Goal: Task Accomplishment & Management: Manage account settings

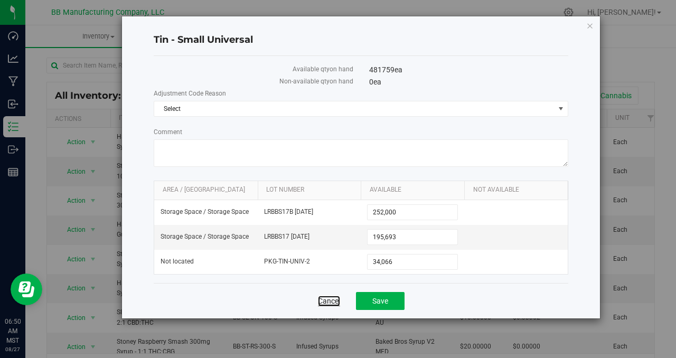
click at [332, 301] on link "Cancel" at bounding box center [329, 301] width 22 height 11
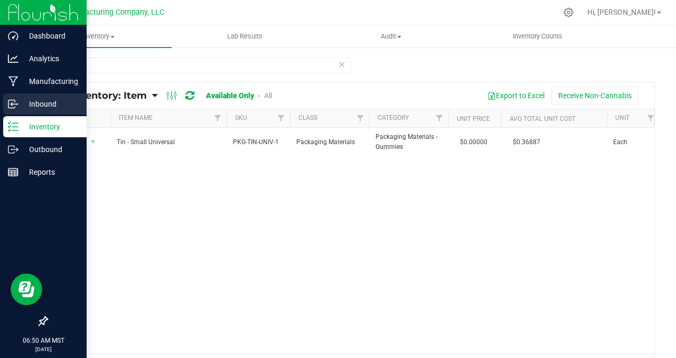
click at [36, 105] on p "Inbound" at bounding box center [49, 104] width 63 height 13
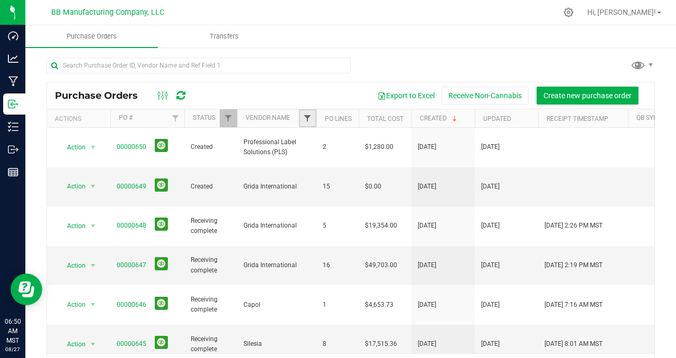
click at [308, 119] on span "Filter" at bounding box center [307, 118] width 8 height 8
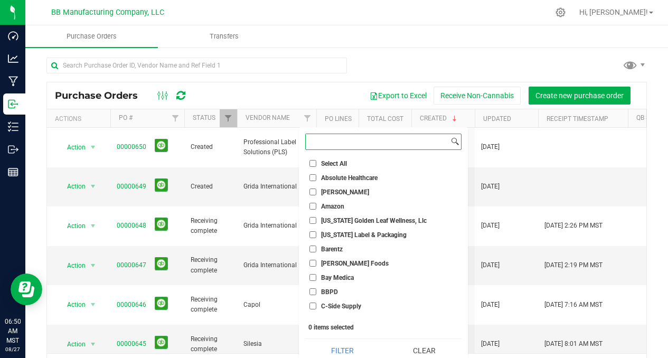
click at [328, 143] on input at bounding box center [377, 141] width 143 height 15
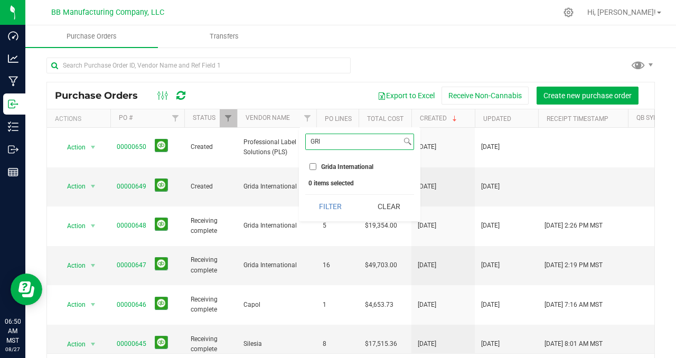
type input "GRI"
click at [316, 167] on input "Grida International" at bounding box center [312, 166] width 7 height 7
checkbox input "true"
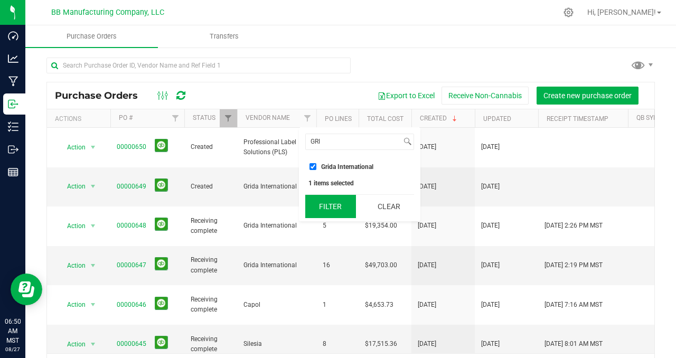
click at [324, 205] on button "Filter" at bounding box center [330, 206] width 51 height 23
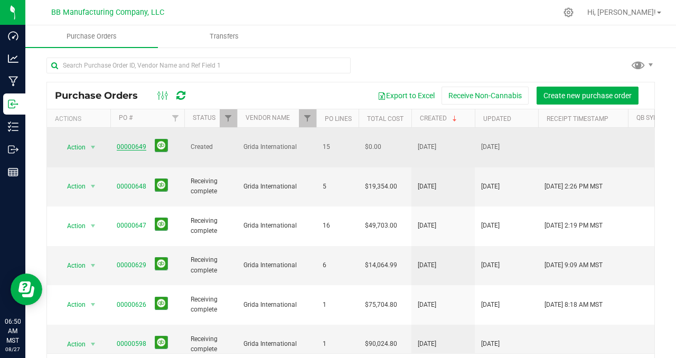
click at [129, 143] on link "00000649" at bounding box center [132, 146] width 30 height 7
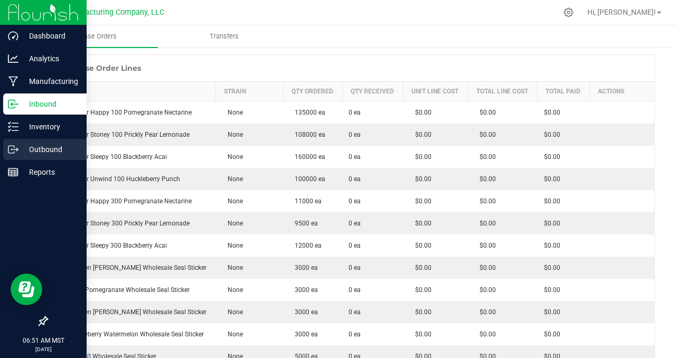
scroll to position [92, 0]
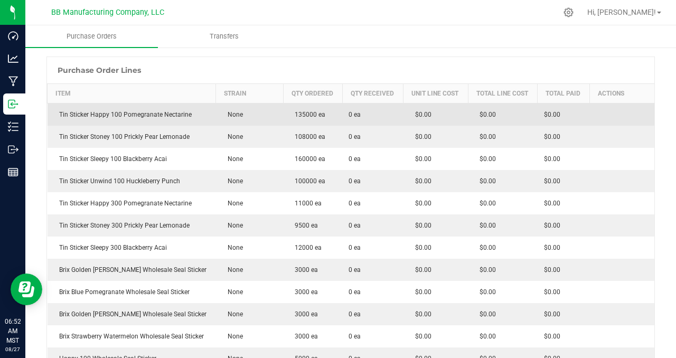
drag, startPoint x: 285, startPoint y: 248, endPoint x: 272, endPoint y: 120, distance: 128.4
click at [272, 120] on tbody "Tin Sticker Happy 100 Pomegranate Nectarine None 135000 ea 0 ea $0.00 $0.00 $0.…" at bounding box center [351, 269] width 607 height 333
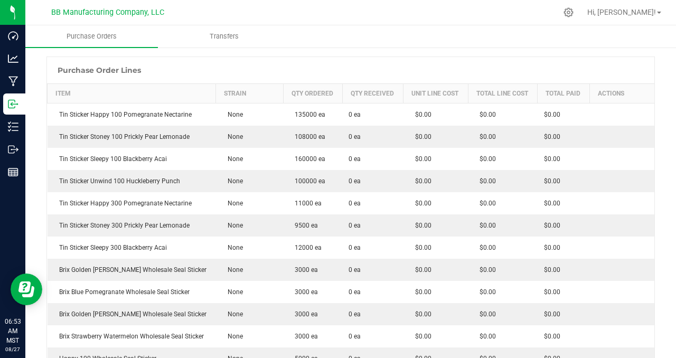
click at [324, 54] on div at bounding box center [350, 51] width 608 height 11
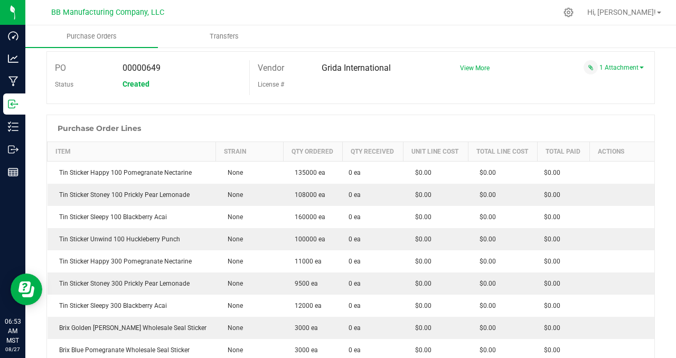
scroll to position [0, 0]
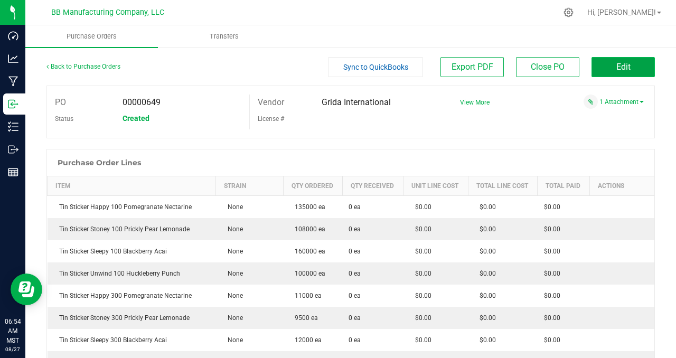
click at [616, 69] on span "Edit" at bounding box center [623, 67] width 14 height 10
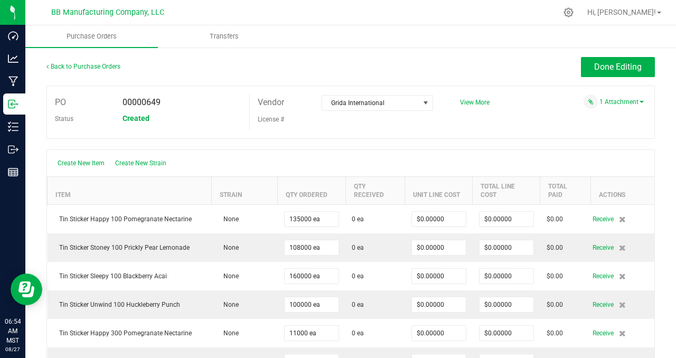
click at [556, 131] on div "PO 00000649 Status Created Vendor Grida International License # View More" at bounding box center [350, 112] width 608 height 53
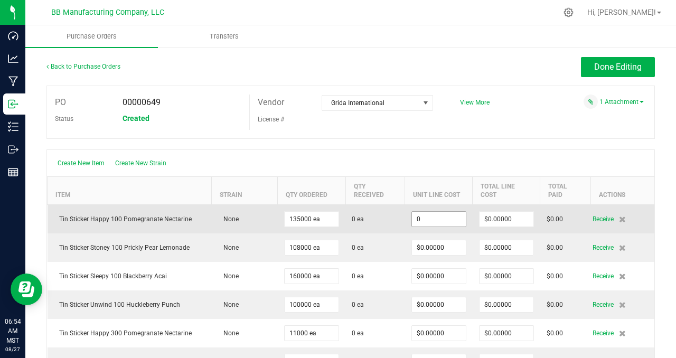
click at [446, 220] on input "0" at bounding box center [439, 219] width 54 height 15
type input "0"
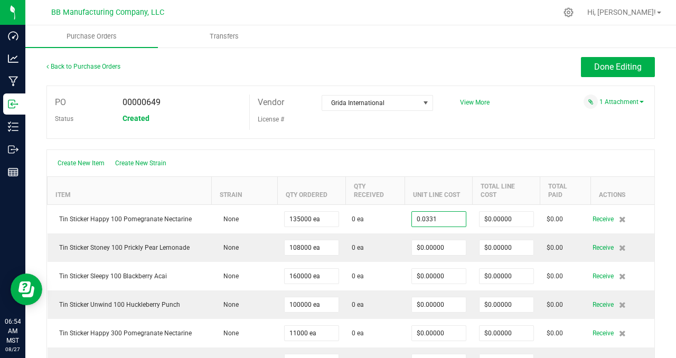
type input "$0.03310"
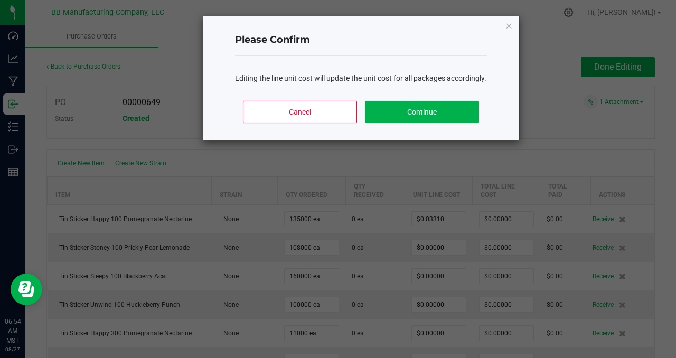
click at [478, 135] on body "Dashboard Analytics Manufacturing Inbound Inventory Outbound Reports 06:54 AM M…" at bounding box center [338, 179] width 676 height 358
click at [442, 123] on button "Continue" at bounding box center [422, 112] width 114 height 22
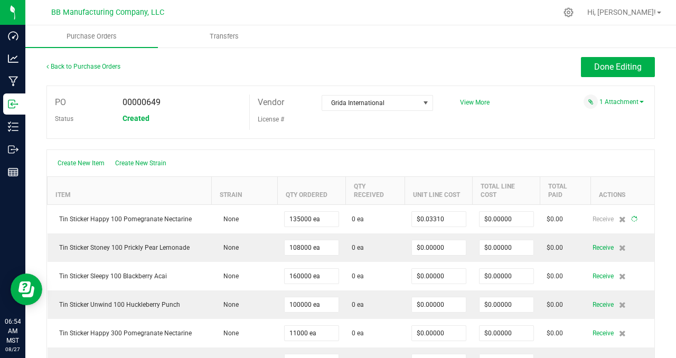
type input "135000"
type input "$4,468.50000"
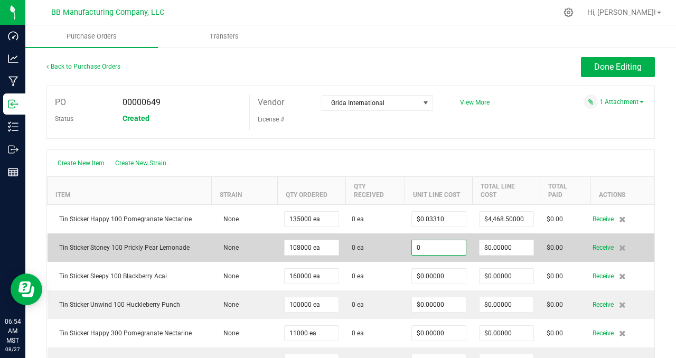
click at [446, 249] on input "0" at bounding box center [439, 247] width 54 height 15
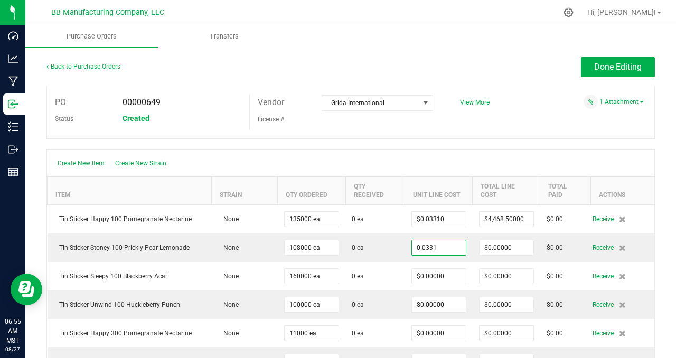
type input "$0.03310"
click at [493, 127] on body "Dashboard Analytics Manufacturing Inbound Inventory Outbound Reports 06:55 AM M…" at bounding box center [338, 179] width 676 height 358
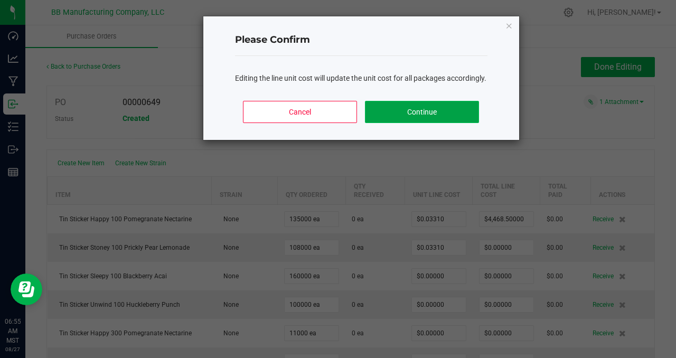
click at [428, 123] on button "Continue" at bounding box center [422, 112] width 114 height 22
type input "108000"
type input "$3,574.80000"
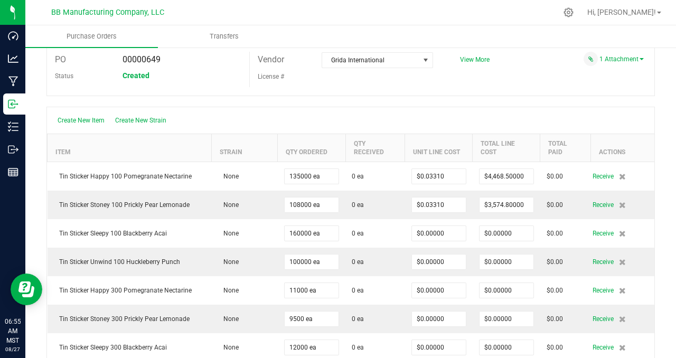
scroll to position [97, 0]
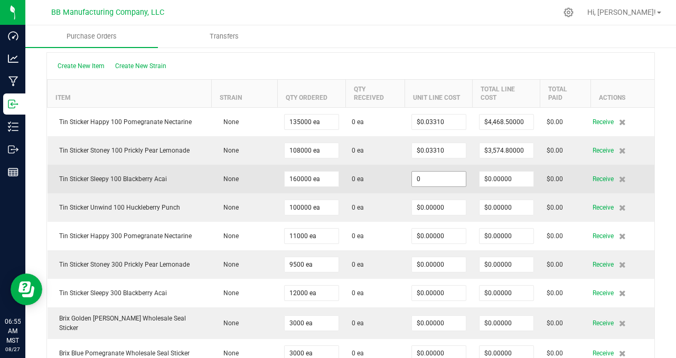
click at [448, 178] on input "0" at bounding box center [439, 179] width 54 height 15
type input "0"
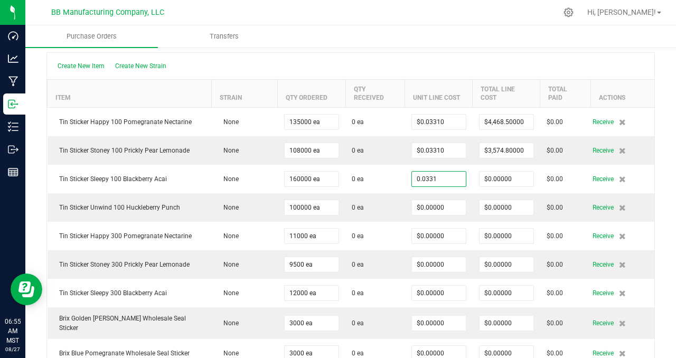
type input "$0.03310"
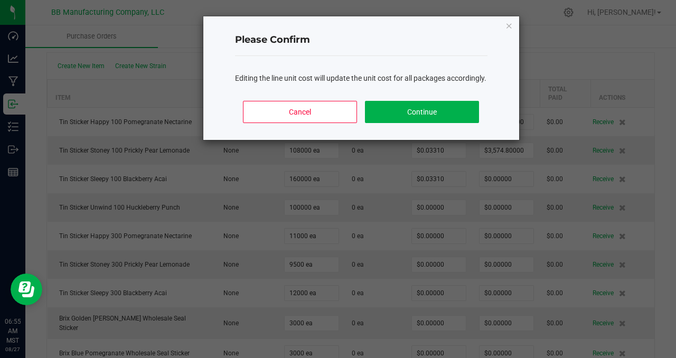
click at [493, 58] on body "Dashboard Analytics Manufacturing Inbound Inventory Outbound Reports 06:55 AM M…" at bounding box center [338, 179] width 676 height 358
click at [464, 115] on button "Continue" at bounding box center [422, 112] width 114 height 22
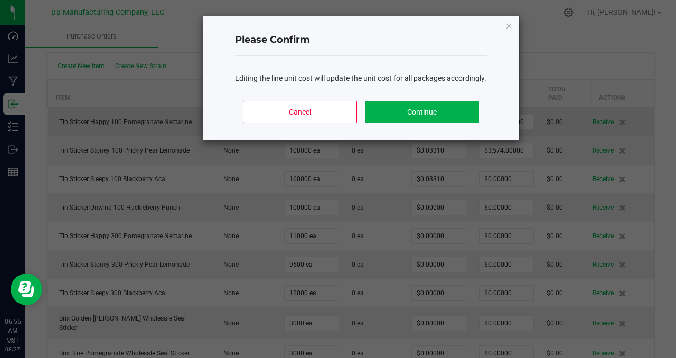
type input "160000"
type input "$5,296.00000"
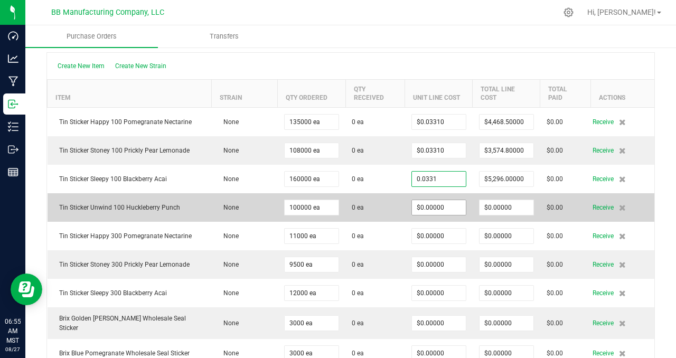
type input "$0.03310"
click at [427, 204] on input "0" at bounding box center [439, 207] width 54 height 15
paste input ".0331"
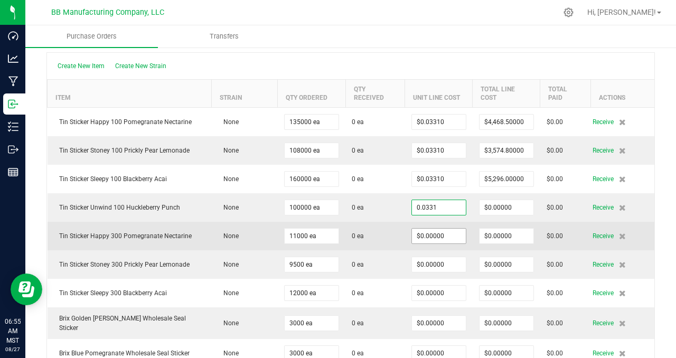
type input "$0.03310"
click at [441, 232] on body "Dashboard Analytics Manufacturing Inbound Inventory Outbound Reports 06:55 AM M…" at bounding box center [338, 179] width 676 height 358
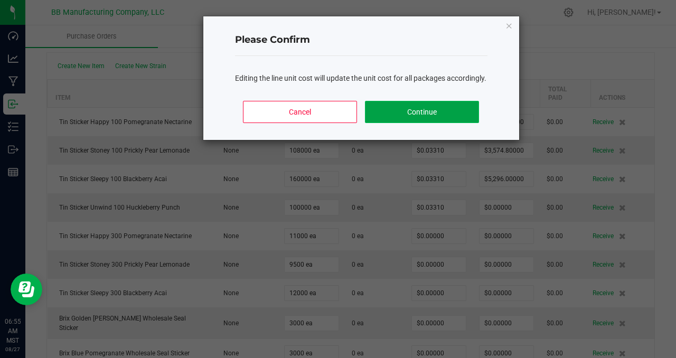
click at [416, 123] on button "Continue" at bounding box center [422, 112] width 114 height 22
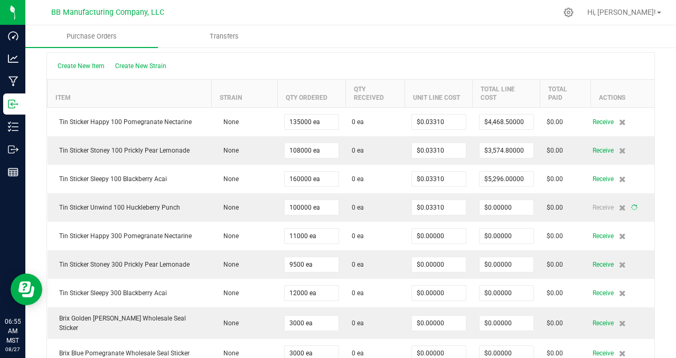
type input "100000"
type input "$3,310.00000"
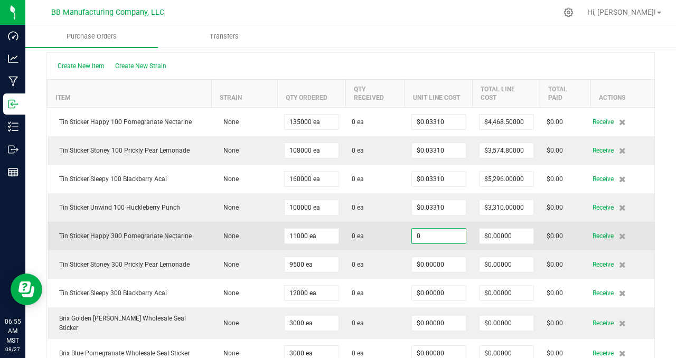
click at [423, 236] on input "0" at bounding box center [439, 236] width 54 height 15
paste input ".0331"
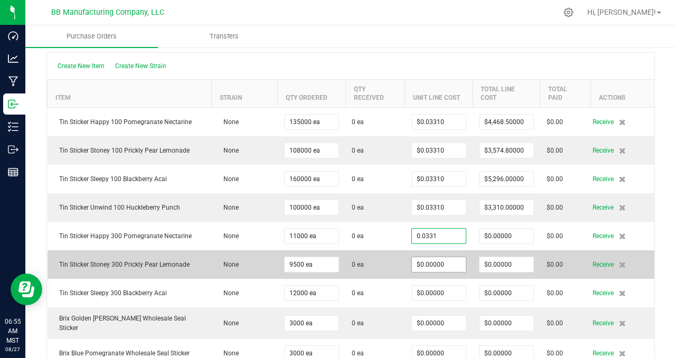
type input "$0.03310"
click at [427, 265] on body "Dashboard Analytics Manufacturing Inbound Inventory Outbound Reports 06:55 AM M…" at bounding box center [338, 179] width 676 height 358
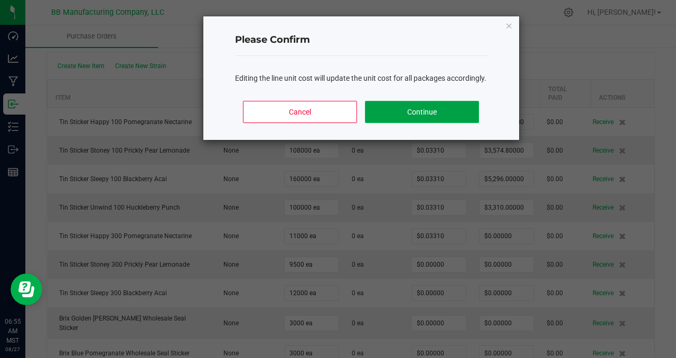
click at [421, 123] on button "Continue" at bounding box center [422, 112] width 114 height 22
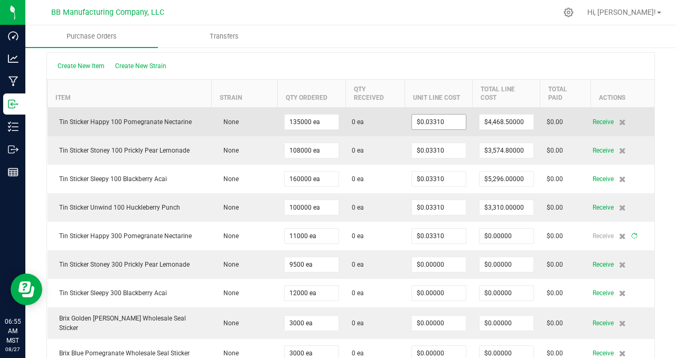
type input "11000"
type input "$364.10000"
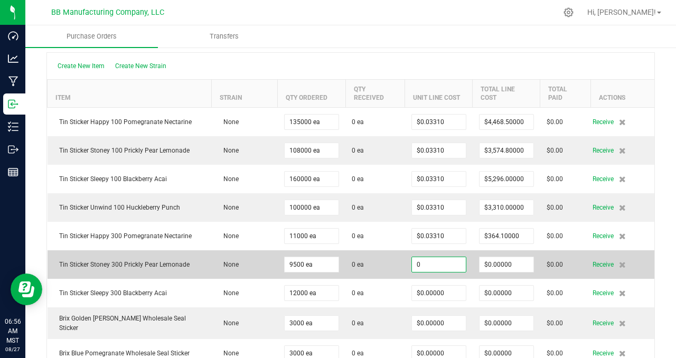
click at [427, 265] on input "0" at bounding box center [439, 264] width 54 height 15
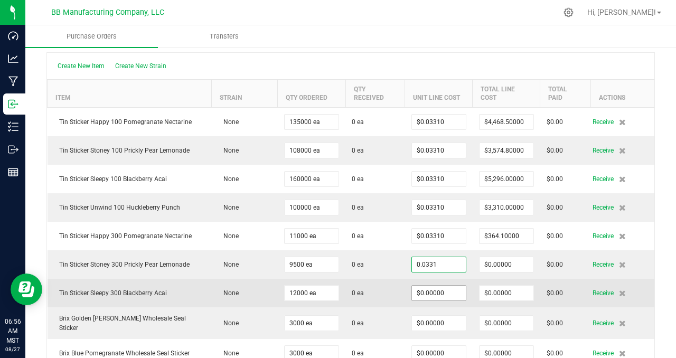
type input "$0.03310"
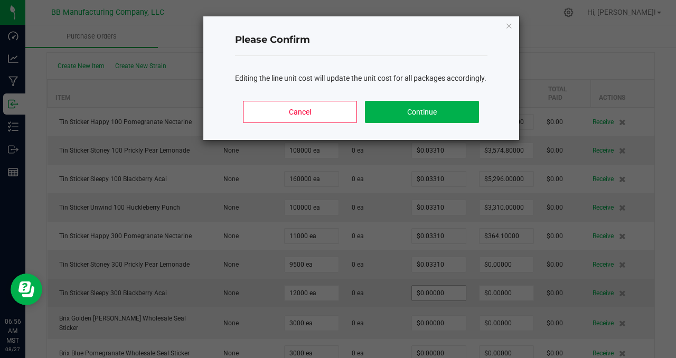
click at [419, 294] on body "Dashboard Analytics Manufacturing Inbound Inventory Outbound Reports 06:56 AM M…" at bounding box center [338, 179] width 676 height 358
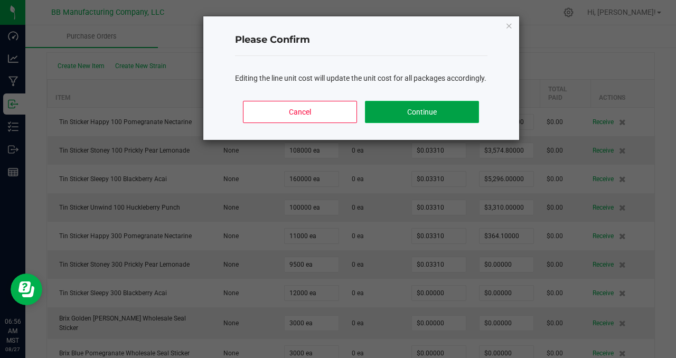
click at [423, 119] on button "Continue" at bounding box center [422, 112] width 114 height 22
type input "9500"
type input "$314.45000"
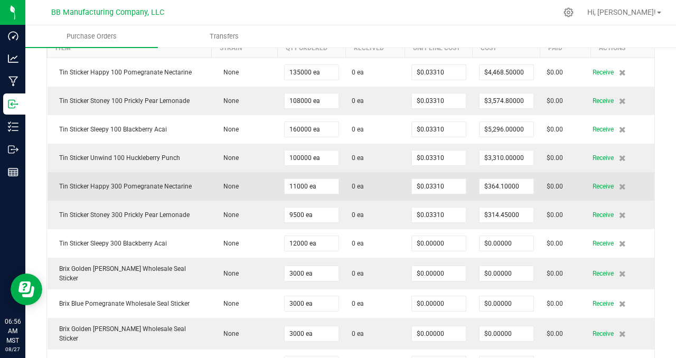
scroll to position [149, 0]
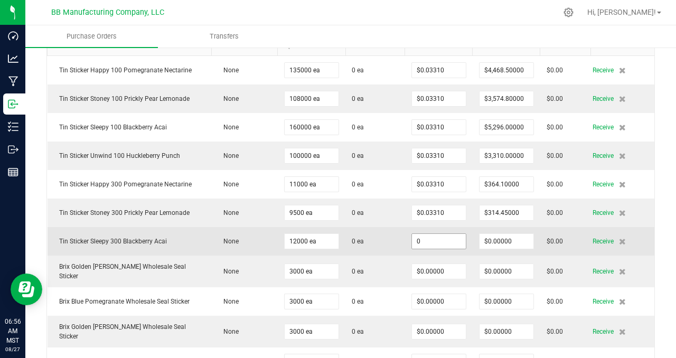
click at [434, 241] on input "0" at bounding box center [439, 241] width 54 height 15
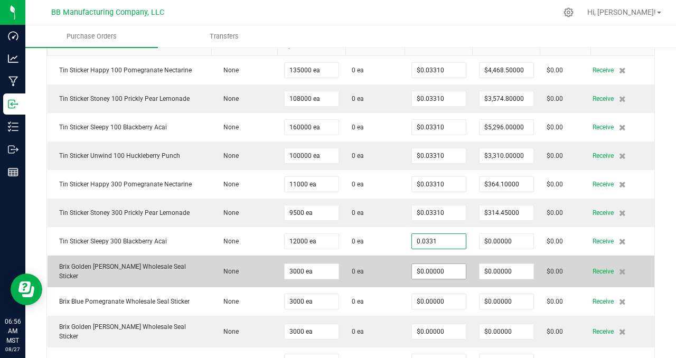
type input "$0.03310"
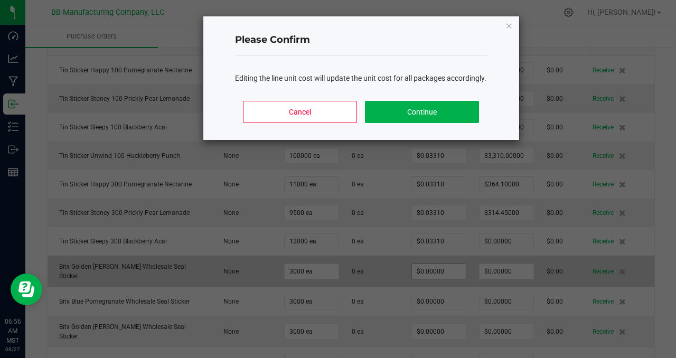
click at [438, 269] on body "Dashboard Analytics Manufacturing Inbound Inventory Outbound Reports 06:56 AM M…" at bounding box center [338, 179] width 676 height 358
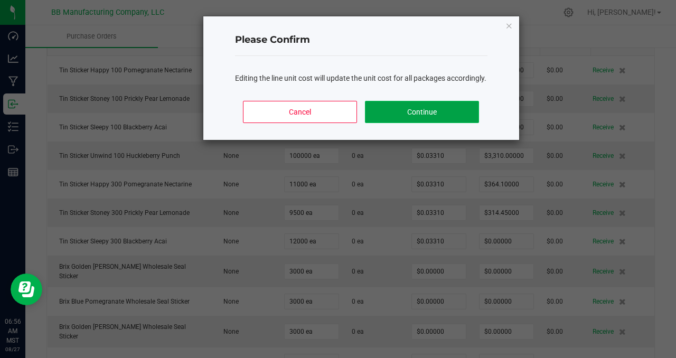
click at [419, 123] on button "Continue" at bounding box center [422, 112] width 114 height 22
type input "12000"
type input "$397.20000"
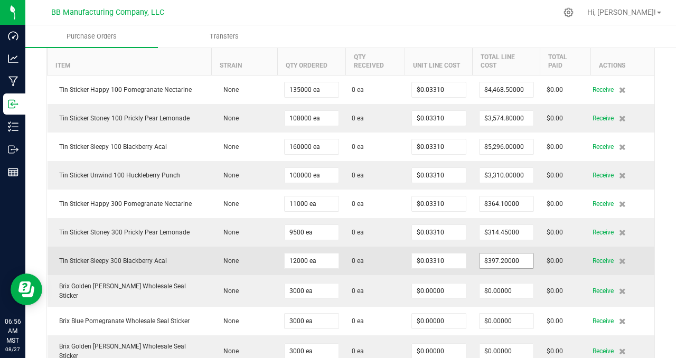
scroll to position [0, 0]
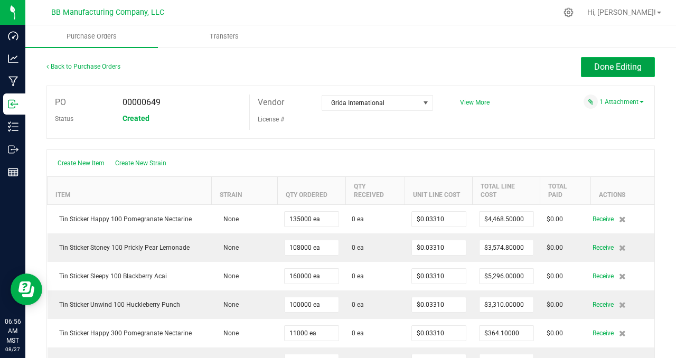
click at [611, 68] on span "Done Editing" at bounding box center [618, 67] width 48 height 10
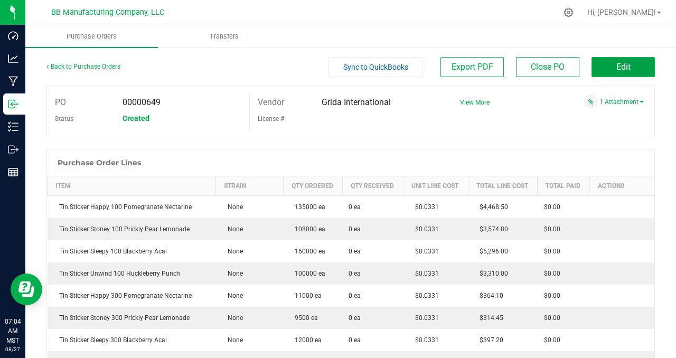
click at [633, 63] on button "Edit" at bounding box center [622, 67] width 63 height 20
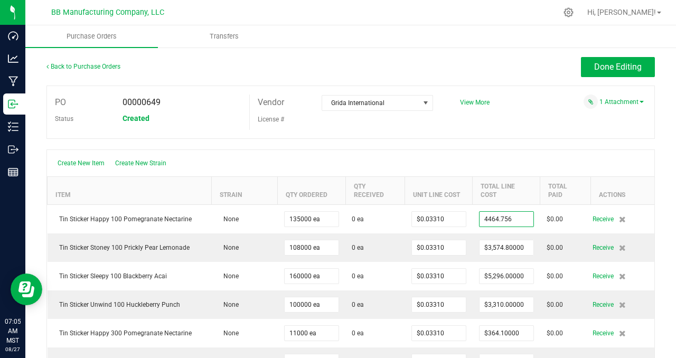
type input "$4,464.75600"
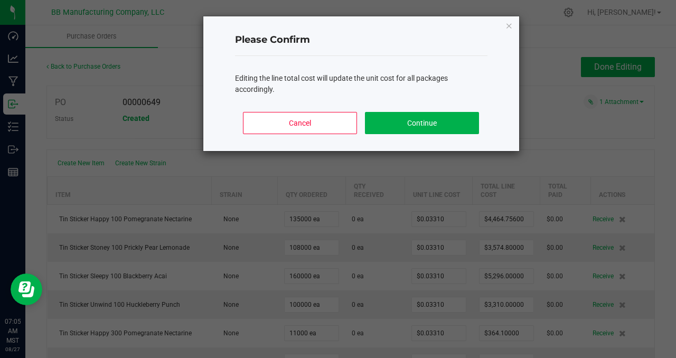
click at [530, 126] on body "Dashboard Analytics Manufacturing Inbound Inventory Outbound Reports 07:05 AM M…" at bounding box center [338, 179] width 676 height 358
click at [455, 125] on button "Continue" at bounding box center [422, 123] width 114 height 22
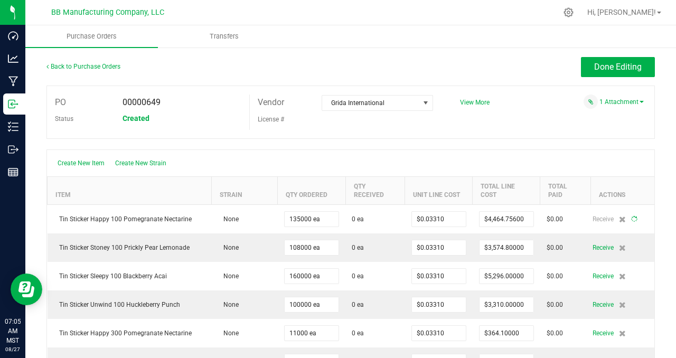
type input "135000"
type input "$0.03307"
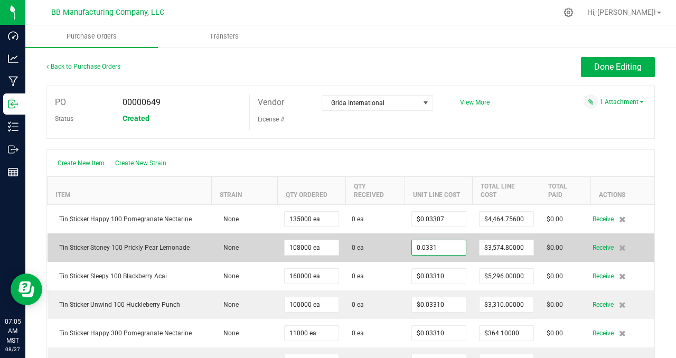
click at [443, 246] on input "0.0331" at bounding box center [439, 247] width 54 height 15
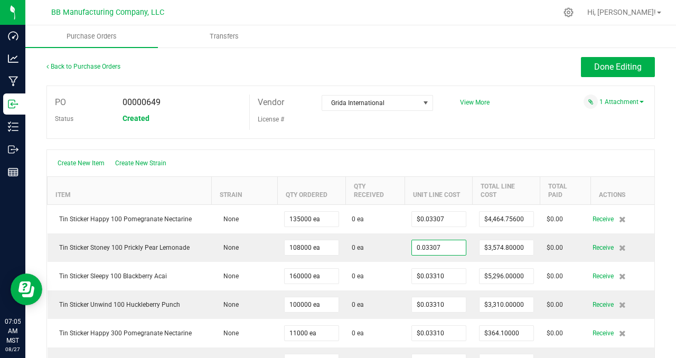
type input "$0.03307"
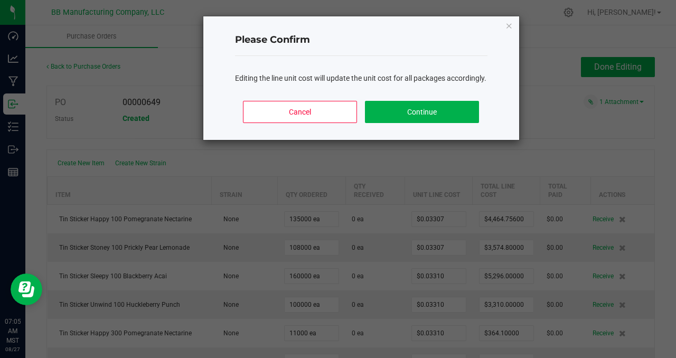
click at [421, 134] on body "Dashboard Analytics Manufacturing Inbound Inventory Outbound Reports 07:05 AM M…" at bounding box center [338, 179] width 676 height 358
click at [428, 122] on button "Continue" at bounding box center [422, 112] width 114 height 22
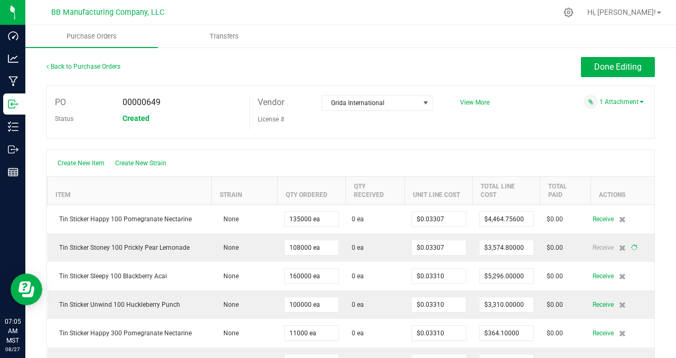
type input "108000"
type input "$3,571.56000"
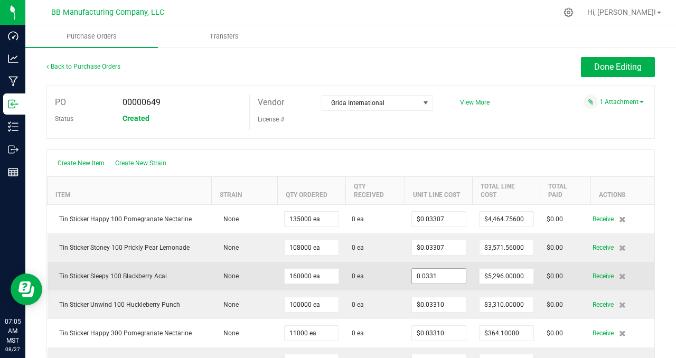
click at [444, 276] on input "0.0331" at bounding box center [439, 276] width 54 height 15
type input "$0.03307"
click at [380, 275] on body "Dashboard Analytics Manufacturing Inbound Inventory Outbound Reports 07:06 AM M…" at bounding box center [338, 179] width 676 height 358
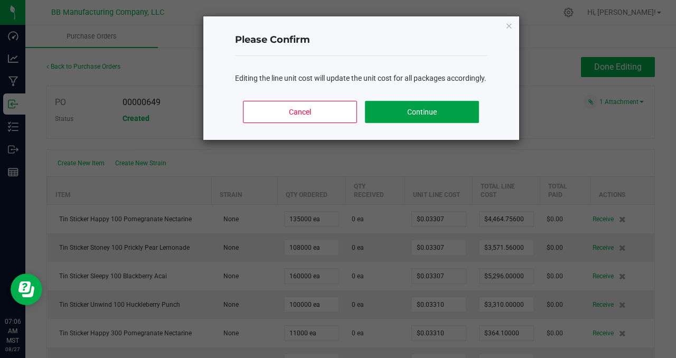
click at [414, 123] on button "Continue" at bounding box center [422, 112] width 114 height 22
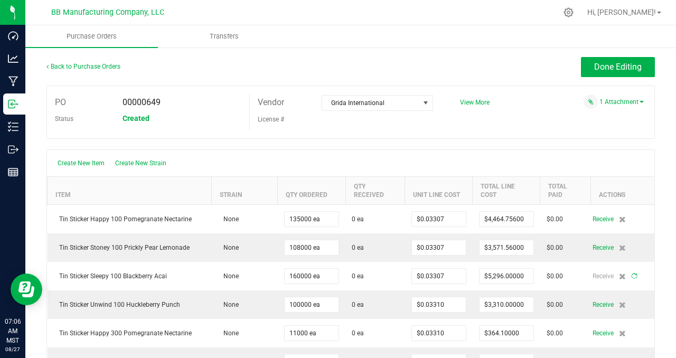
type input "160000"
type input "$5,291.20000"
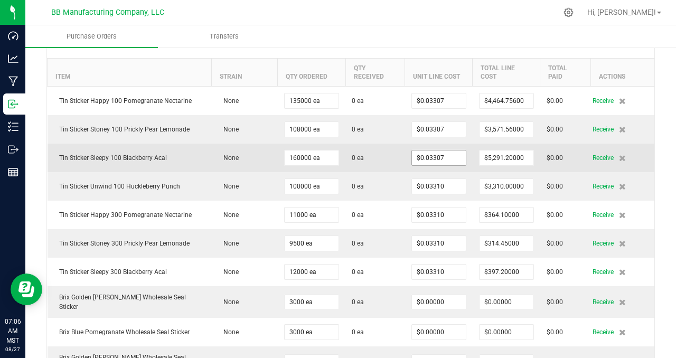
scroll to position [149, 0]
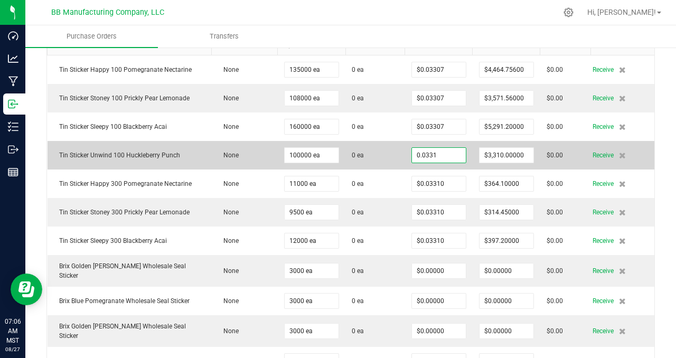
click at [450, 155] on input "0.0331" at bounding box center [439, 155] width 54 height 15
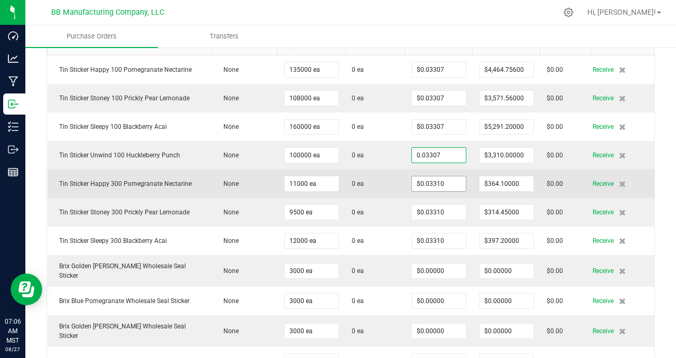
type input "$0.03307"
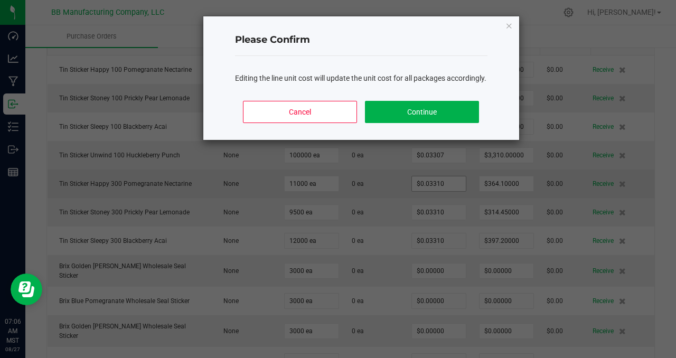
click at [450, 182] on body "Dashboard Analytics Manufacturing Inbound Inventory Outbound Reports 07:06 AM M…" at bounding box center [338, 179] width 676 height 358
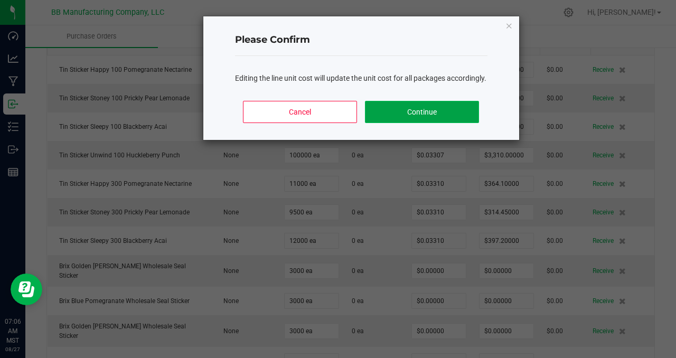
click at [429, 123] on button "Continue" at bounding box center [422, 112] width 114 height 22
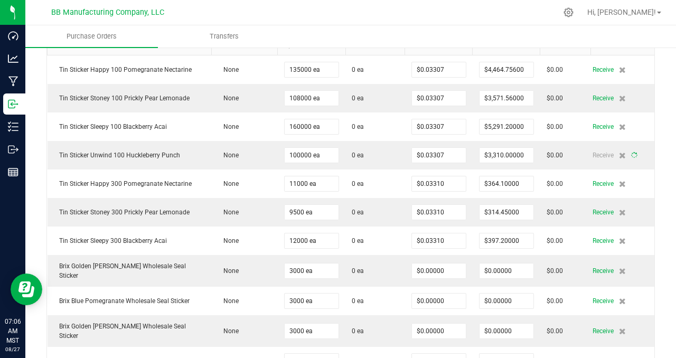
type input "100000"
type input "$3,307.00000"
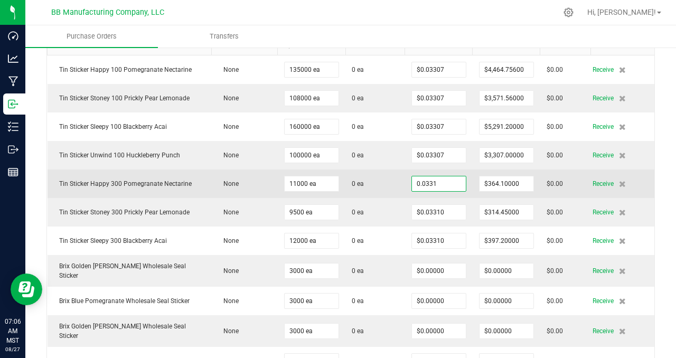
click at [447, 182] on input "0.0331" at bounding box center [439, 183] width 54 height 15
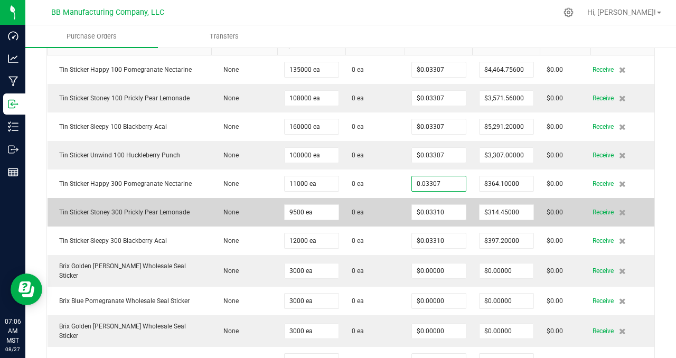
type input "$0.03307"
click at [388, 212] on body "Dashboard Analytics Manufacturing Inbound Inventory Outbound Reports 07:06 AM M…" at bounding box center [338, 179] width 676 height 358
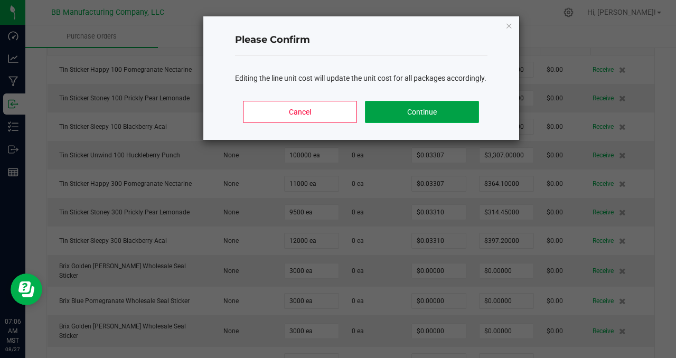
click at [417, 122] on button "Continue" at bounding box center [422, 112] width 114 height 22
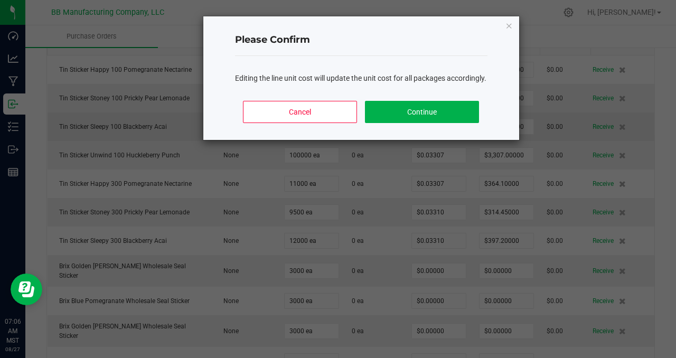
type input "11000"
type input "$363.77000"
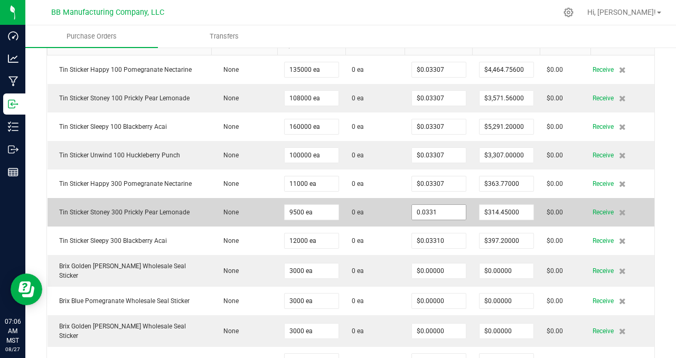
click at [447, 210] on input "0.0331" at bounding box center [439, 212] width 54 height 15
type input "$0.03307"
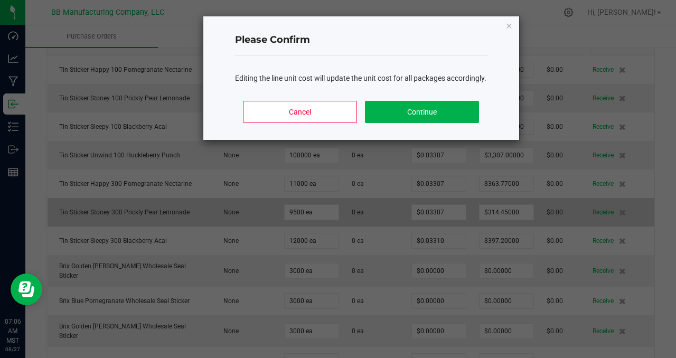
click at [378, 209] on body "Dashboard Analytics Manufacturing Inbound Inventory Outbound Reports 07:06 AM M…" at bounding box center [338, 179] width 676 height 358
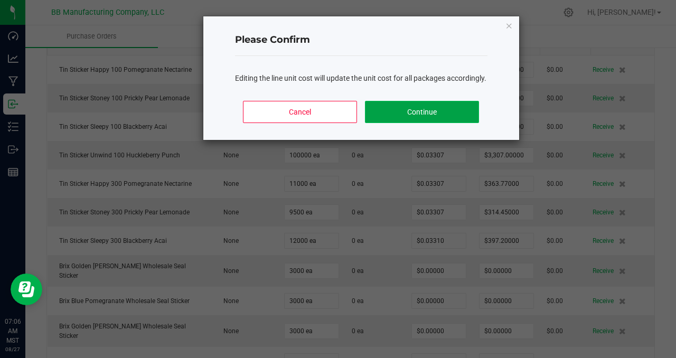
click at [409, 120] on button "Continue" at bounding box center [422, 112] width 114 height 22
type input "9500"
type input "$314.16500"
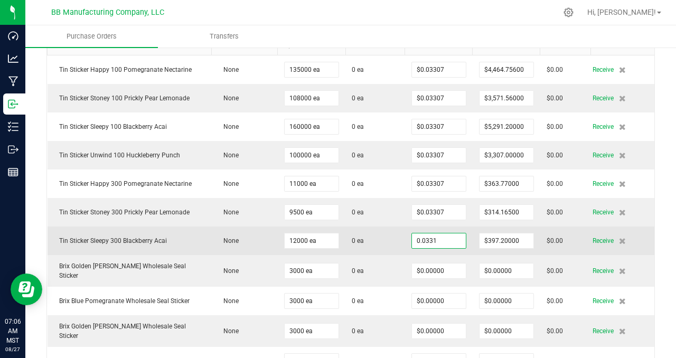
click at [450, 239] on input "0.0331" at bounding box center [439, 240] width 54 height 15
type input "$0.03307"
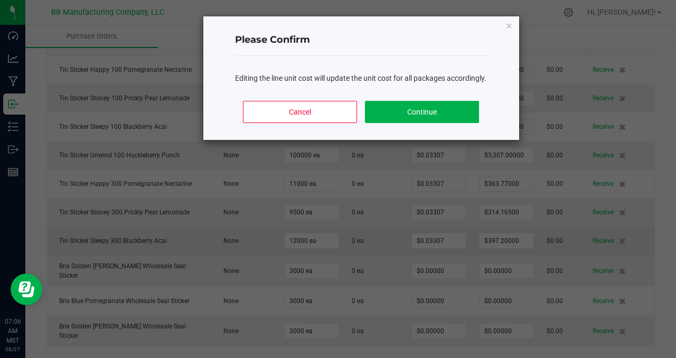
click at [380, 240] on body "Dashboard Analytics Manufacturing Inbound Inventory Outbound Reports 07:06 AM M…" at bounding box center [338, 179] width 676 height 358
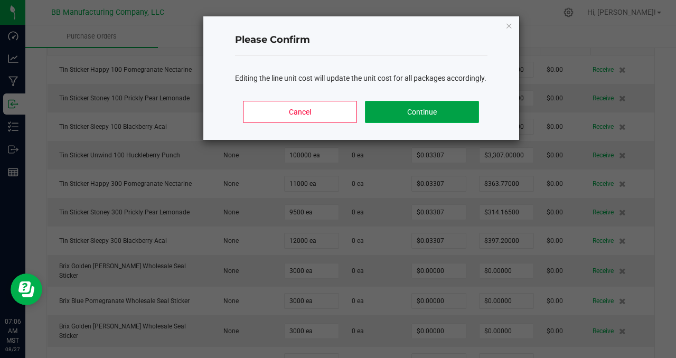
click at [431, 123] on button "Continue" at bounding box center [422, 112] width 114 height 22
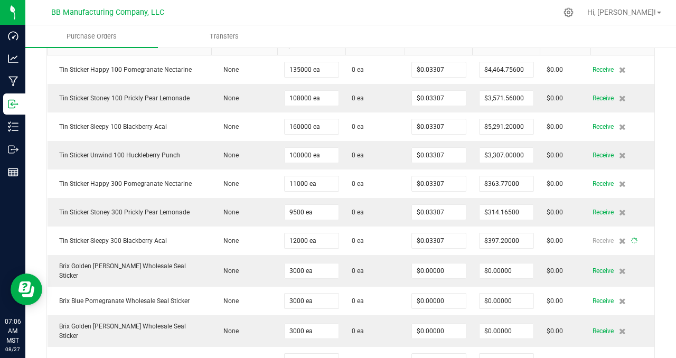
type input "12000"
type input "$396.84000"
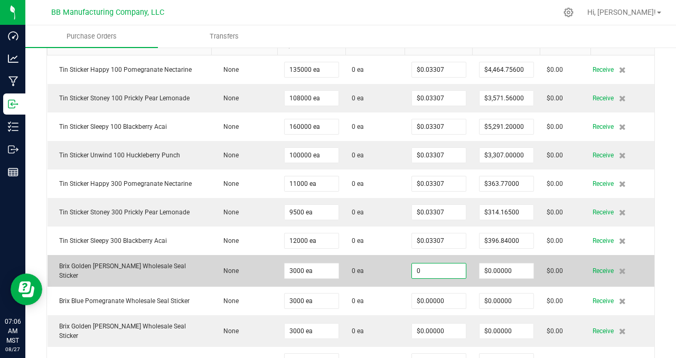
click at [448, 269] on input "0" at bounding box center [439, 270] width 54 height 15
click at [387, 268] on body "Dashboard Analytics Manufacturing Inbound Inventory Outbound Reports 07:07 AM M…" at bounding box center [338, 179] width 676 height 358
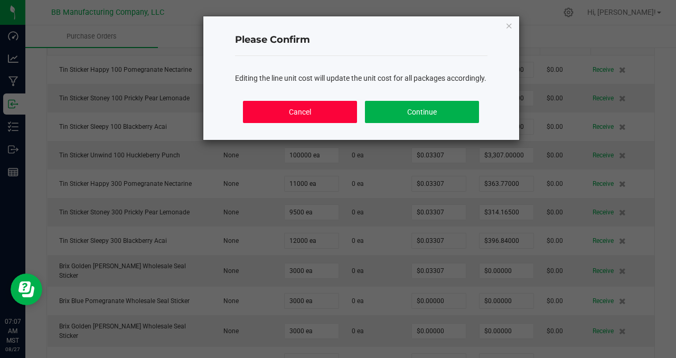
click at [304, 123] on button "Cancel" at bounding box center [300, 112] width 114 height 22
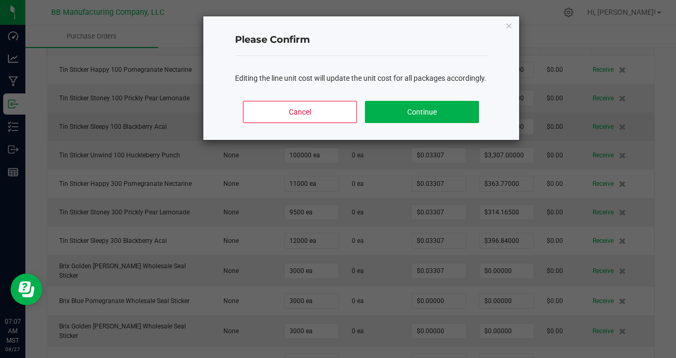
type input "$0.00000"
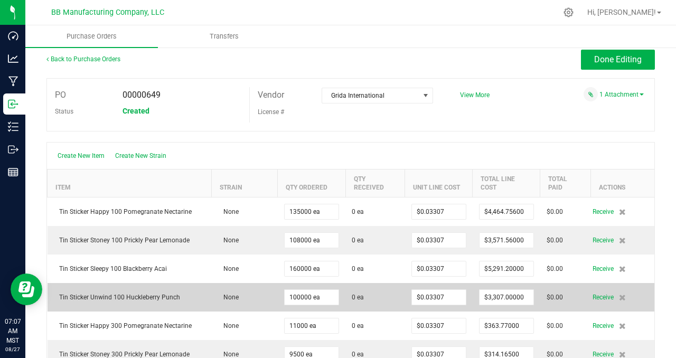
scroll to position [0, 0]
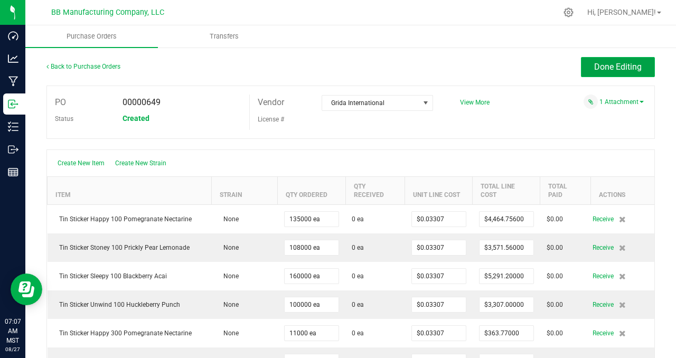
click at [594, 68] on span "Done Editing" at bounding box center [618, 67] width 48 height 10
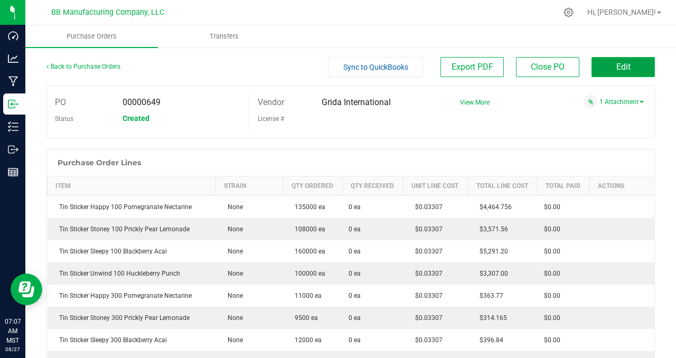
click at [624, 65] on button "Edit" at bounding box center [622, 67] width 63 height 20
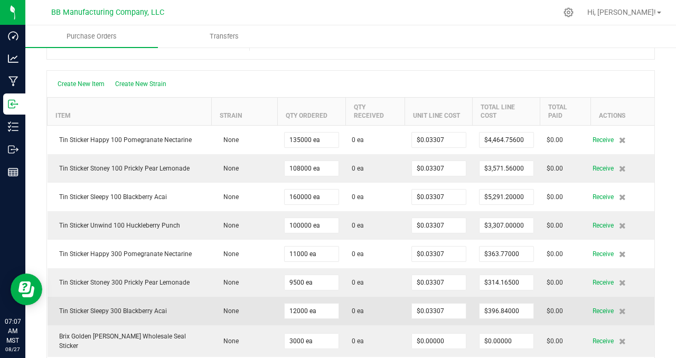
scroll to position [79, 0]
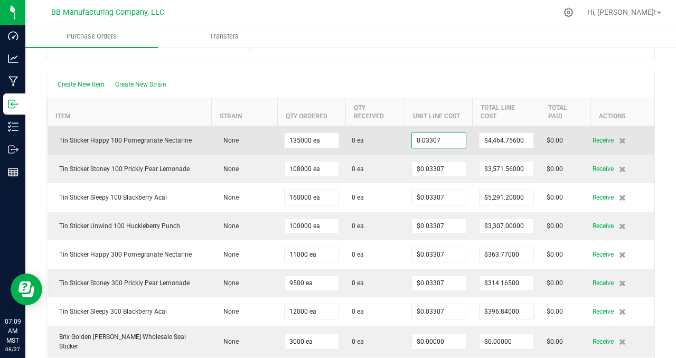
drag, startPoint x: 444, startPoint y: 141, endPoint x: 464, endPoint y: 143, distance: 20.7
click at [445, 139] on input "0.03307" at bounding box center [439, 140] width 54 height 15
click at [464, 142] on td "0.03307" at bounding box center [439, 140] width 68 height 29
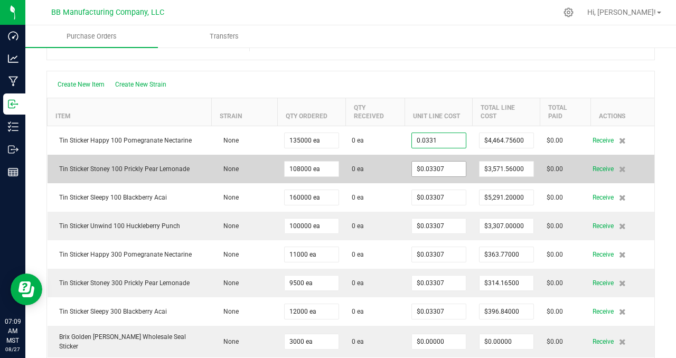
type input "$0.03310"
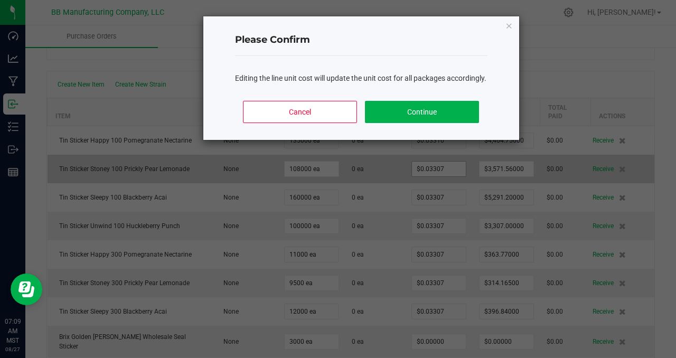
click at [446, 168] on body "Dashboard Analytics Manufacturing Inbound Inventory Outbound Reports 07:09 AM M…" at bounding box center [338, 179] width 676 height 358
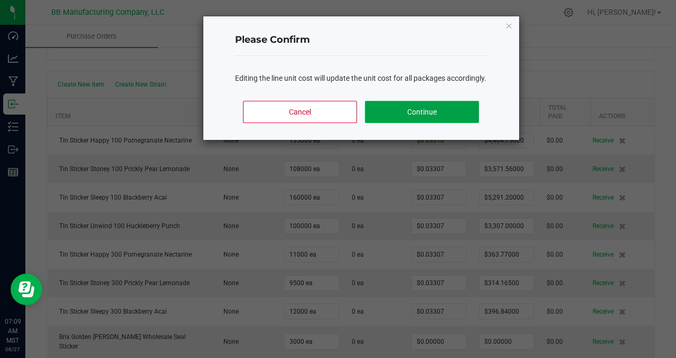
click at [430, 123] on button "Continue" at bounding box center [422, 112] width 114 height 22
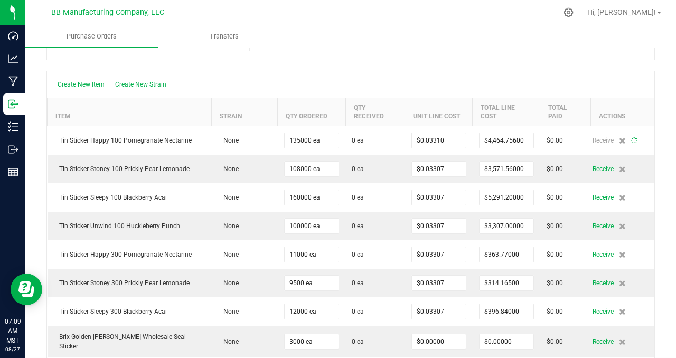
type input "135000"
type input "$4,468.50000"
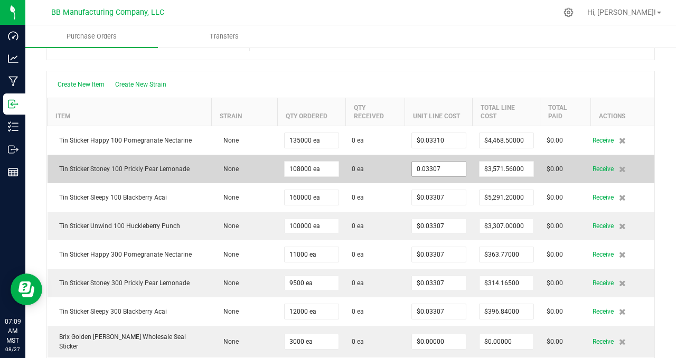
click at [439, 168] on input "0.03307" at bounding box center [439, 169] width 54 height 15
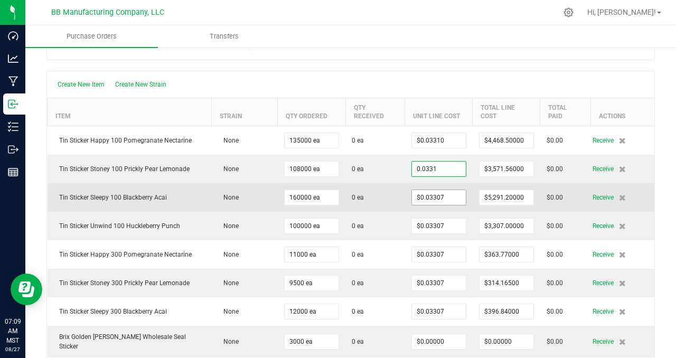
type input "$0.03310"
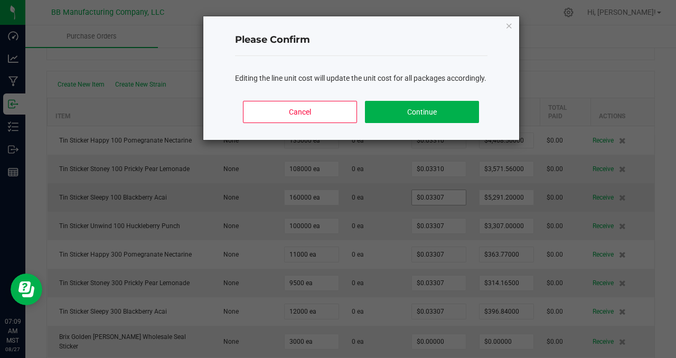
click at [439, 195] on body "Dashboard Analytics Manufacturing Inbound Inventory Outbound Reports 07:09 AM M…" at bounding box center [338, 179] width 676 height 358
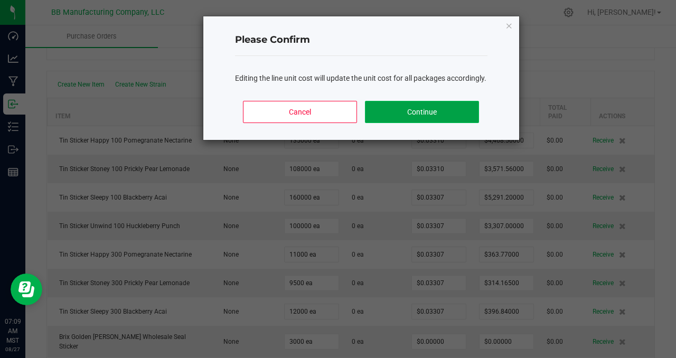
click at [448, 123] on button "Continue" at bounding box center [422, 112] width 114 height 22
type input "108000"
type input "$3,574.80000"
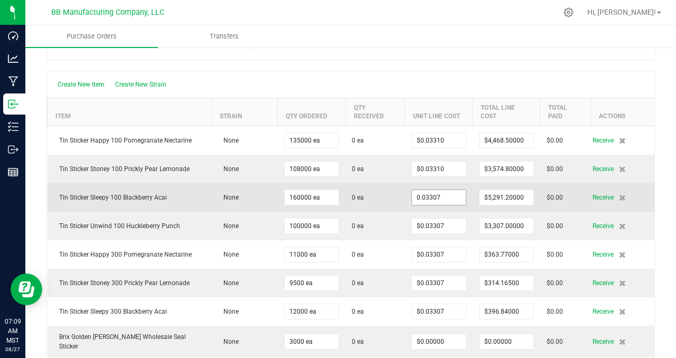
click at [443, 198] on input "0.03307" at bounding box center [439, 197] width 54 height 15
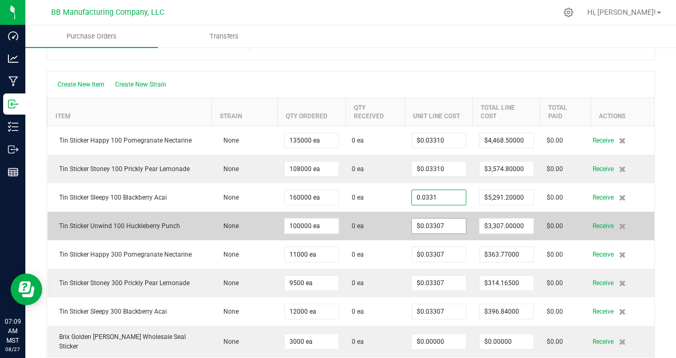
type input "$0.03310"
click at [447, 224] on body "Dashboard Analytics Manufacturing Inbound Inventory Outbound Reports 07:09 AM M…" at bounding box center [338, 179] width 676 height 358
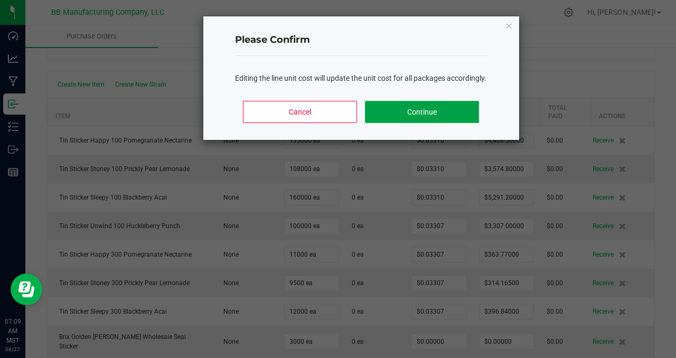
click at [444, 118] on button "Continue" at bounding box center [422, 112] width 114 height 22
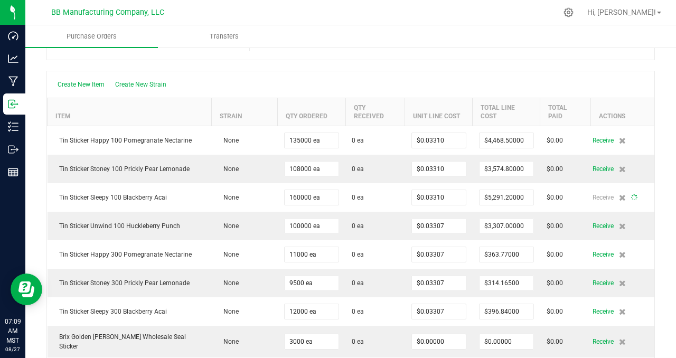
type input "160000"
type input "$5,296.00000"
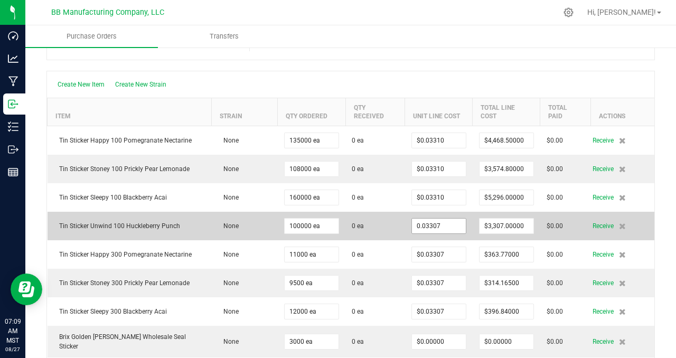
click at [446, 225] on input "0.03307" at bounding box center [439, 226] width 54 height 15
type input "$0.03310"
click at [388, 227] on body "Dashboard Analytics Manufacturing Inbound Inventory Outbound Reports 07:09 AM M…" at bounding box center [338, 179] width 676 height 358
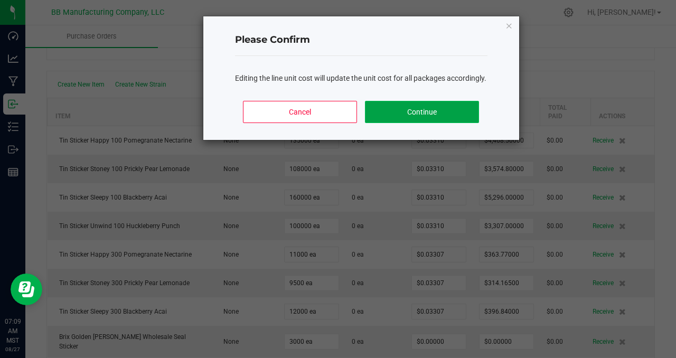
click at [409, 123] on button "Continue" at bounding box center [422, 112] width 114 height 22
type input "100000"
type input "$3,310.00000"
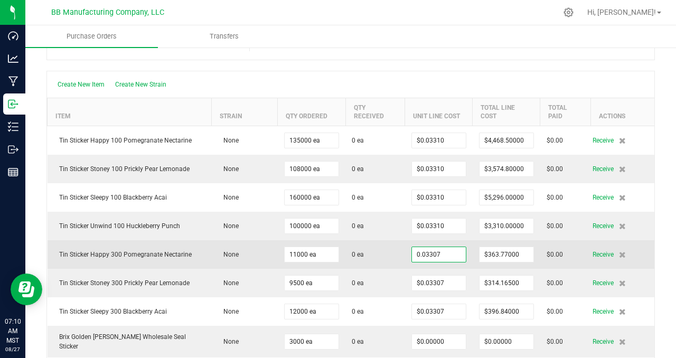
click at [442, 254] on input "0.03307" at bounding box center [439, 254] width 54 height 15
type input "$0.03310"
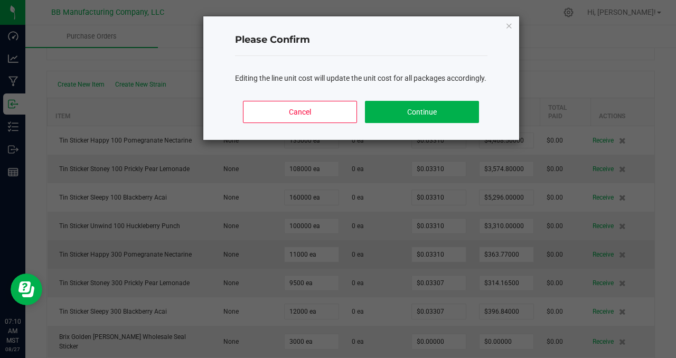
click at [389, 256] on body "Dashboard Analytics Manufacturing Inbound Inventory Outbound Reports 07:10 AM M…" at bounding box center [338, 179] width 676 height 358
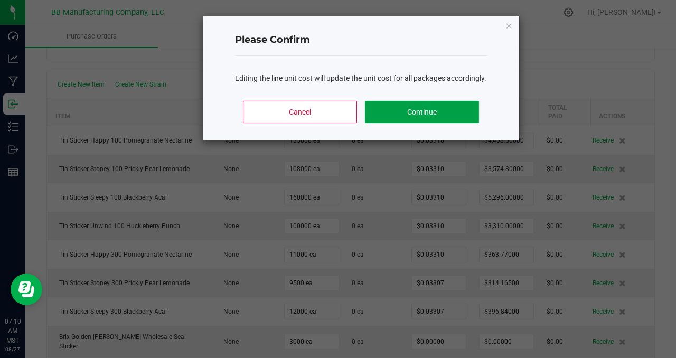
click at [421, 123] on button "Continue" at bounding box center [422, 112] width 114 height 22
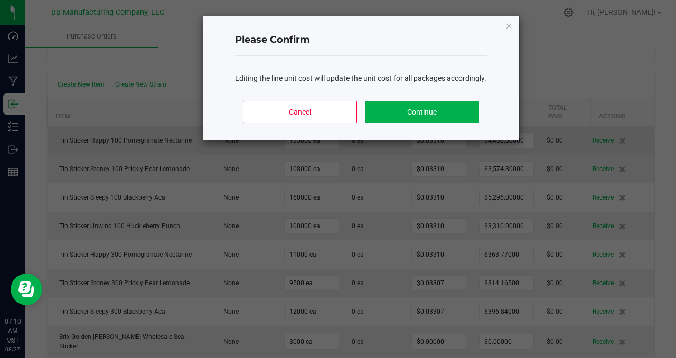
type input "11000"
type input "$364.10000"
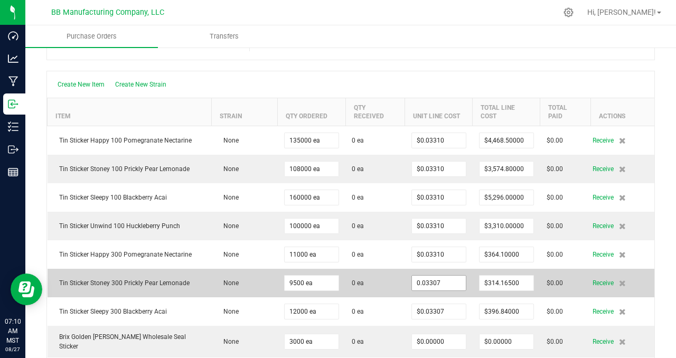
click at [447, 284] on input "0.03307" at bounding box center [439, 283] width 54 height 15
type input "$0.03310"
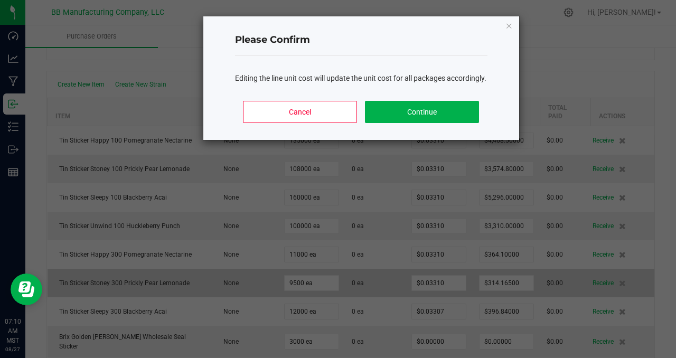
click at [384, 286] on body "Dashboard Analytics Manufacturing Inbound Inventory Outbound Reports 07:10 AM M…" at bounding box center [338, 179] width 676 height 358
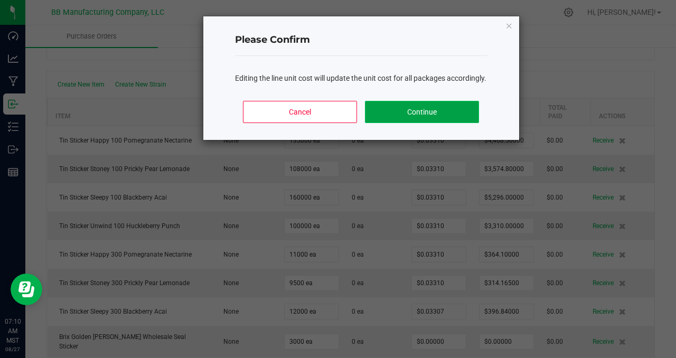
click at [442, 123] on button "Continue" at bounding box center [422, 112] width 114 height 22
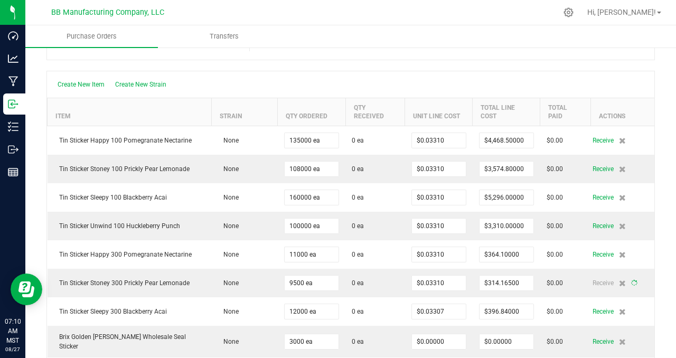
type input "9500"
type input "$314.45000"
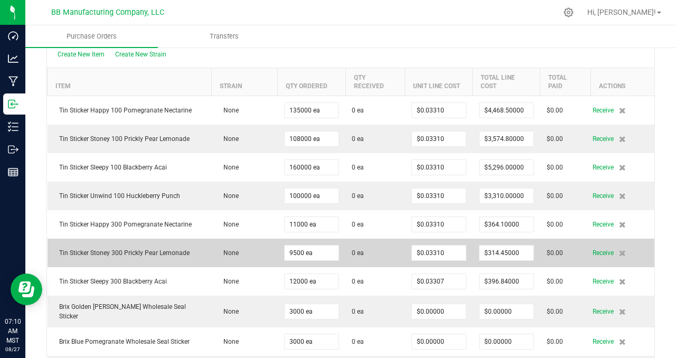
scroll to position [110, 0]
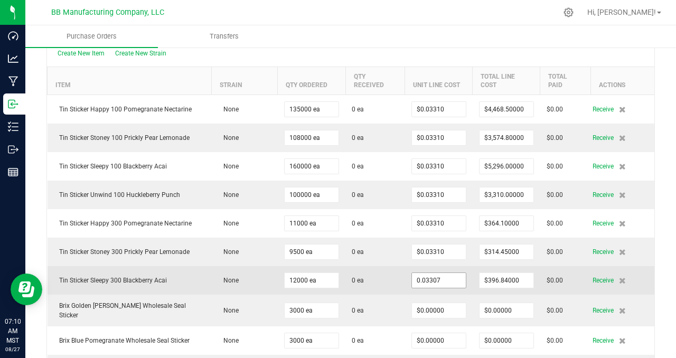
click at [448, 281] on input "0.03307" at bounding box center [439, 280] width 54 height 15
type input "$0.03310"
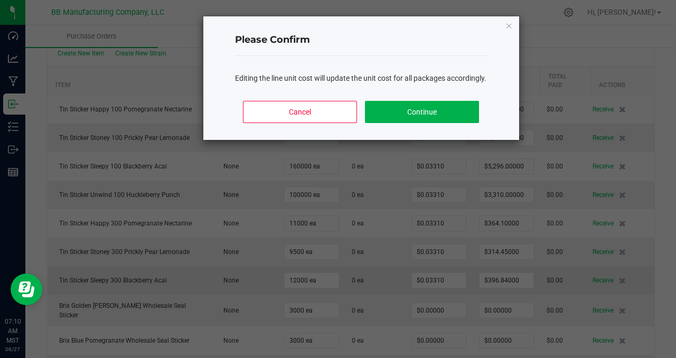
click at [393, 282] on body "Dashboard Analytics Manufacturing Inbound Inventory Outbound Reports 07:10 AM M…" at bounding box center [338, 179] width 676 height 358
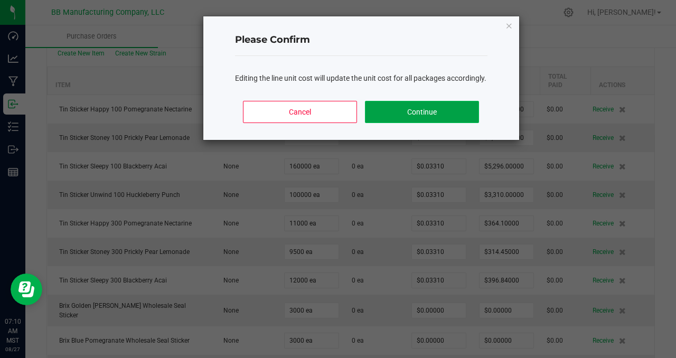
click at [416, 123] on button "Continue" at bounding box center [422, 112] width 114 height 22
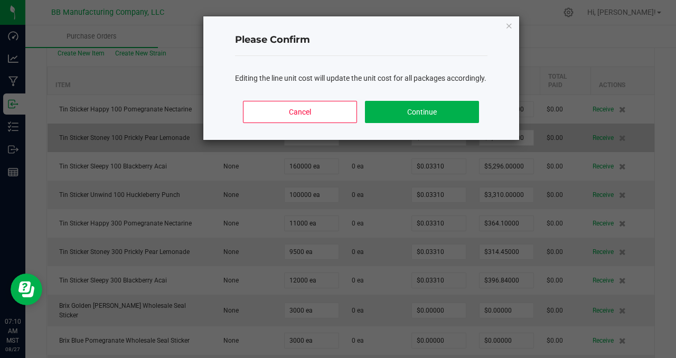
type input "12000"
type input "$397.20000"
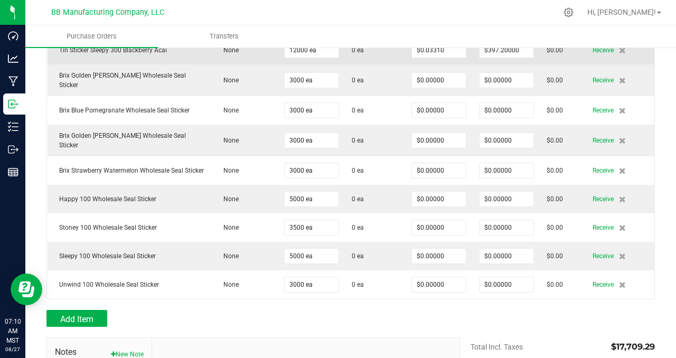
scroll to position [0, 0]
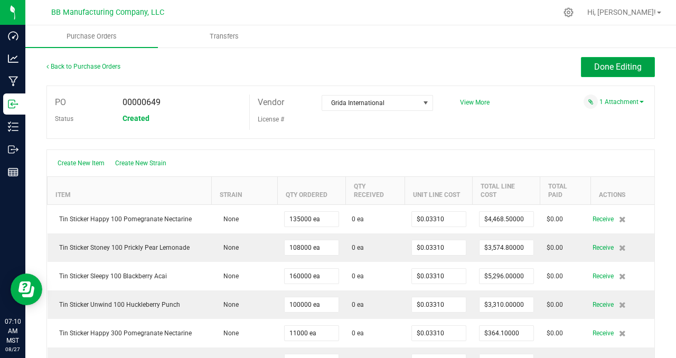
click at [598, 59] on button "Done Editing" at bounding box center [618, 67] width 74 height 20
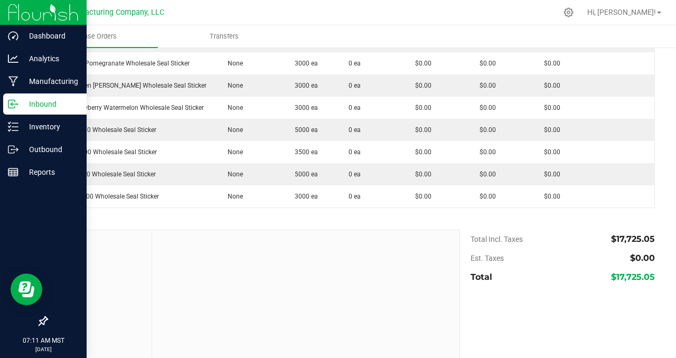
scroll to position [321, 0]
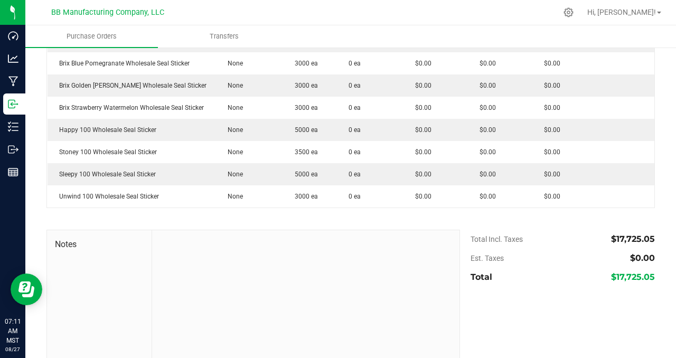
click at [246, 253] on div at bounding box center [305, 301] width 307 height 142
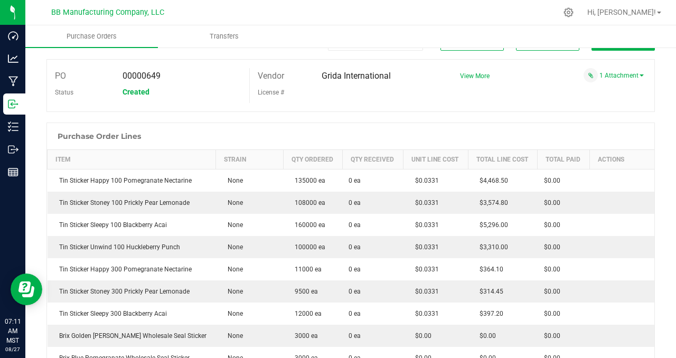
scroll to position [0, 0]
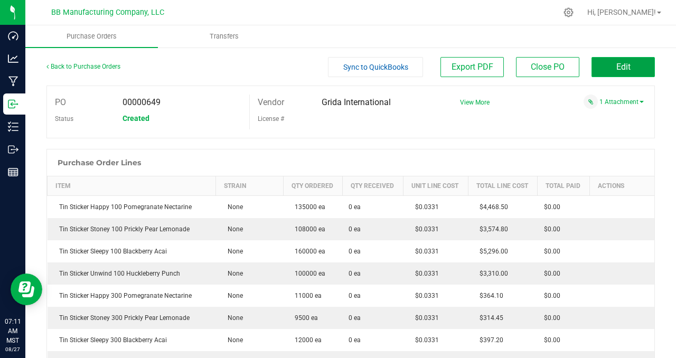
click at [616, 67] on span "Edit" at bounding box center [623, 67] width 14 height 10
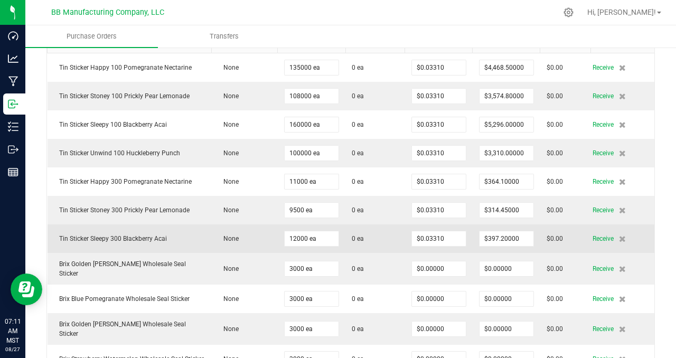
scroll to position [153, 0]
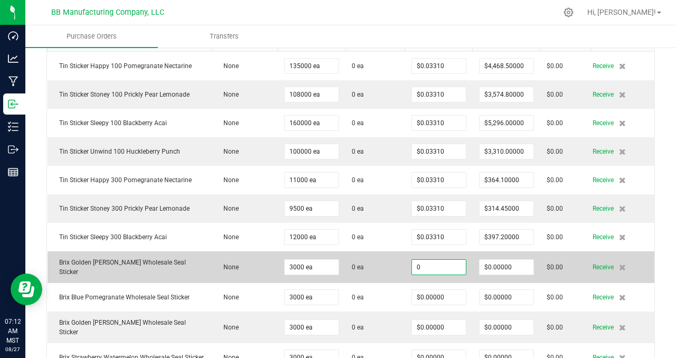
click at [439, 266] on input "0" at bounding box center [439, 267] width 54 height 15
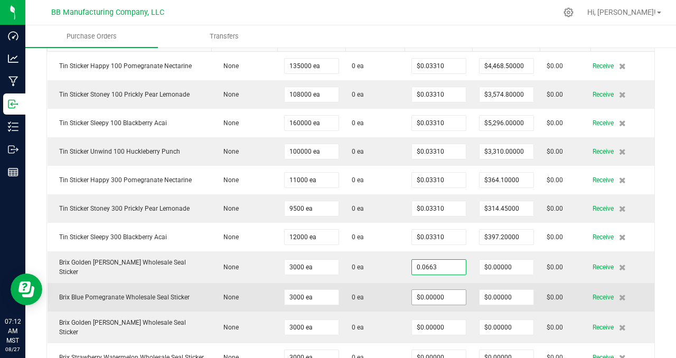
type input "$0.06630"
click at [444, 295] on body "Dashboard Analytics Manufacturing Inbound Inventory Outbound Reports 07:12 AM M…" at bounding box center [338, 179] width 676 height 358
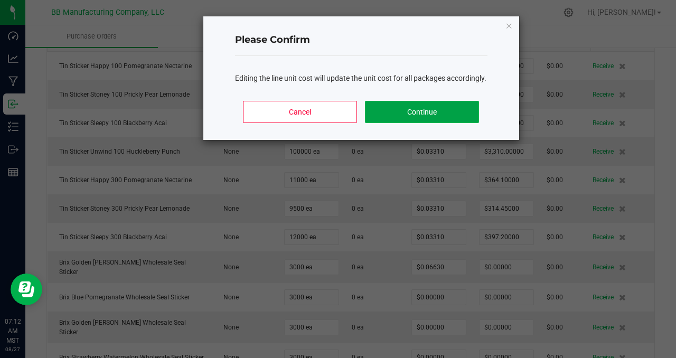
click at [428, 119] on button "Continue" at bounding box center [422, 112] width 114 height 22
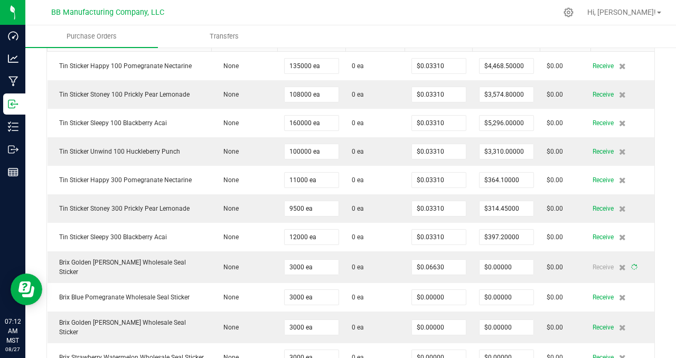
type input "3000"
type input "$198.90000"
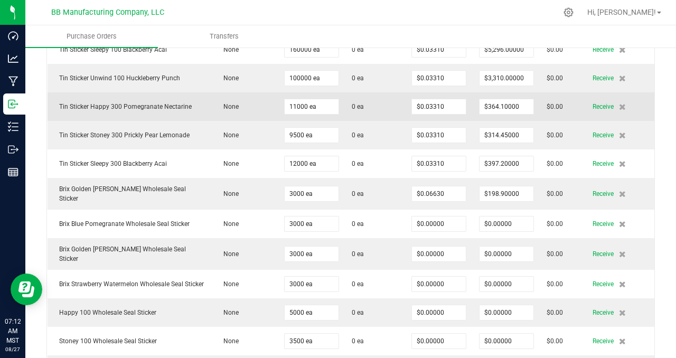
scroll to position [228, 0]
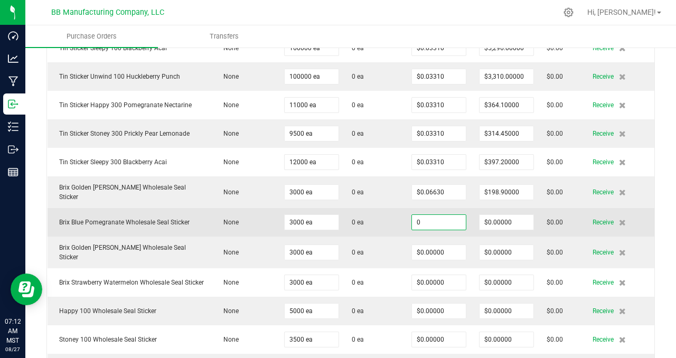
click at [451, 219] on input "0" at bounding box center [439, 222] width 54 height 15
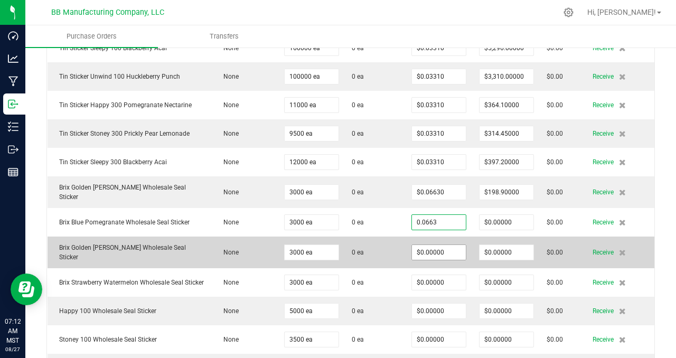
type input "$0.06630"
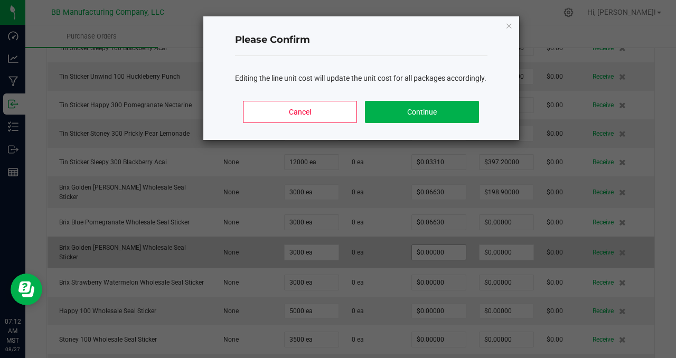
click at [449, 246] on body "Dashboard Analytics Manufacturing Inbound Inventory Outbound Reports 07:12 AM M…" at bounding box center [338, 179] width 676 height 358
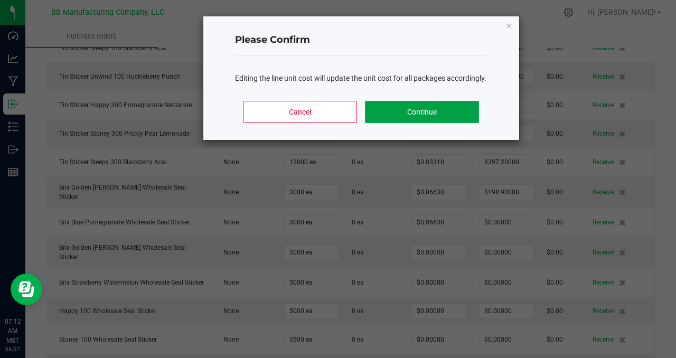
click at [437, 123] on button "Continue" at bounding box center [422, 112] width 114 height 22
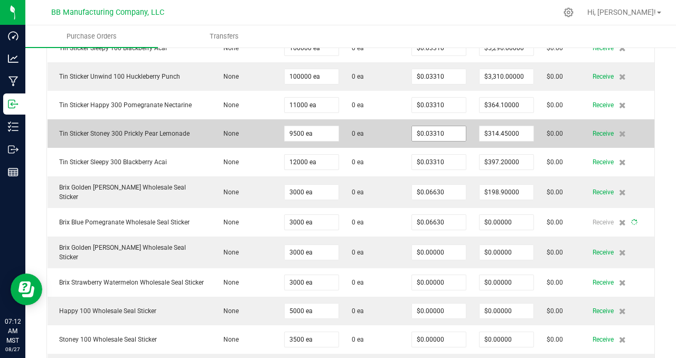
type input "3000"
type input "$198.90000"
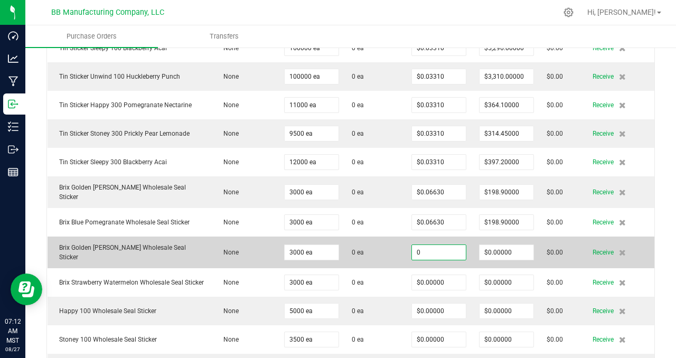
click at [450, 246] on input "0" at bounding box center [439, 252] width 54 height 15
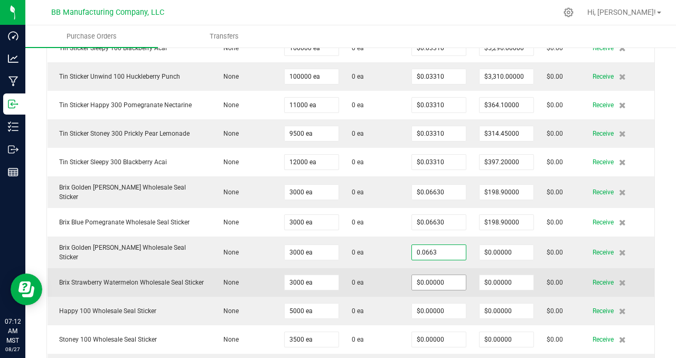
type input "$0.06630"
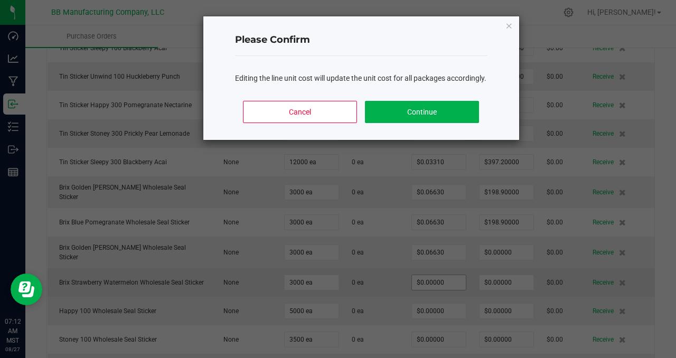
click at [445, 275] on body "Dashboard Analytics Manufacturing Inbound Inventory Outbound Reports 07:12 AM M…" at bounding box center [338, 179] width 676 height 358
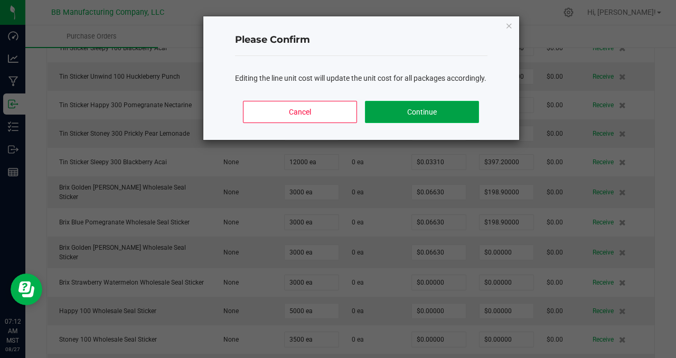
click at [423, 123] on button "Continue" at bounding box center [422, 112] width 114 height 22
type input "3000"
type input "$198.90000"
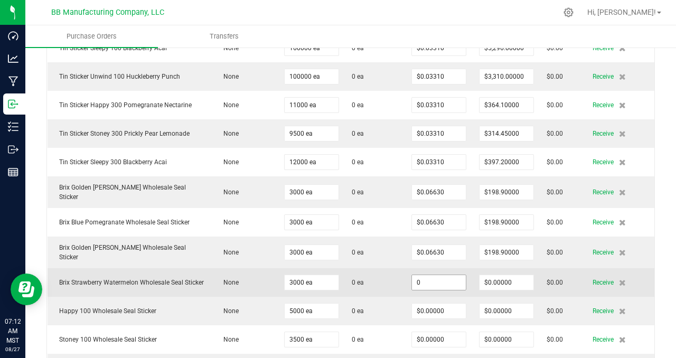
click at [450, 277] on input "0" at bounding box center [439, 282] width 54 height 15
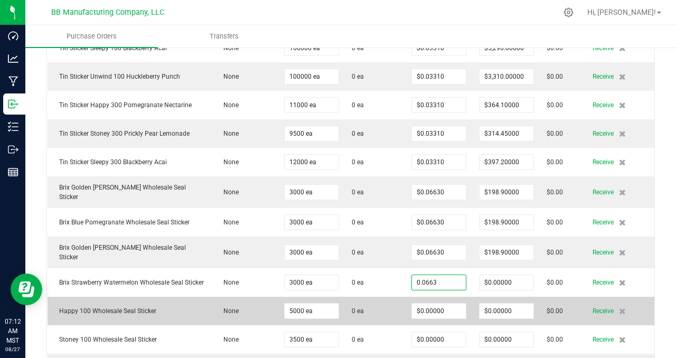
type input "$0.06630"
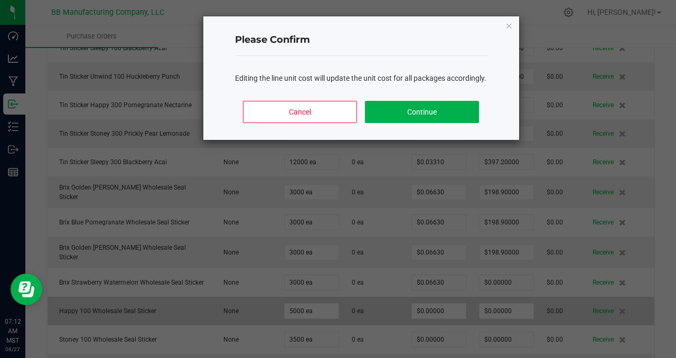
click at [388, 307] on body "Dashboard Analytics Manufacturing Inbound Inventory Outbound Reports 07:12 AM M…" at bounding box center [338, 179] width 676 height 358
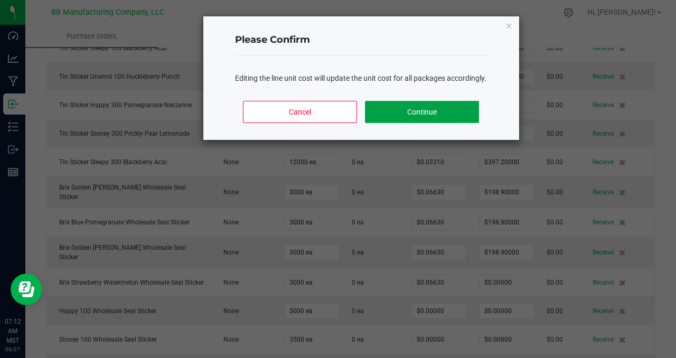
click at [413, 122] on button "Continue" at bounding box center [422, 112] width 114 height 22
type input "3000"
type input "$198.90000"
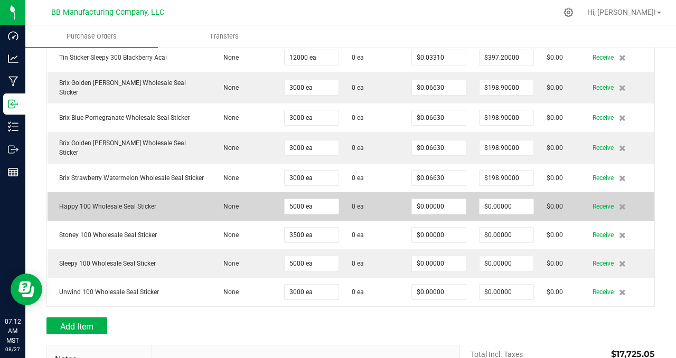
scroll to position [337, 0]
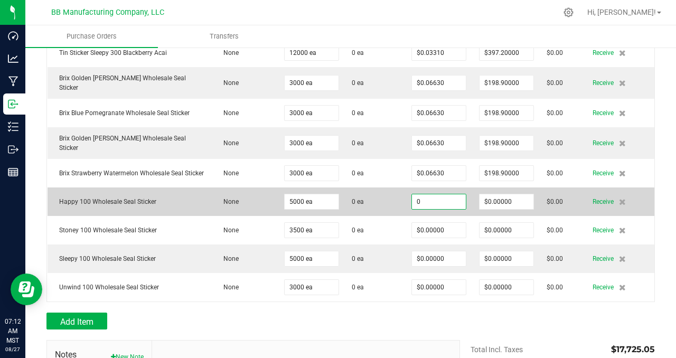
click at [450, 199] on input "0" at bounding box center [439, 201] width 54 height 15
drag, startPoint x: 439, startPoint y: 198, endPoint x: 410, endPoint y: 200, distance: 29.1
click at [412, 200] on input "0.0693" at bounding box center [439, 201] width 54 height 15
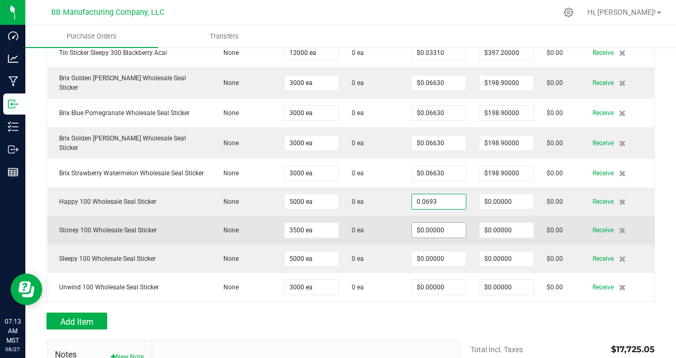
type input "$0.06930"
click at [427, 227] on body "Dashboard Analytics Manufacturing Inbound Inventory Outbound Reports 07:13 AM M…" at bounding box center [338, 179] width 676 height 358
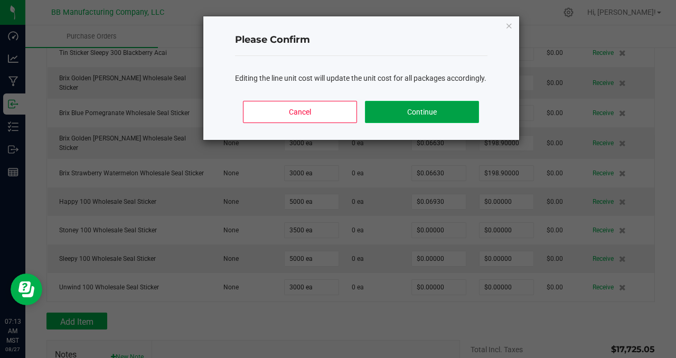
click at [411, 120] on button "Continue" at bounding box center [422, 112] width 114 height 22
type input "5000"
type input "$346.50000"
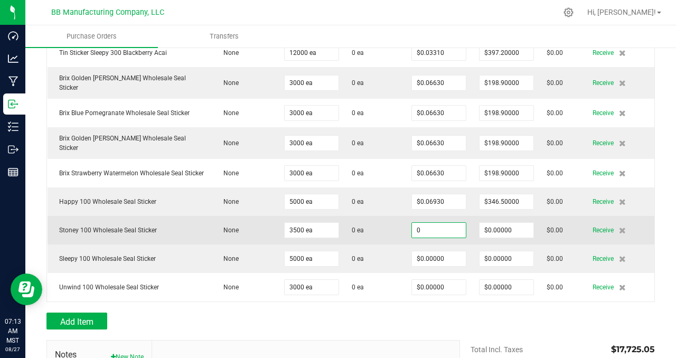
click at [421, 227] on input "0" at bounding box center [439, 230] width 54 height 15
paste input ".0693"
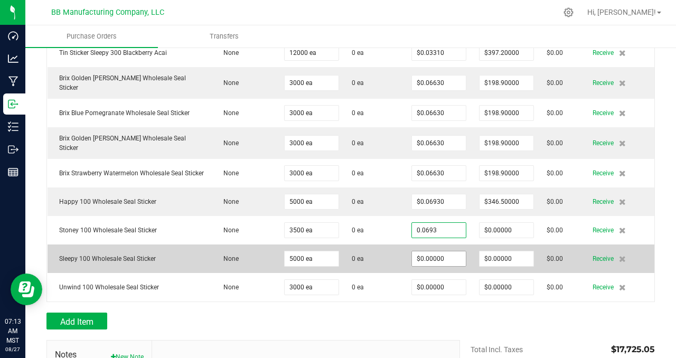
type input "$0.06930"
click at [430, 254] on body "Dashboard Analytics Manufacturing Inbound Inventory Outbound Reports 07:13 AM M…" at bounding box center [338, 179] width 676 height 358
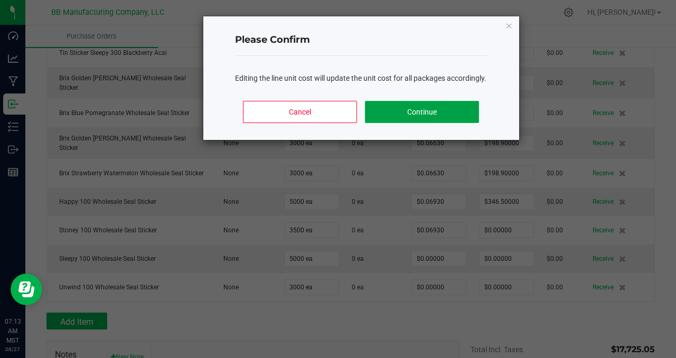
click at [432, 123] on button "Continue" at bounding box center [422, 112] width 114 height 22
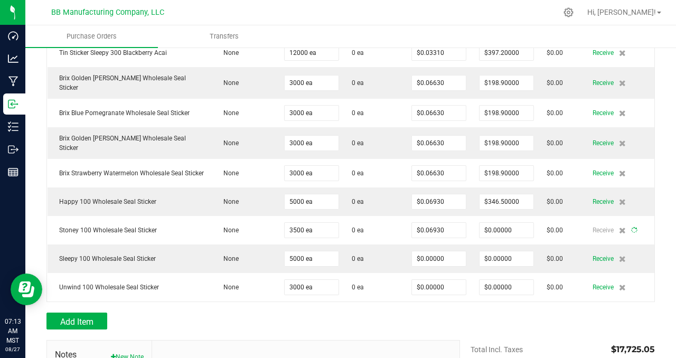
type input "3500"
type input "$242.55000"
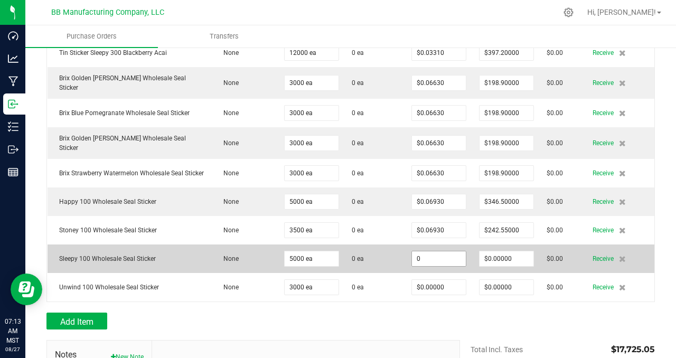
click at [426, 253] on input "0" at bounding box center [439, 258] width 54 height 15
paste input ".0693"
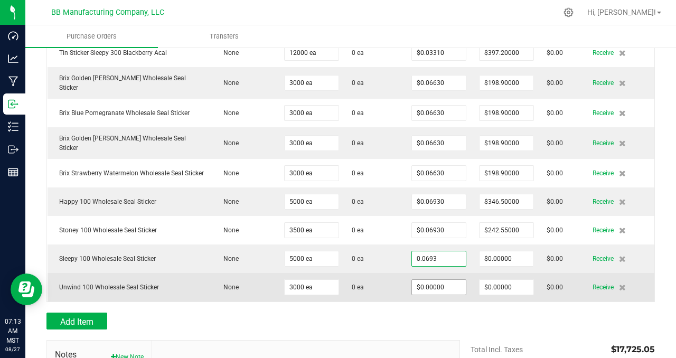
type input "$0.06930"
click at [446, 284] on body "Dashboard Analytics Manufacturing Inbound Inventory Outbound Reports 07:13 AM M…" at bounding box center [338, 179] width 676 height 358
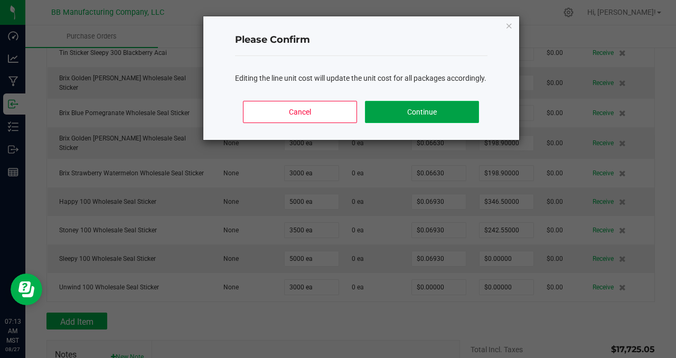
click at [413, 123] on button "Continue" at bounding box center [422, 112] width 114 height 22
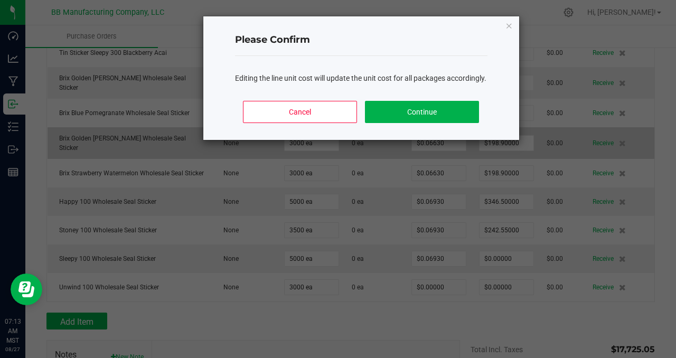
type input "5000"
type input "$346.50000"
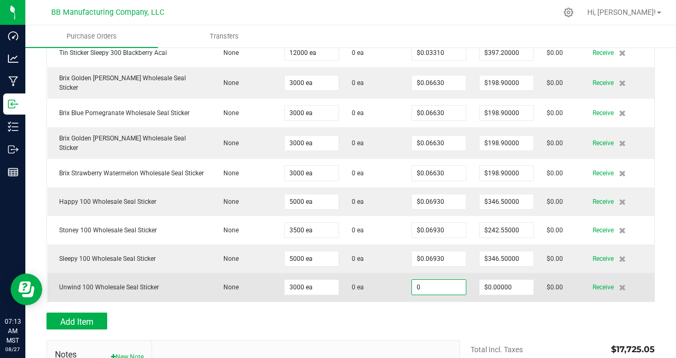
paste input ".0693"
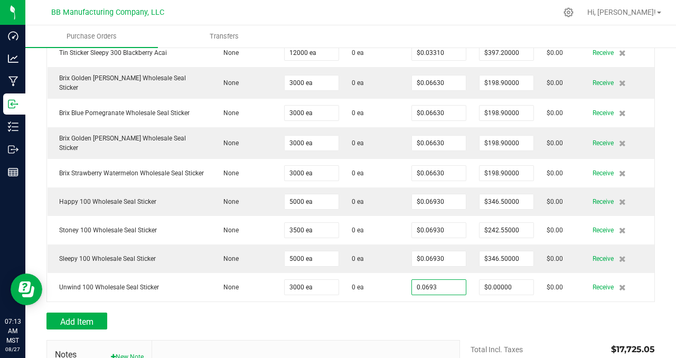
type input "$0.06930"
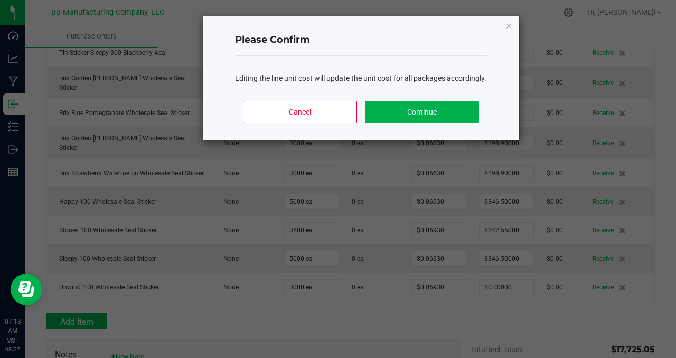
click at [471, 314] on body "Dashboard Analytics Manufacturing Inbound Inventory Outbound Reports 07:13 AM M…" at bounding box center [338, 179] width 676 height 358
click at [436, 123] on button "Continue" at bounding box center [422, 112] width 114 height 22
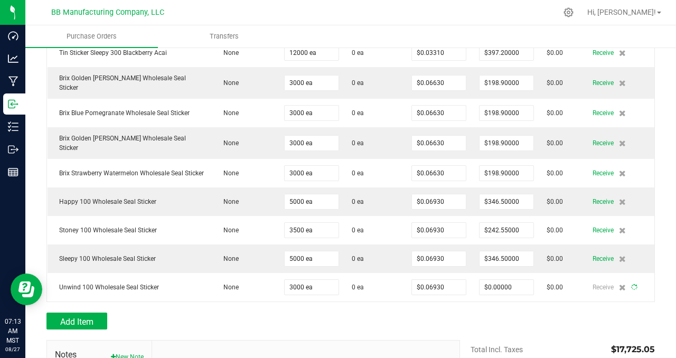
type input "3000"
type input "$207.90000"
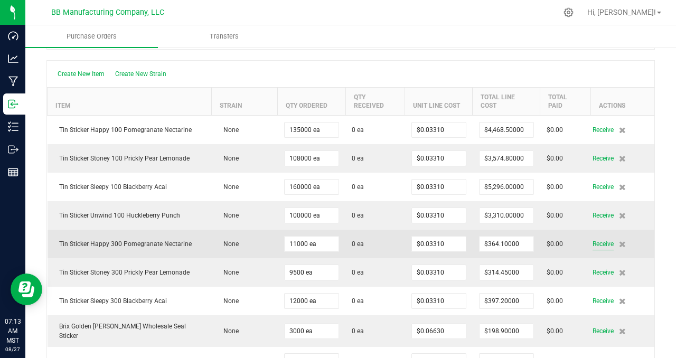
scroll to position [0, 0]
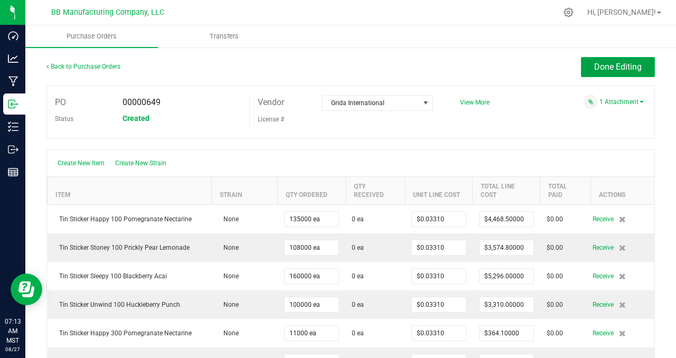
click at [619, 67] on span "Done Editing" at bounding box center [618, 67] width 48 height 10
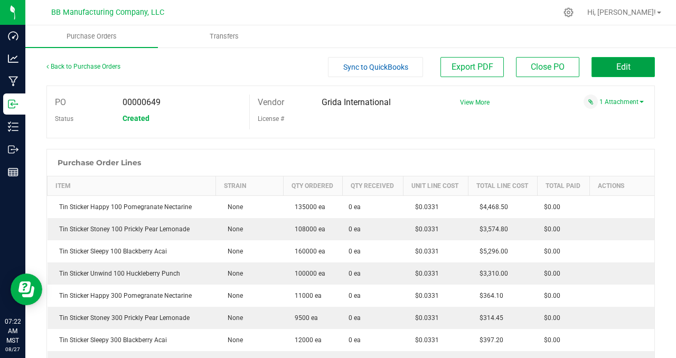
click at [620, 69] on span "Edit" at bounding box center [623, 67] width 14 height 10
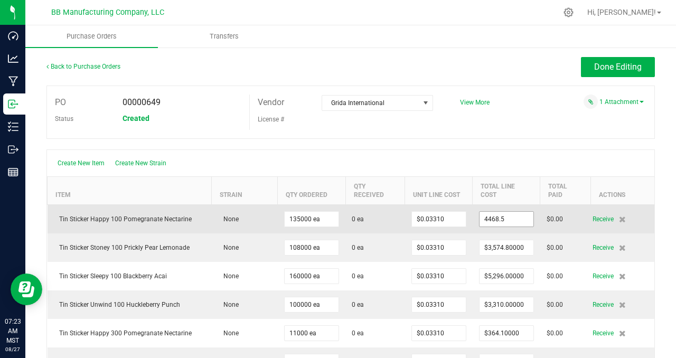
click at [522, 219] on input "4468.5" at bounding box center [506, 219] width 54 height 15
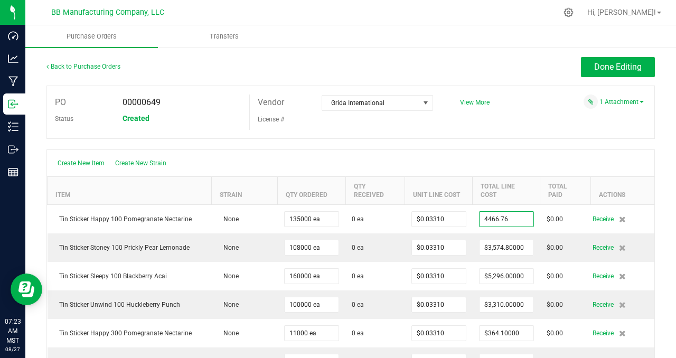
type input "$4,466.76000"
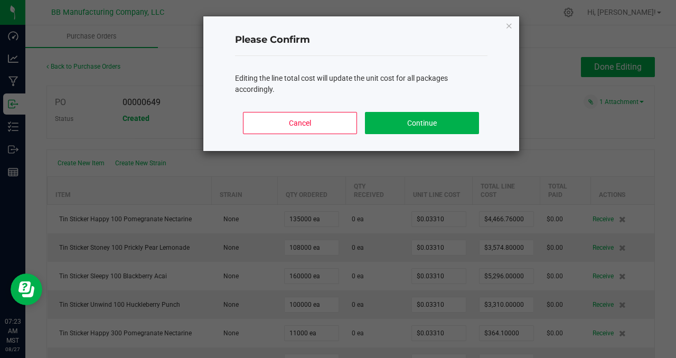
click at [513, 145] on body "Dashboard Analytics Manufacturing Inbound Inventory Outbound Reports 07:23 AM M…" at bounding box center [338, 179] width 676 height 358
click at [400, 124] on button "Continue" at bounding box center [422, 123] width 114 height 22
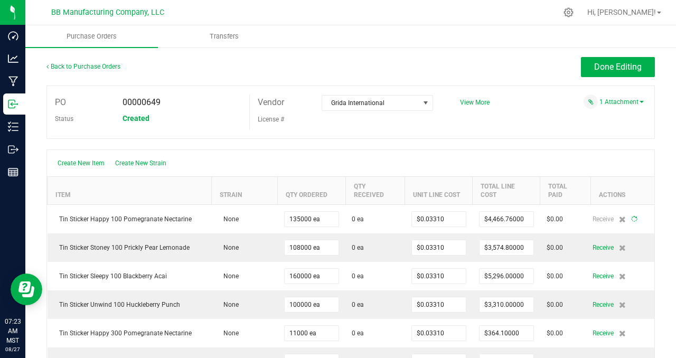
type input "135000"
type input "$0.03309"
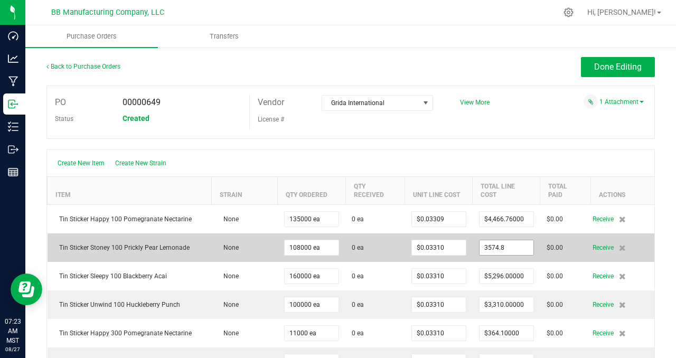
click at [515, 247] on input "3574.8" at bounding box center [506, 247] width 54 height 15
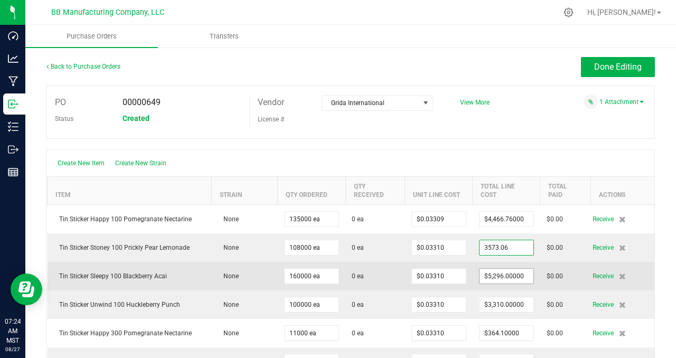
type input "$3,573.06000"
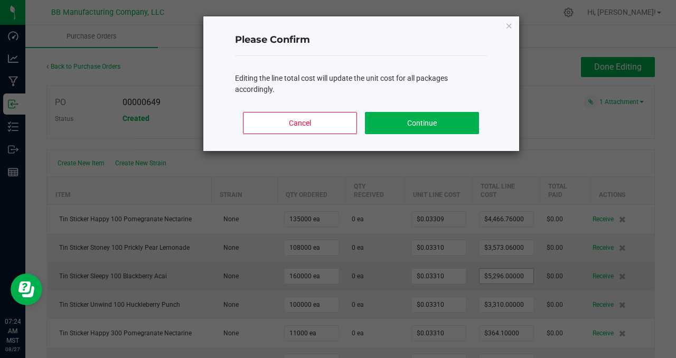
click at [506, 276] on body "Dashboard Analytics Manufacturing Inbound Inventory Outbound Reports 07:24 AM M…" at bounding box center [338, 179] width 676 height 358
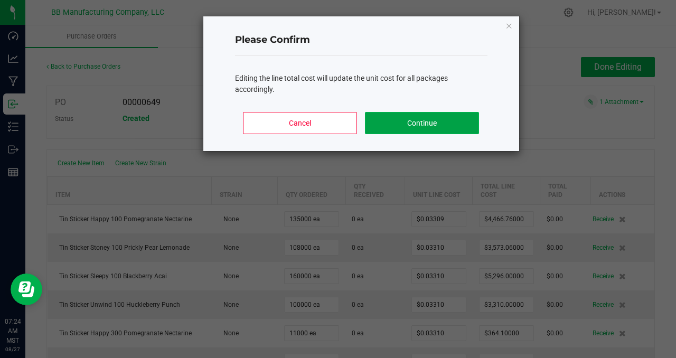
click at [437, 122] on button "Continue" at bounding box center [422, 123] width 114 height 22
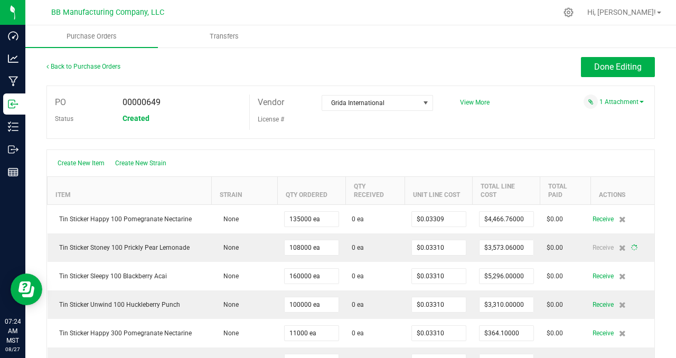
type input "108000"
type input "$0.03308"
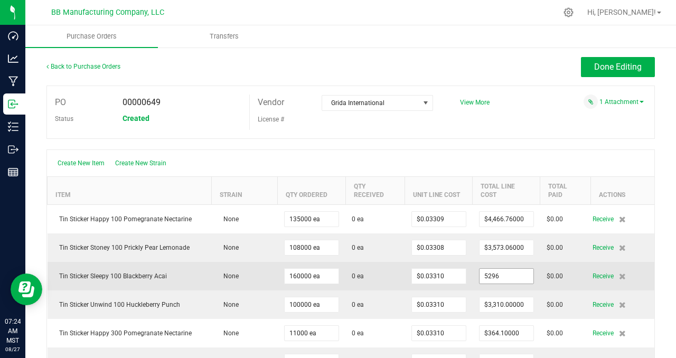
click at [505, 276] on input "5296" at bounding box center [506, 276] width 54 height 15
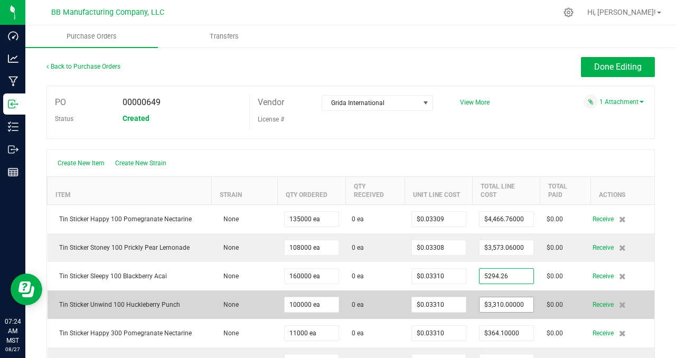
type input "$5,294.26000"
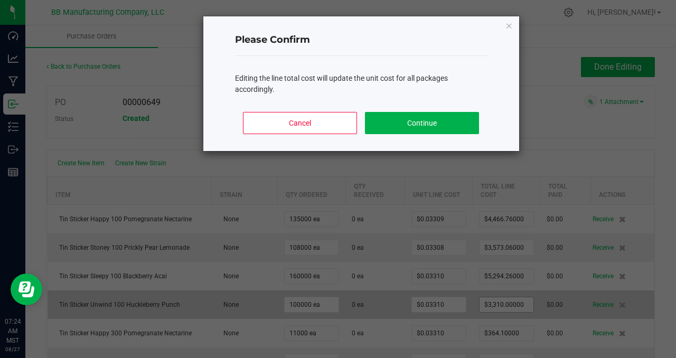
click at [513, 304] on body "Dashboard Analytics Manufacturing Inbound Inventory Outbound Reports 07:24 AM M…" at bounding box center [338, 179] width 676 height 358
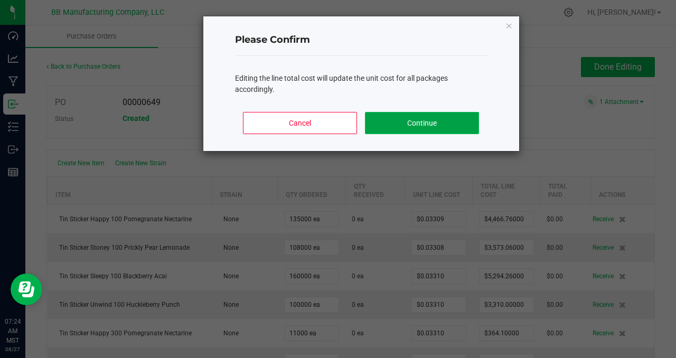
click at [418, 124] on button "Continue" at bounding box center [422, 123] width 114 height 22
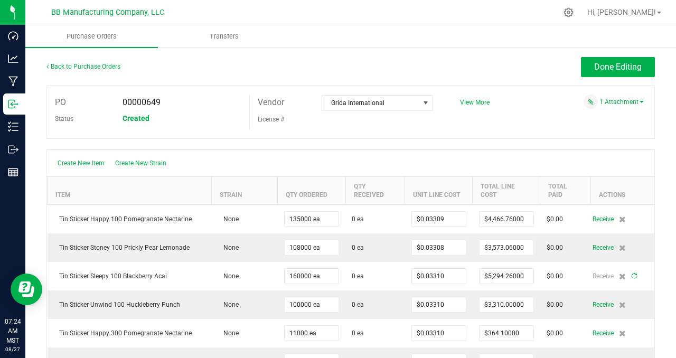
type input "160000"
type input "$0.03309"
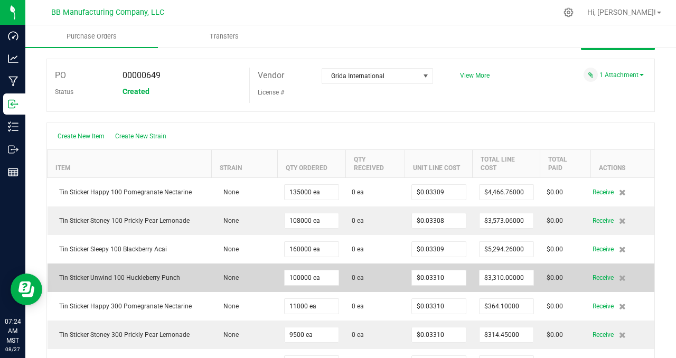
scroll to position [29, 0]
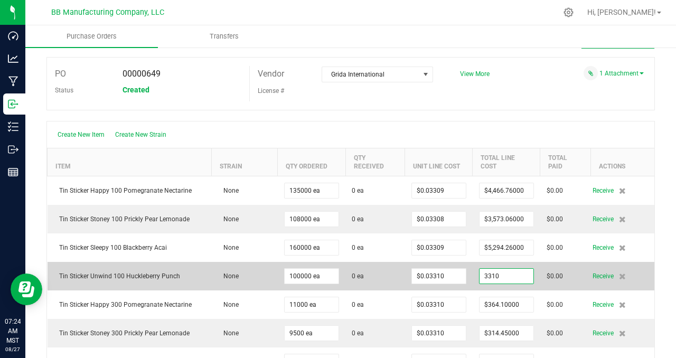
click at [507, 277] on input "3310" at bounding box center [506, 276] width 54 height 15
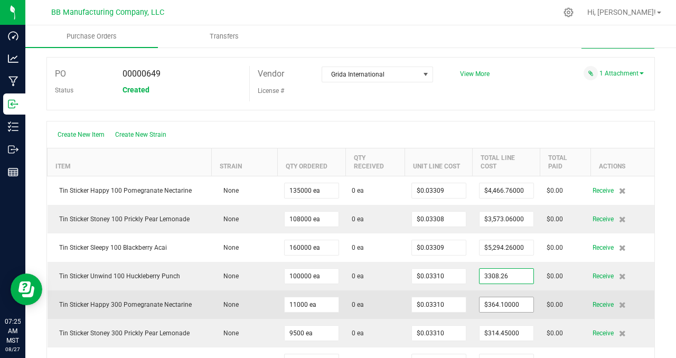
type input "$3,308.26000"
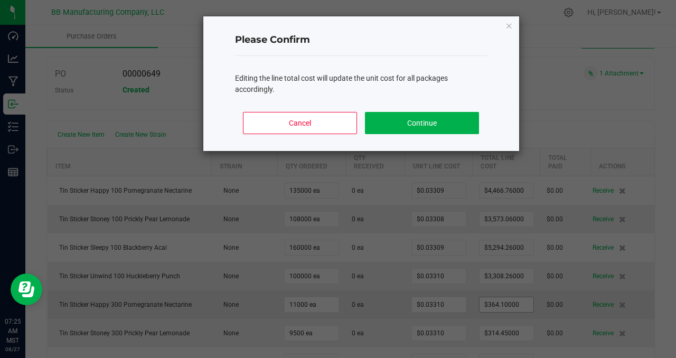
click at [502, 305] on body "Dashboard Analytics Manufacturing Inbound Inventory Outbound Reports 07:25 AM M…" at bounding box center [338, 179] width 676 height 358
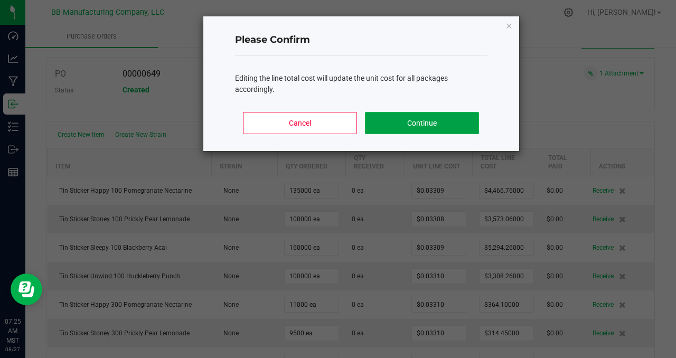
click at [418, 124] on button "Continue" at bounding box center [422, 123] width 114 height 22
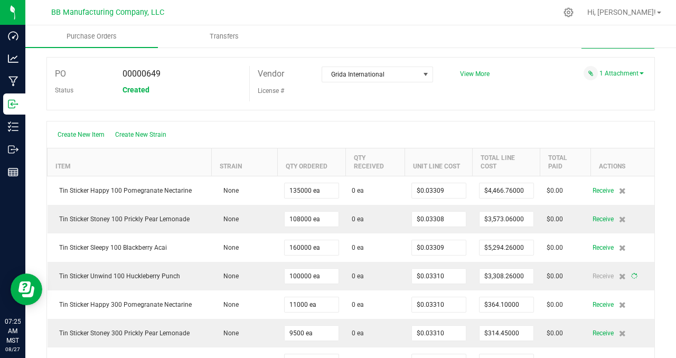
type input "100000"
type input "$0.03308"
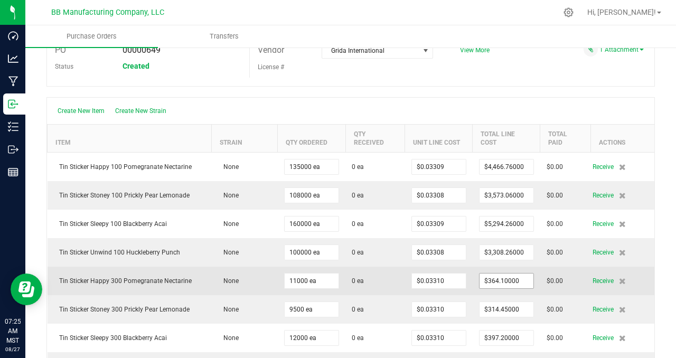
scroll to position [60, 0]
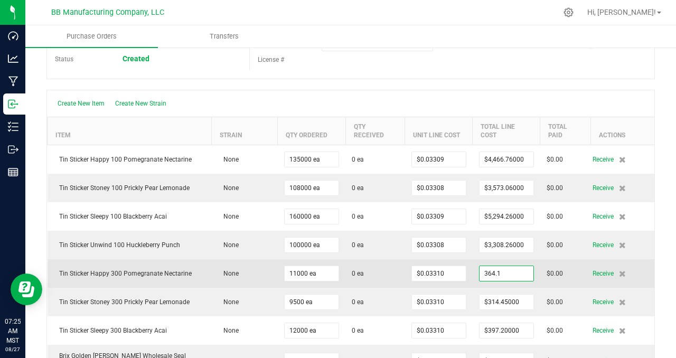
click at [506, 272] on input "364.1" at bounding box center [506, 273] width 54 height 15
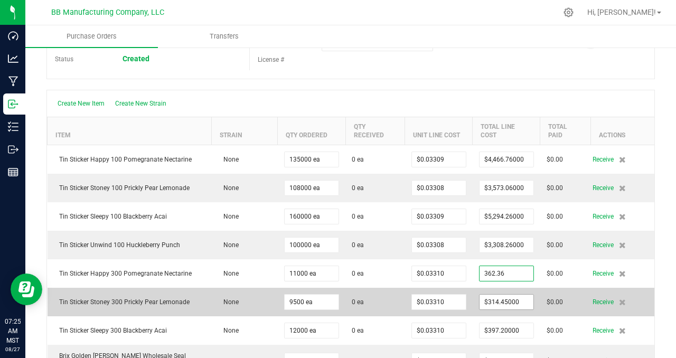
type input "$362.36000"
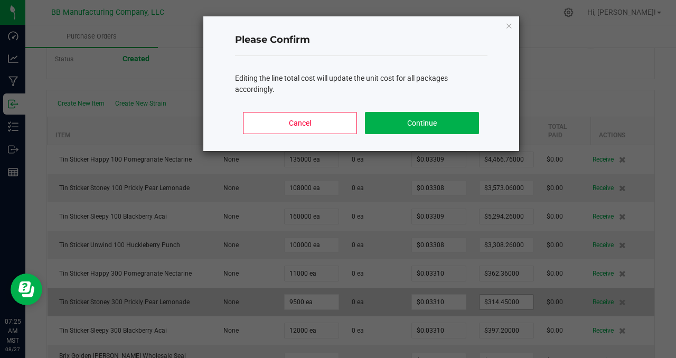
click at [515, 300] on body "Dashboard Analytics Manufacturing Inbound Inventory Outbound Reports 07:25 AM M…" at bounding box center [338, 179] width 676 height 358
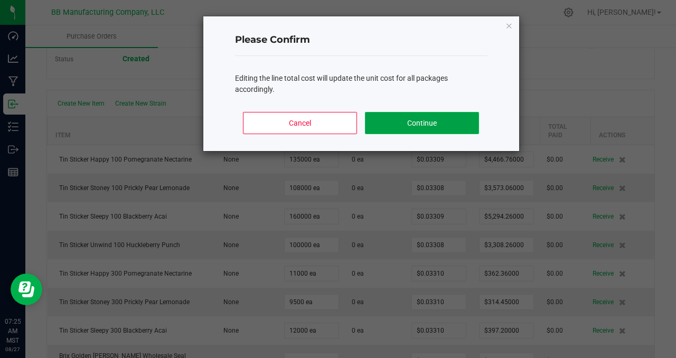
click at [430, 124] on button "Continue" at bounding box center [422, 123] width 114 height 22
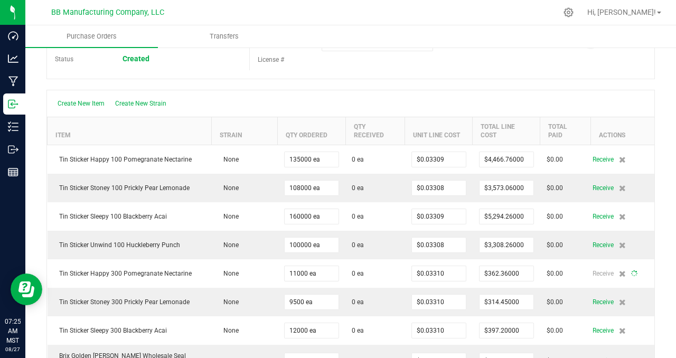
type input "11000"
type input "$0.03294"
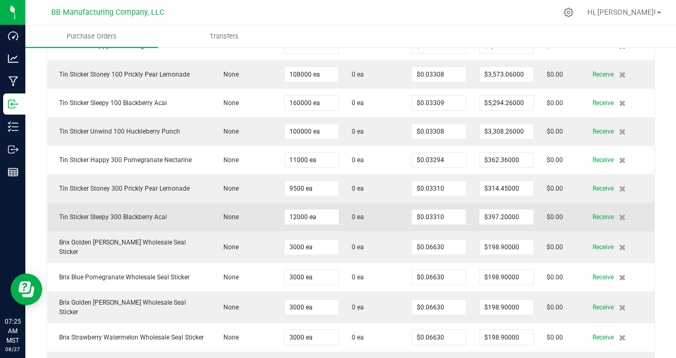
scroll to position [174, 0]
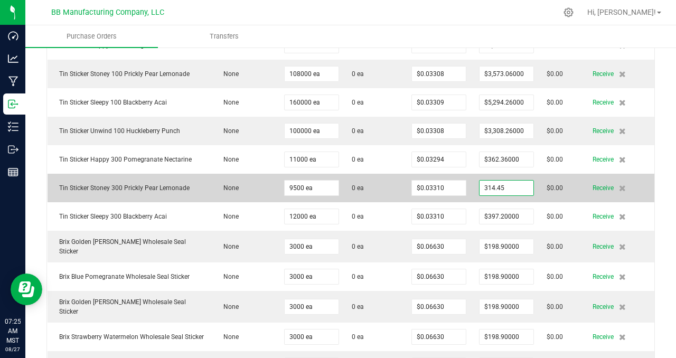
click at [516, 187] on input "314.45" at bounding box center [506, 188] width 54 height 15
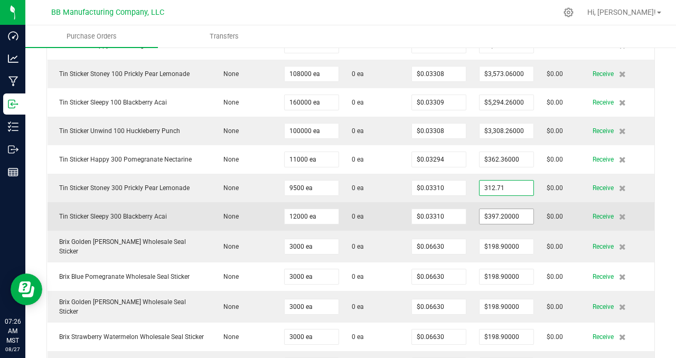
type input "$312.71000"
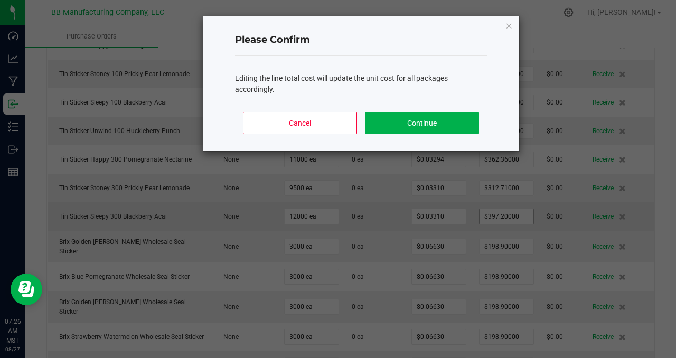
click at [513, 216] on body "Dashboard Analytics Manufacturing Inbound Inventory Outbound Reports 07:26 AM M…" at bounding box center [338, 179] width 676 height 358
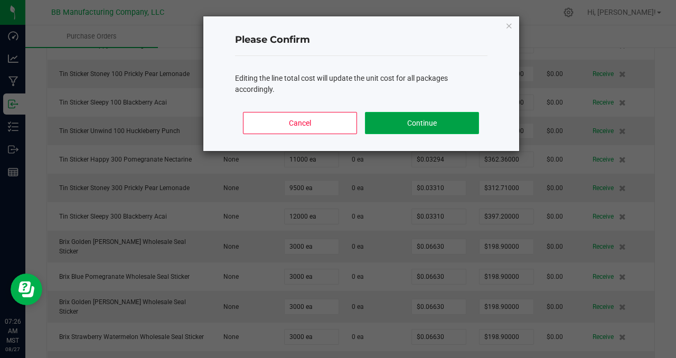
click at [429, 125] on button "Continue" at bounding box center [422, 123] width 114 height 22
type input "9500"
type input "$0.03292"
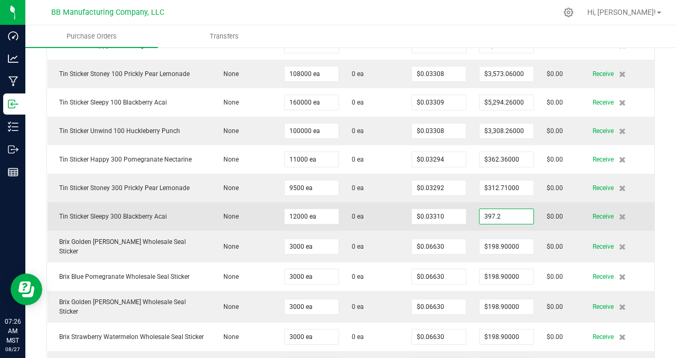
click at [515, 216] on input "397.2" at bounding box center [506, 216] width 54 height 15
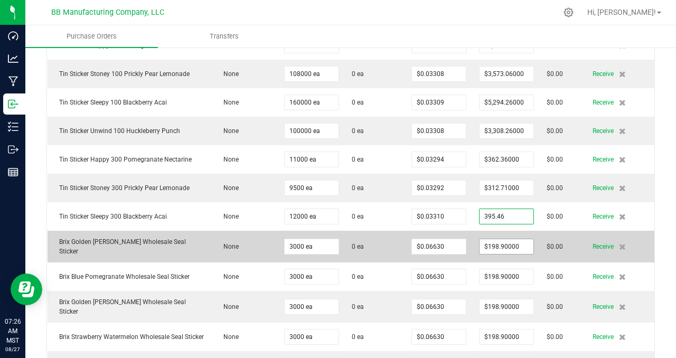
type input "$395.46000"
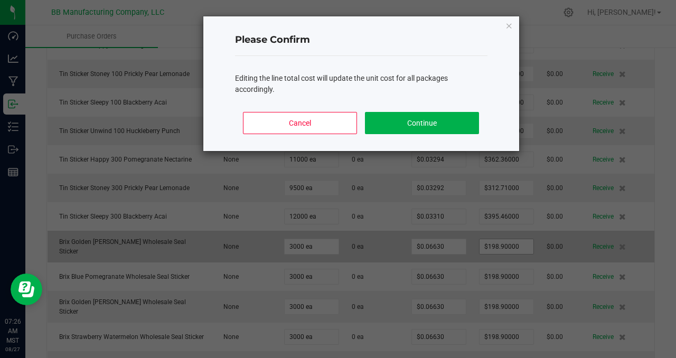
click at [517, 244] on body "Dashboard Analytics Manufacturing Inbound Inventory Outbound Reports 07:26 AM M…" at bounding box center [338, 179] width 676 height 358
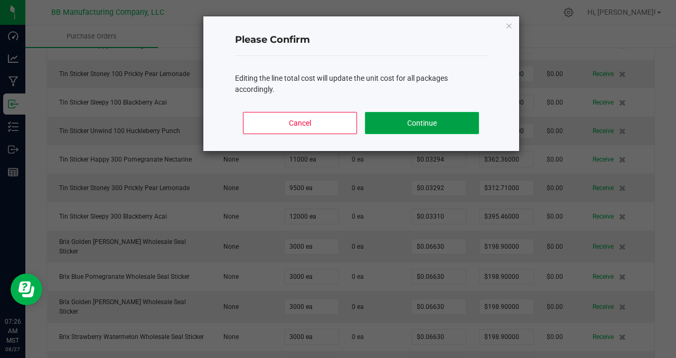
click at [414, 120] on button "Continue" at bounding box center [422, 123] width 114 height 22
type input "12000"
type input "$0.03296"
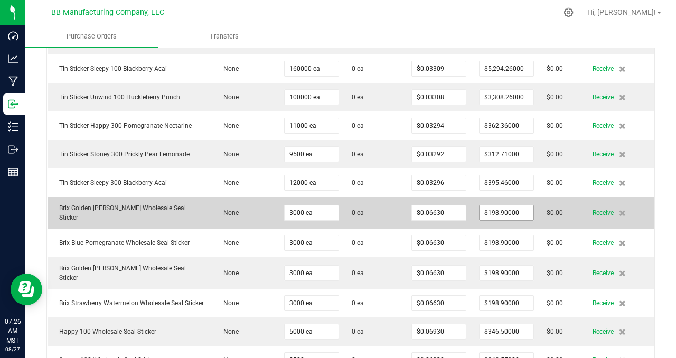
scroll to position [209, 0]
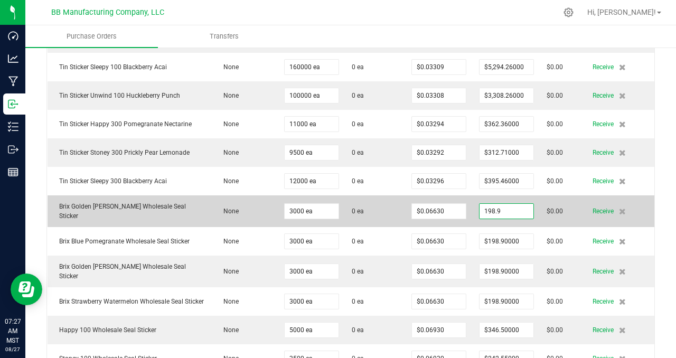
click at [518, 208] on input "198.9" at bounding box center [506, 211] width 54 height 15
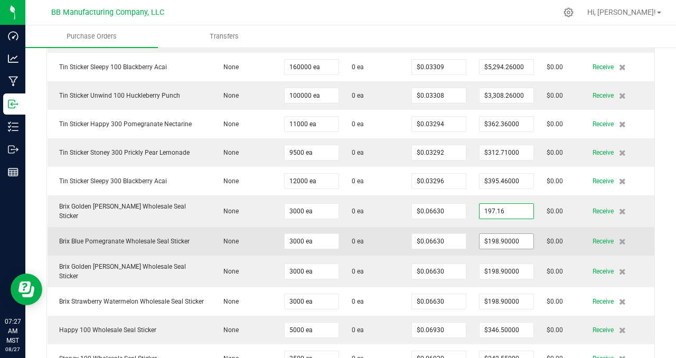
type input "$197.16000"
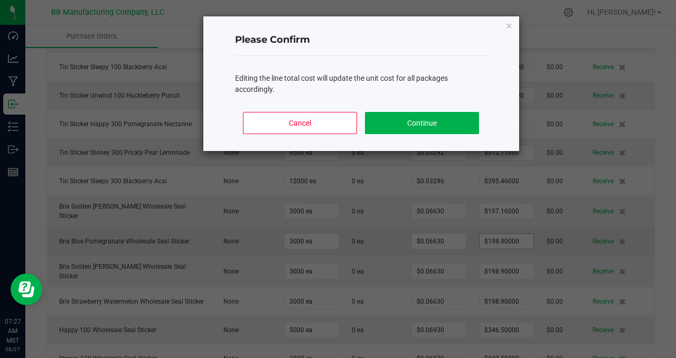
click at [521, 240] on body "Dashboard Analytics Manufacturing Inbound Inventory Outbound Reports 07:27 AM M…" at bounding box center [338, 179] width 676 height 358
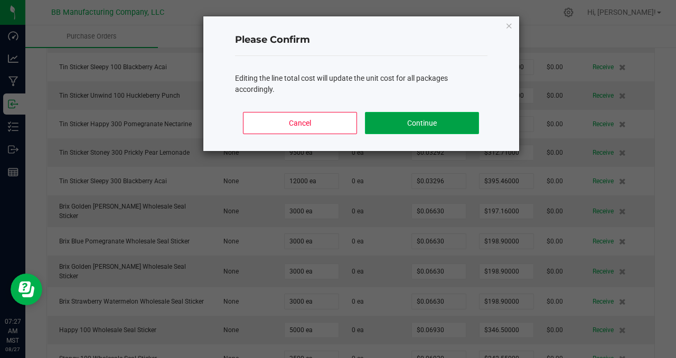
click at [411, 125] on button "Continue" at bounding box center [422, 123] width 114 height 22
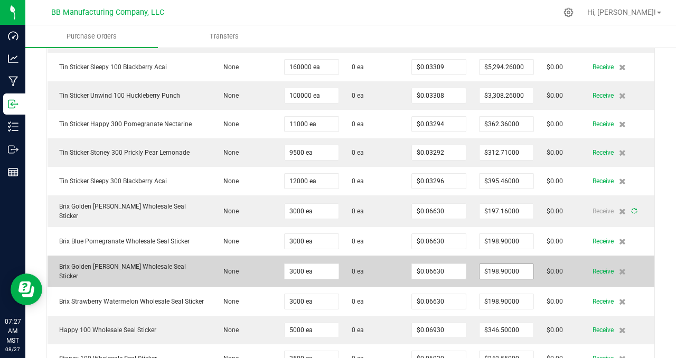
type input "3000"
type input "$0.06572"
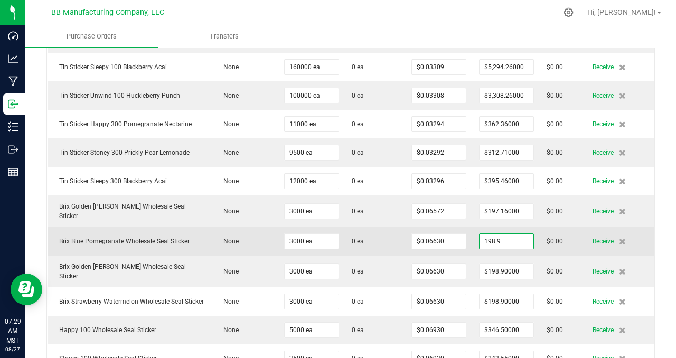
click at [516, 235] on input "198.9" at bounding box center [506, 241] width 54 height 15
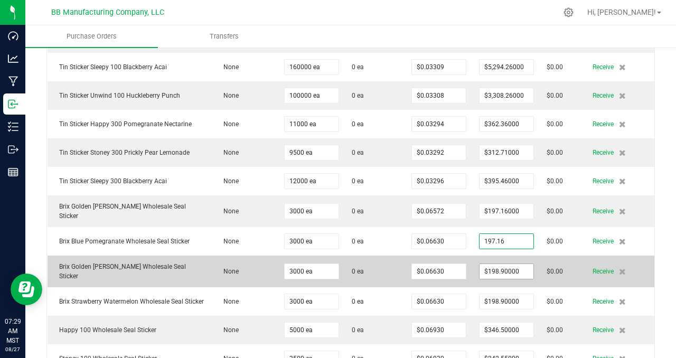
type input "$197.16000"
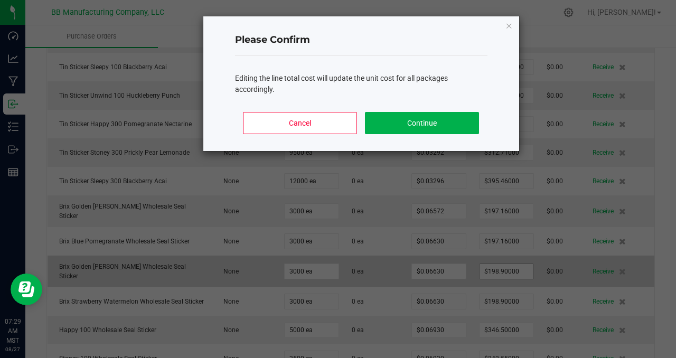
click at [519, 266] on body "Dashboard Analytics Manufacturing Inbound Inventory Outbound Reports 07:29 AM M…" at bounding box center [338, 179] width 676 height 358
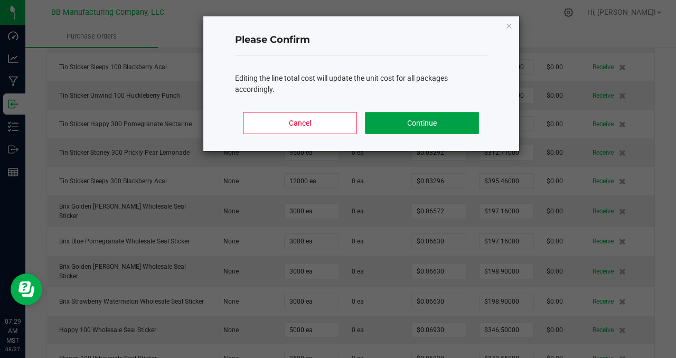
click at [427, 123] on button "Continue" at bounding box center [422, 123] width 114 height 22
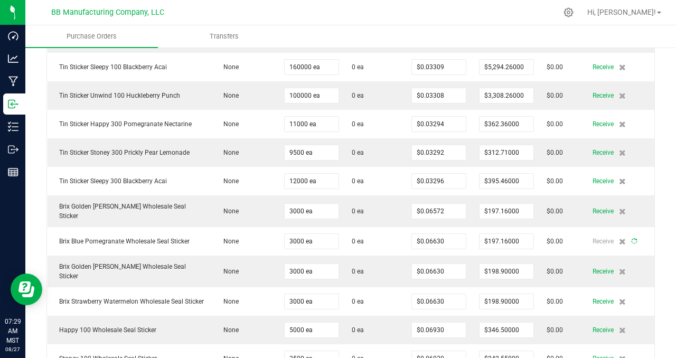
type input "3000"
type input "$0.06572"
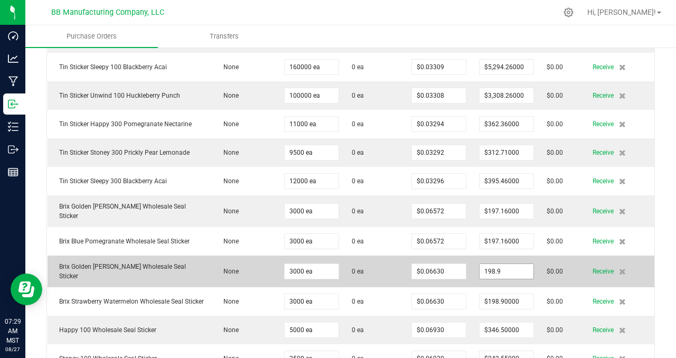
click at [517, 266] on input "198.9" at bounding box center [506, 271] width 54 height 15
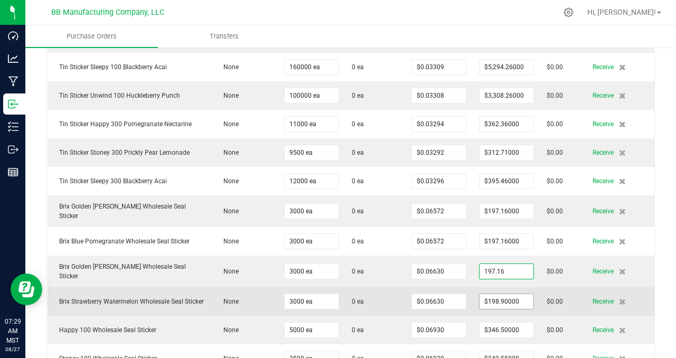
type input "$197.16000"
click at [517, 296] on body "Dashboard Analytics Manufacturing Inbound Inventory Outbound Reports 07:29 AM M…" at bounding box center [338, 179] width 676 height 358
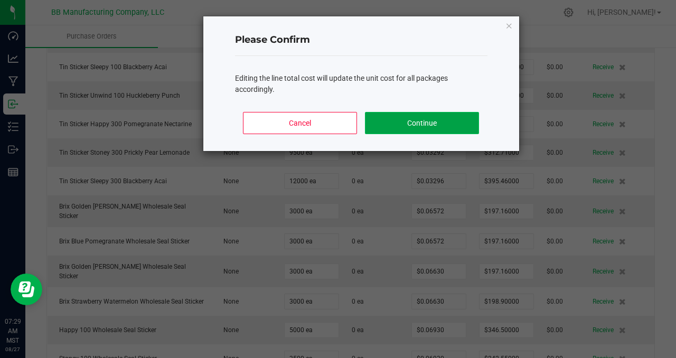
click at [408, 125] on button "Continue" at bounding box center [422, 123] width 114 height 22
type input "3000"
type input "$0.06572"
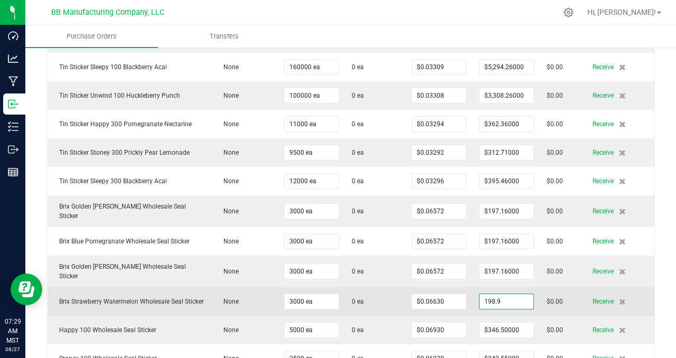
click at [514, 295] on input "198.9" at bounding box center [506, 301] width 54 height 15
type input "$197.16000"
click at [511, 309] on body "Dashboard Analytics Manufacturing Inbound Inventory Outbound Reports 07:30 AM M…" at bounding box center [338, 179] width 676 height 358
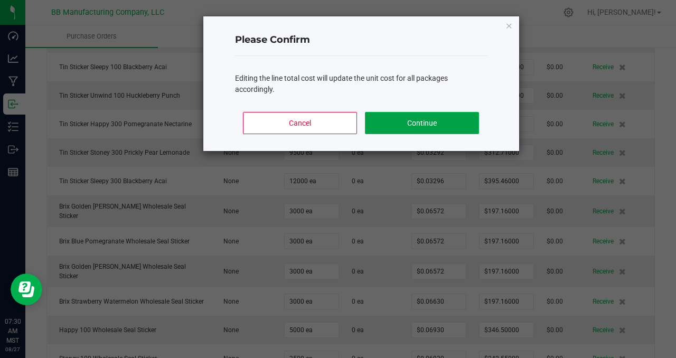
click at [412, 128] on button "Continue" at bounding box center [422, 123] width 114 height 22
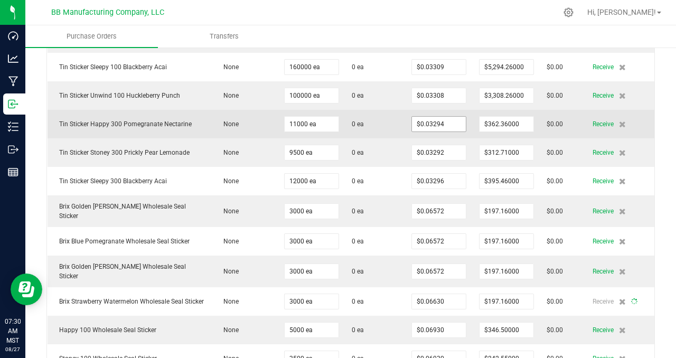
type input "3000"
type input "$0.06572"
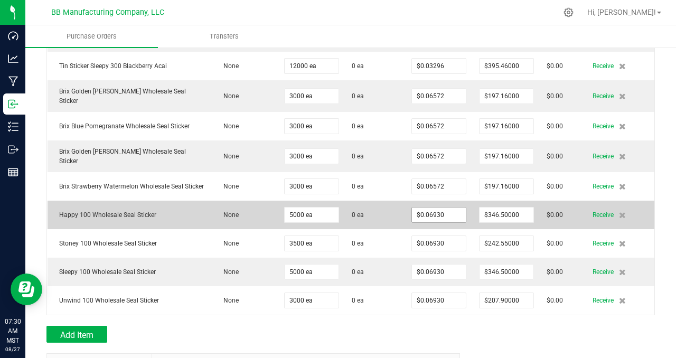
scroll to position [325, 0]
click at [518, 210] on input "346.5" at bounding box center [506, 214] width 54 height 15
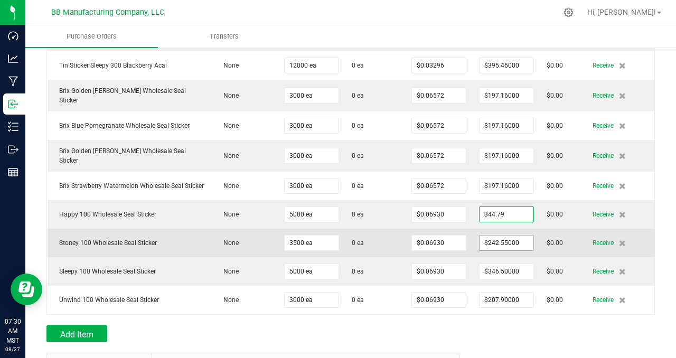
type input "$344.79000"
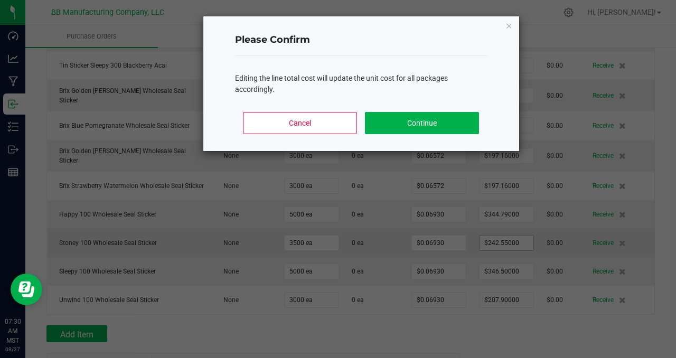
click at [518, 240] on body "Dashboard Analytics Manufacturing Inbound Inventory Outbound Reports 07:30 AM M…" at bounding box center [338, 179] width 676 height 358
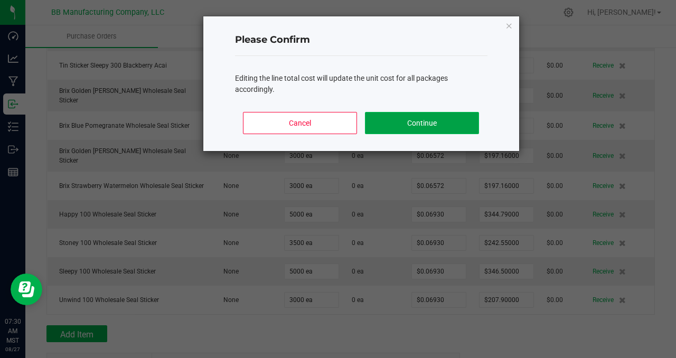
click at [421, 124] on button "Continue" at bounding box center [422, 123] width 114 height 22
type input "5000"
type input "$0.06896"
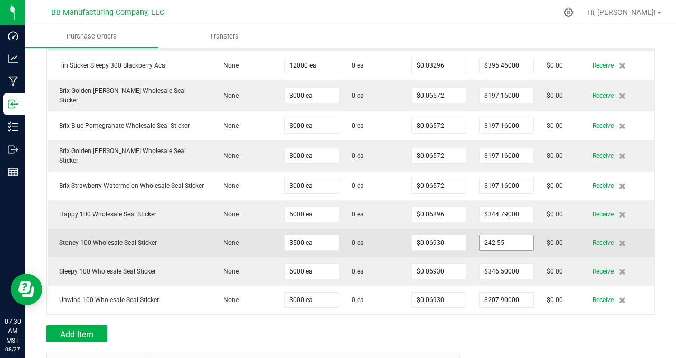
click at [517, 239] on input "242.55" at bounding box center [506, 242] width 54 height 15
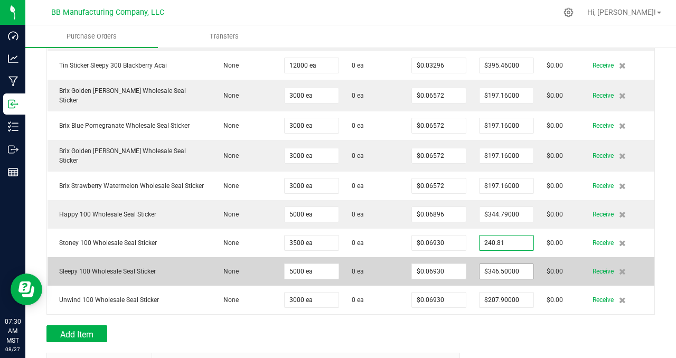
type input "$240.81000"
click at [519, 267] on body "Dashboard Analytics Manufacturing Inbound Inventory Outbound Reports 07:30 AM M…" at bounding box center [338, 179] width 676 height 358
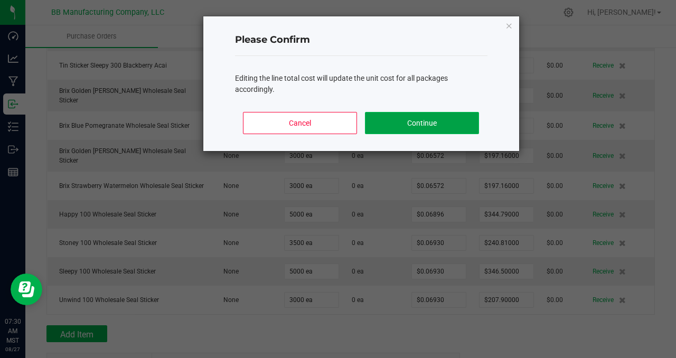
click at [421, 124] on button "Continue" at bounding box center [422, 123] width 114 height 22
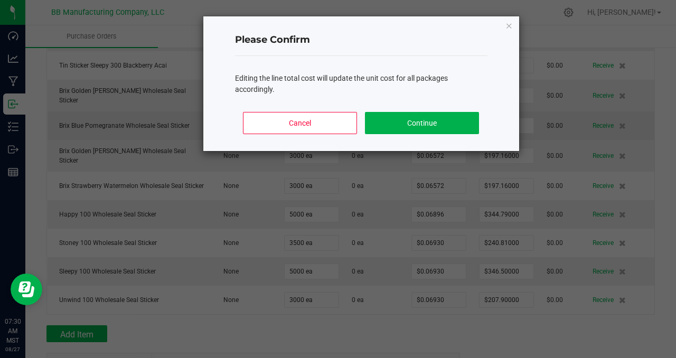
type input "3500"
type input "$0.06880"
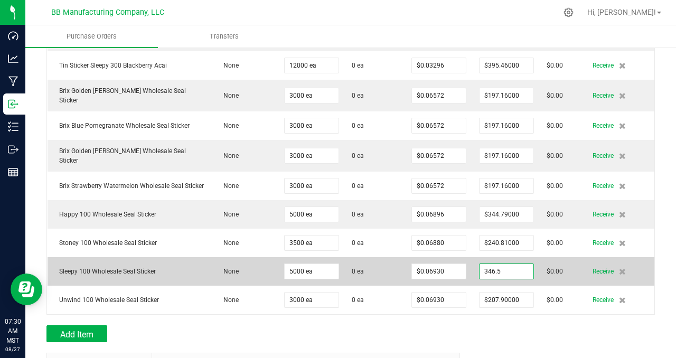
click at [520, 269] on input "346.5" at bounding box center [506, 271] width 54 height 15
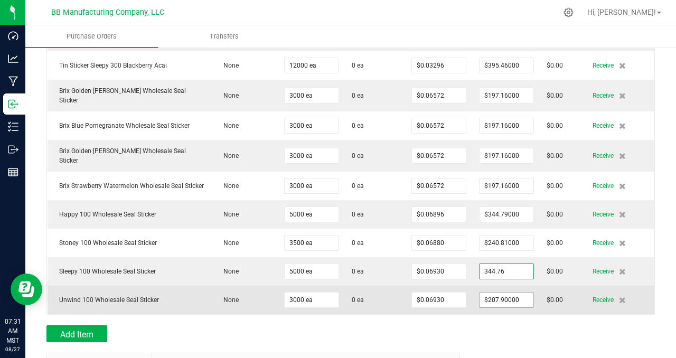
type input "$344.76000"
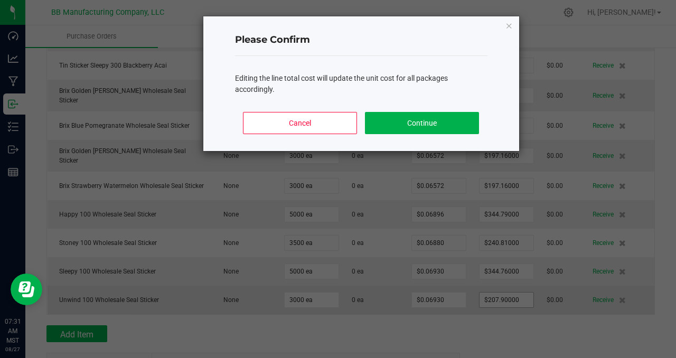
click at [519, 298] on body "Dashboard Analytics Manufacturing Inbound Inventory Outbound Reports 07:31 AM M…" at bounding box center [338, 179] width 676 height 358
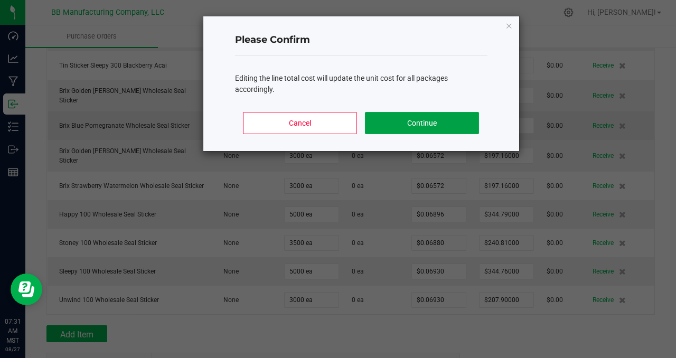
click at [410, 119] on button "Continue" at bounding box center [422, 123] width 114 height 22
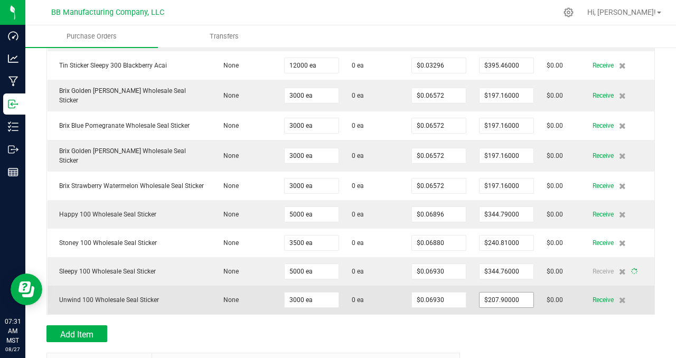
type input "5000"
type input "$0.06895"
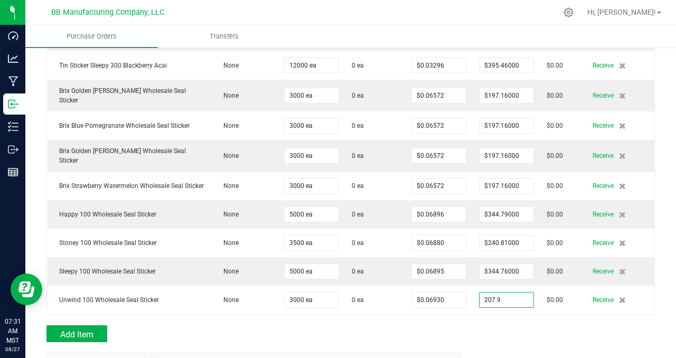
click at [517, 296] on input "207.9" at bounding box center [506, 300] width 54 height 15
type input "$206.16000"
click at [498, 331] on body "Dashboard Analytics Manufacturing Inbound Inventory Outbound Reports 07:31 AM M…" at bounding box center [338, 179] width 676 height 358
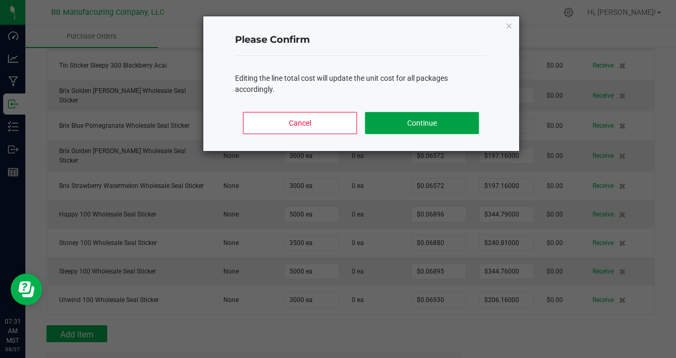
click at [417, 132] on button "Continue" at bounding box center [422, 123] width 114 height 22
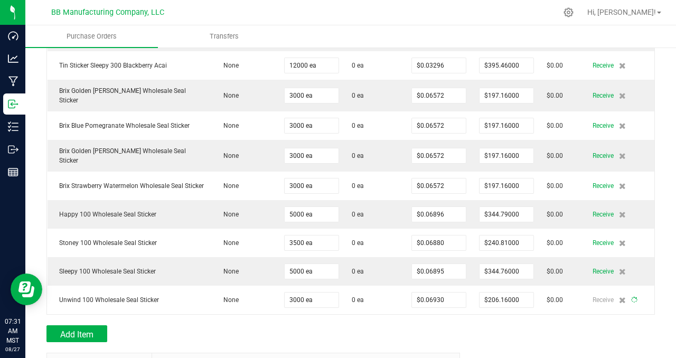
type input "3000"
type input "$0.06872"
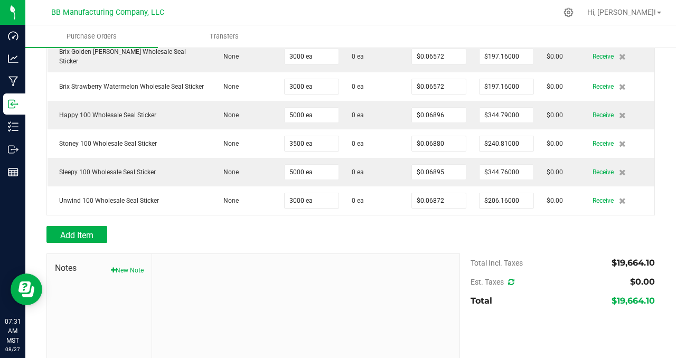
scroll to position [0, 0]
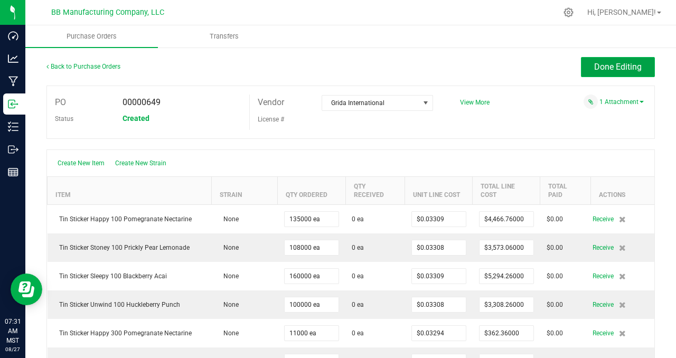
click at [581, 71] on button "Done Editing" at bounding box center [618, 67] width 74 height 20
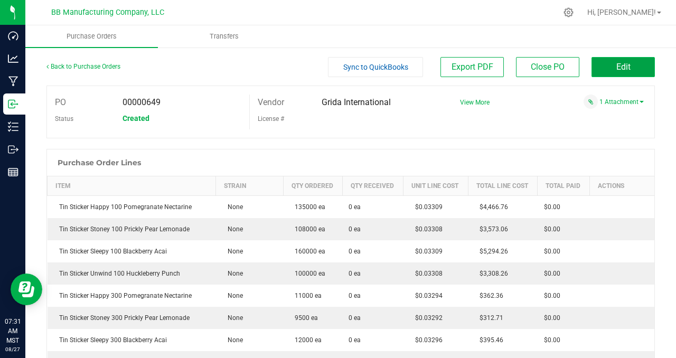
click at [607, 67] on button "Edit" at bounding box center [622, 67] width 63 height 20
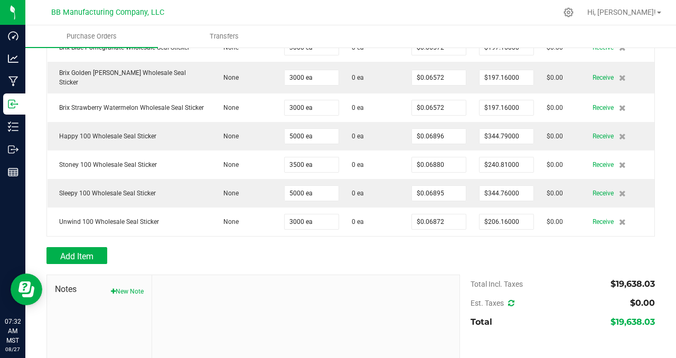
scroll to position [401, 0]
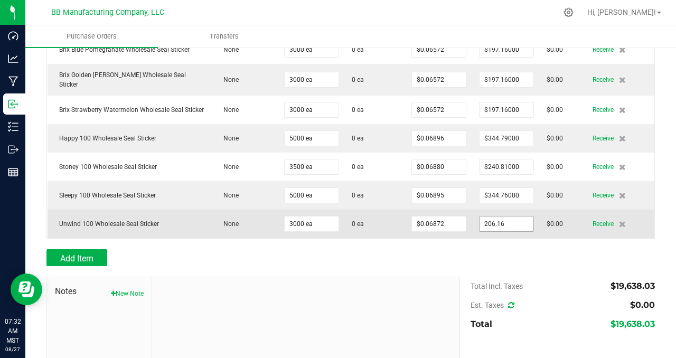
click at [501, 219] on input "206.16" at bounding box center [506, 223] width 54 height 15
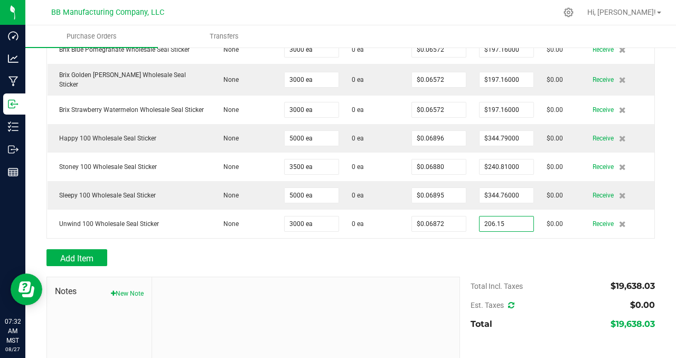
type input "$206.15000"
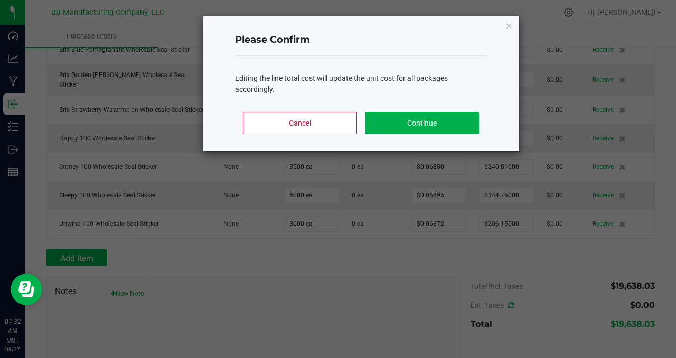
click at [456, 253] on body "Dashboard Analytics Manufacturing Inbound Inventory Outbound Reports 07:32 AM M…" at bounding box center [338, 179] width 676 height 358
click at [412, 129] on button "Continue" at bounding box center [422, 123] width 114 height 22
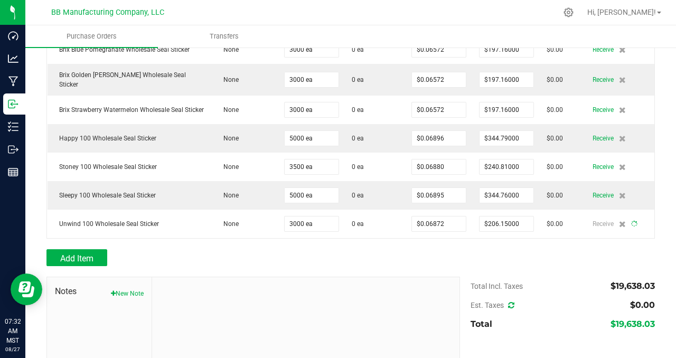
type input "3000"
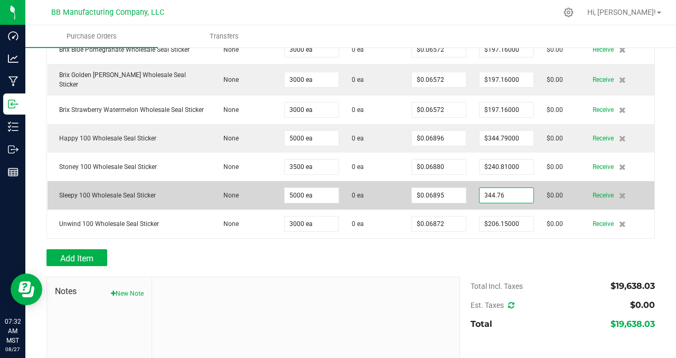
click at [501, 190] on input "344.76" at bounding box center [506, 195] width 54 height 15
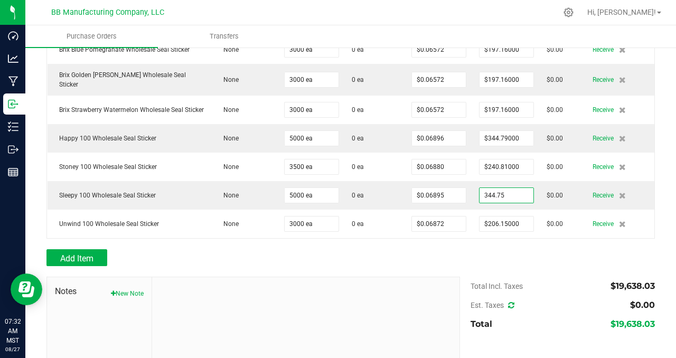
type input "$344.75000"
click at [475, 256] on body "Dashboard Analytics Manufacturing Inbound Inventory Outbound Reports 07:32 AM M…" at bounding box center [338, 179] width 676 height 358
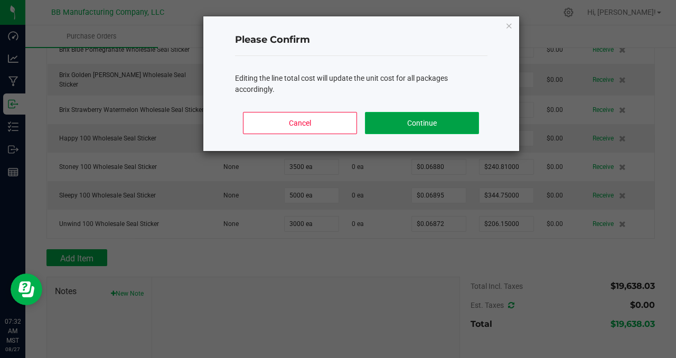
click at [408, 126] on button "Continue" at bounding box center [422, 123] width 114 height 22
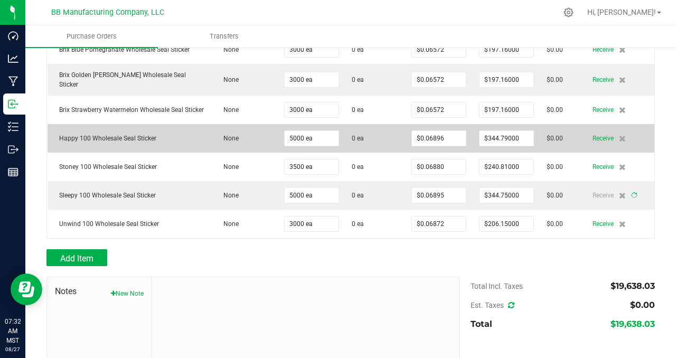
type input "5000"
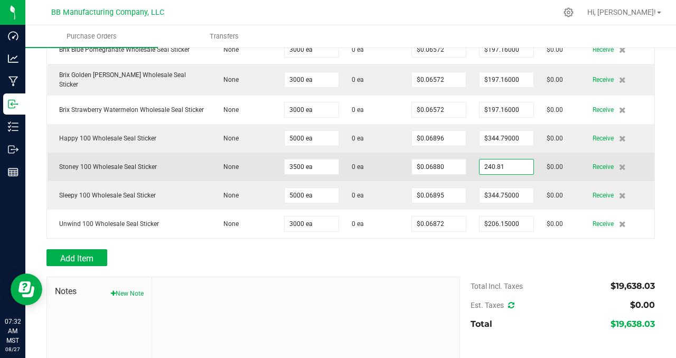
click at [520, 163] on input "240.81" at bounding box center [506, 166] width 54 height 15
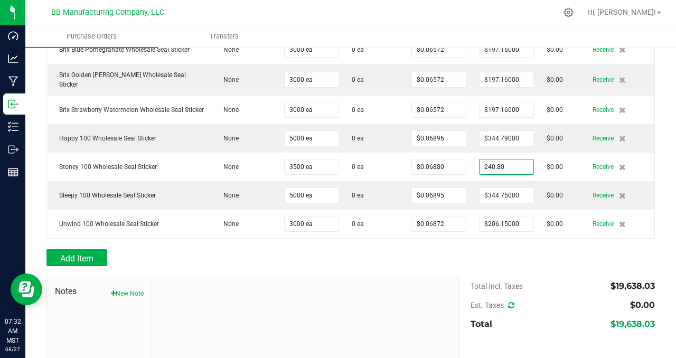
type input "$240.80000"
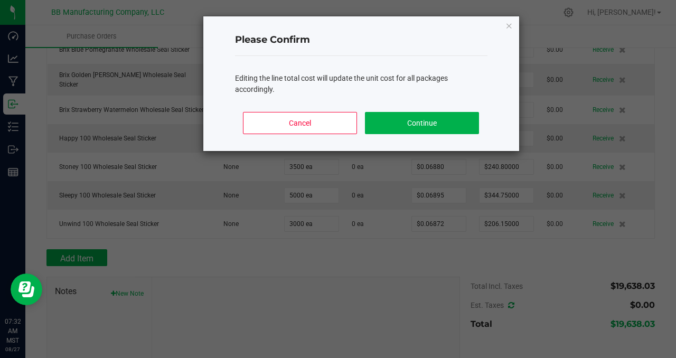
click at [553, 247] on body "Dashboard Analytics Manufacturing Inbound Inventory Outbound Reports 07:32 AM M…" at bounding box center [338, 179] width 676 height 358
click at [432, 124] on button "Continue" at bounding box center [422, 123] width 114 height 22
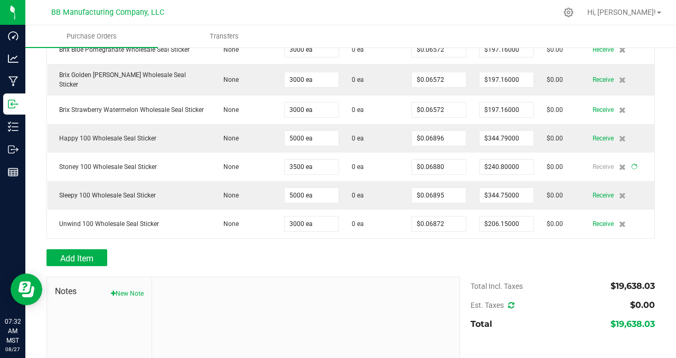
type input "3500"
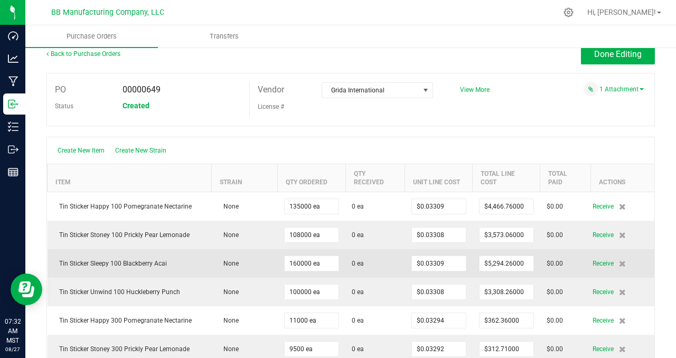
scroll to position [0, 0]
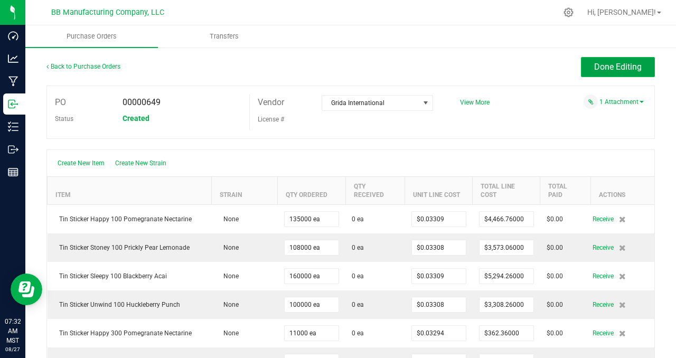
click at [599, 62] on span "Done Editing" at bounding box center [618, 67] width 48 height 10
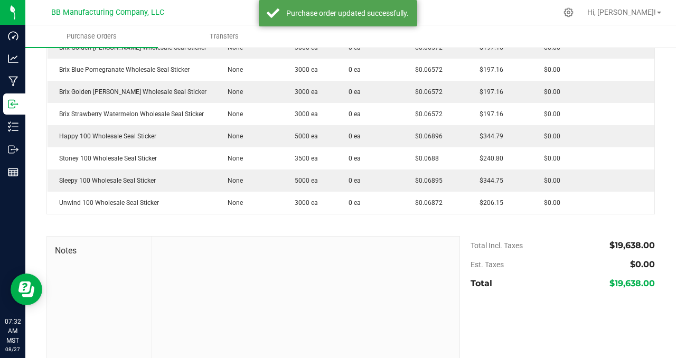
scroll to position [346, 0]
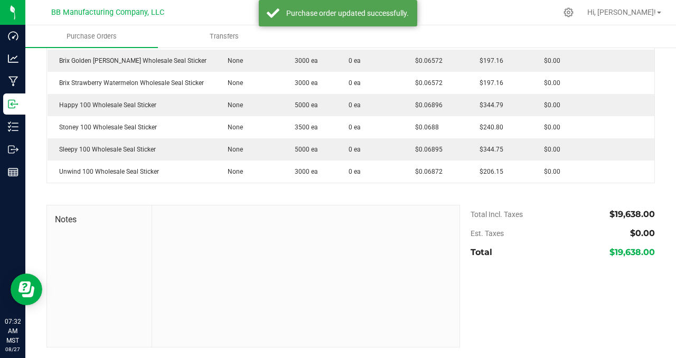
click at [589, 257] on div "$19,638.00" at bounding box center [589, 252] width 132 height 19
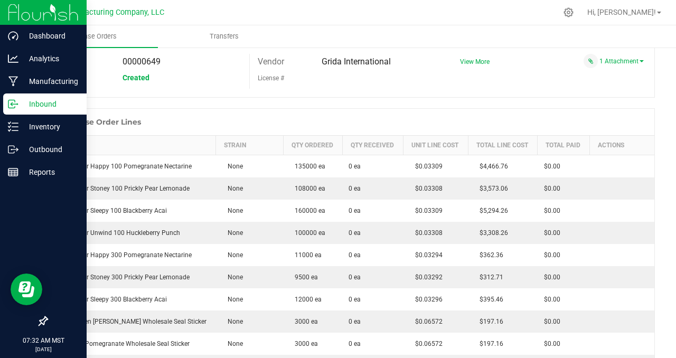
scroll to position [0, 0]
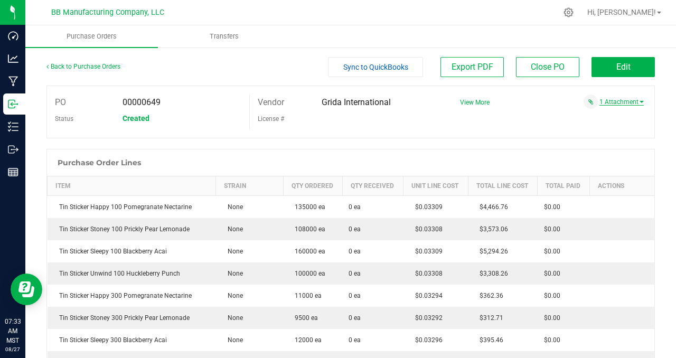
click at [610, 101] on link "1 Attachment" at bounding box center [621, 101] width 44 height 7
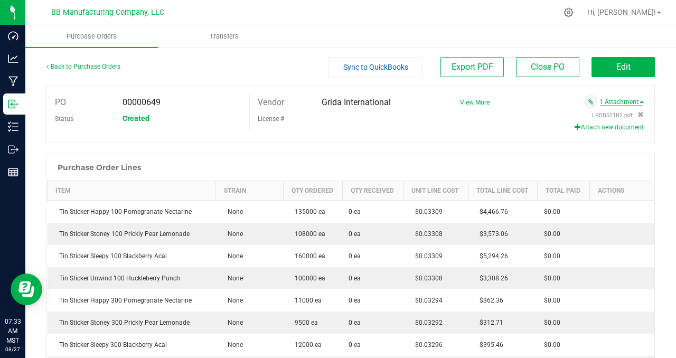
click at [603, 128] on button "Attach new document" at bounding box center [608, 127] width 69 height 10
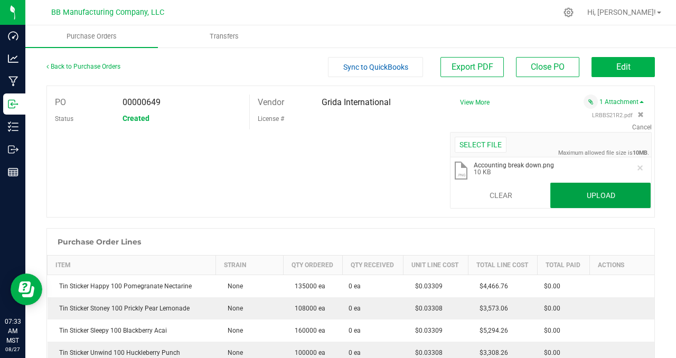
click at [595, 195] on button "Upload" at bounding box center [600, 195] width 100 height 25
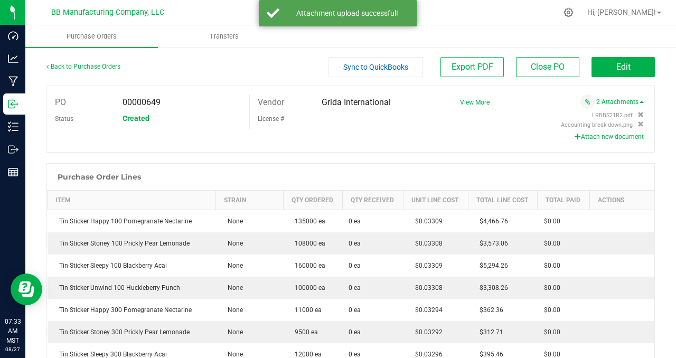
click at [410, 136] on div "PO 00000649 Status Created Vendor Grida International License # View More" at bounding box center [350, 119] width 608 height 67
click at [620, 66] on span "Edit" at bounding box center [623, 67] width 14 height 10
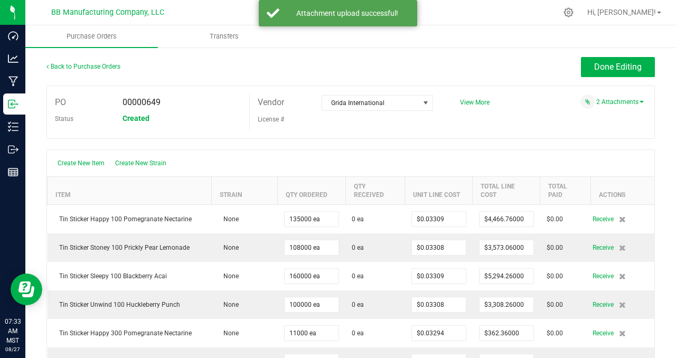
click at [494, 127] on div "PO 00000649 Status Created Vendor Grida International License # View More" at bounding box center [350, 112] width 608 height 53
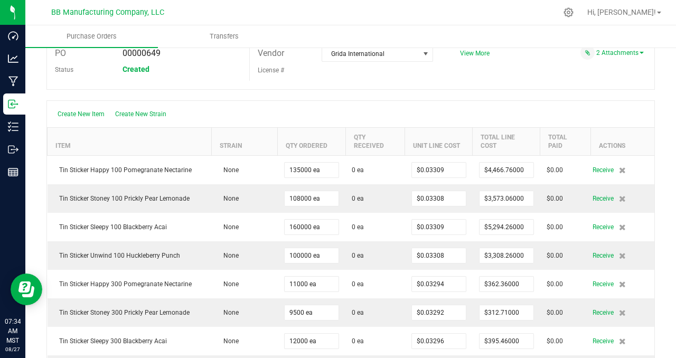
scroll to position [26, 0]
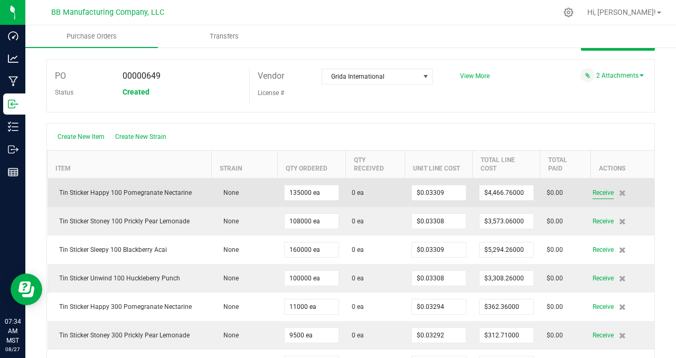
click at [593, 192] on span "Receive" at bounding box center [602, 192] width 21 height 13
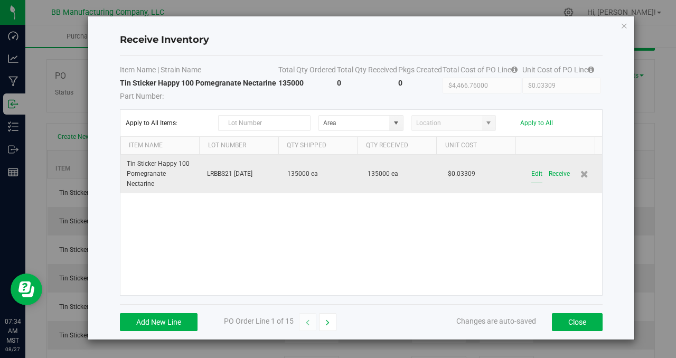
click at [531, 174] on button "Edit" at bounding box center [536, 174] width 11 height 18
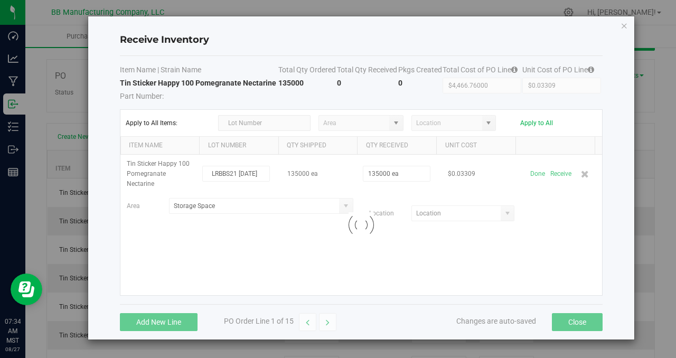
type input "Storage Space"
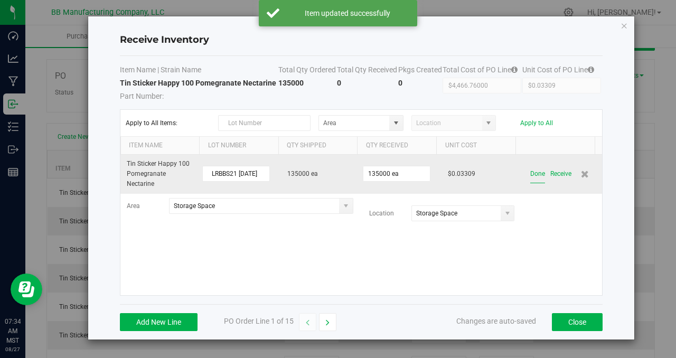
click at [530, 173] on button "Done" at bounding box center [537, 174] width 15 height 18
click at [550, 173] on button "Receive" at bounding box center [559, 174] width 21 height 18
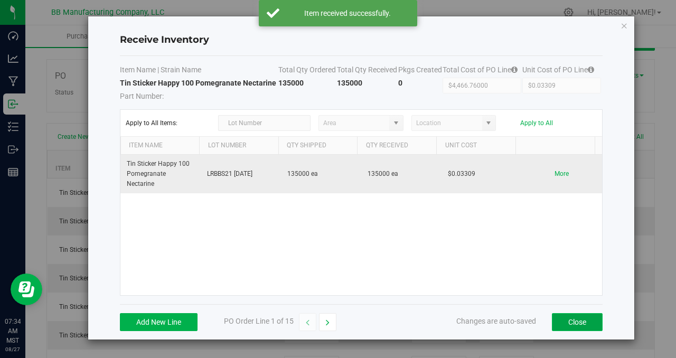
click at [571, 322] on button "Close" at bounding box center [577, 322] width 51 height 18
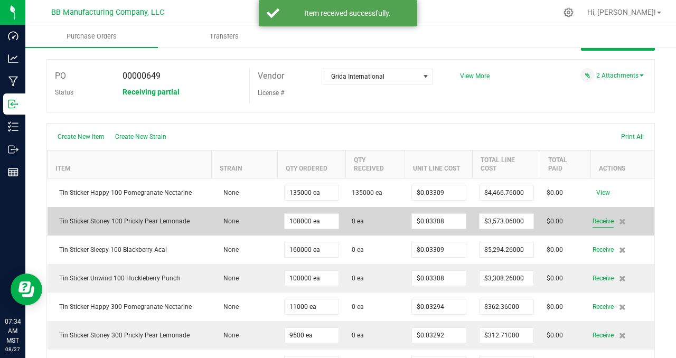
click at [593, 222] on span "Receive" at bounding box center [602, 221] width 21 height 13
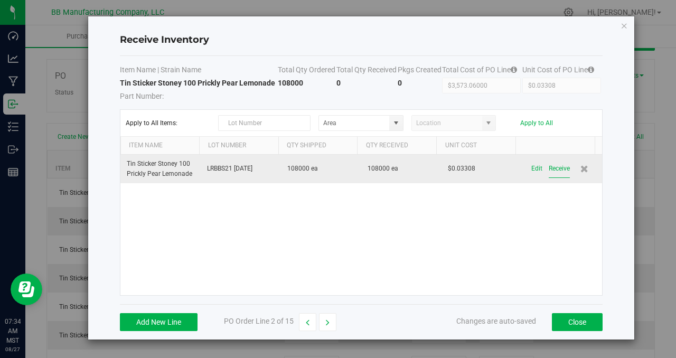
click at [550, 167] on button "Receive" at bounding box center [559, 168] width 21 height 18
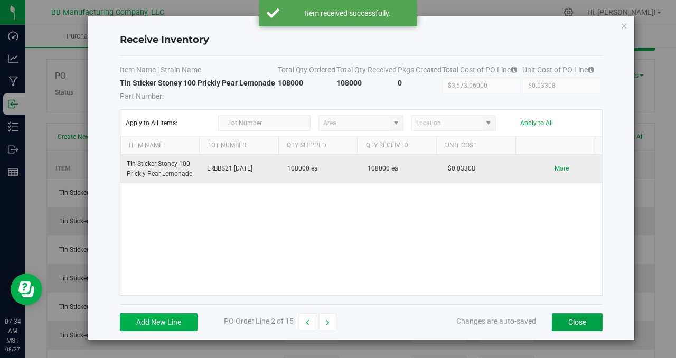
click at [571, 319] on button "Close" at bounding box center [577, 322] width 51 height 18
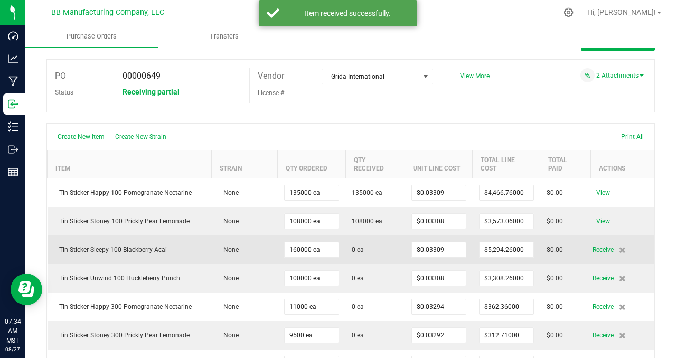
click at [593, 251] on span "Receive" at bounding box center [602, 249] width 21 height 13
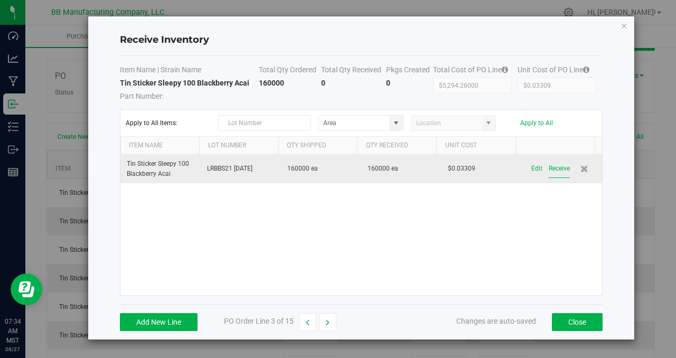
click at [550, 169] on button "Receive" at bounding box center [559, 168] width 21 height 18
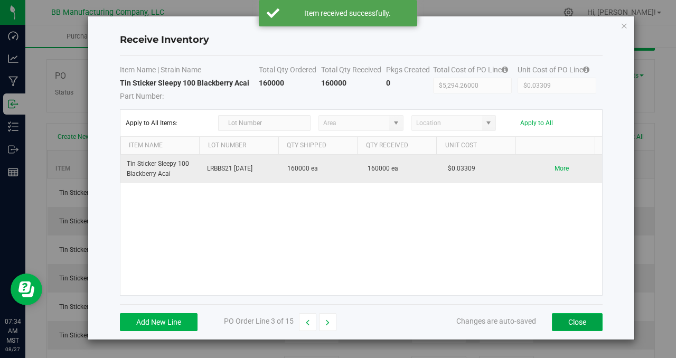
click at [573, 318] on button "Close" at bounding box center [577, 322] width 51 height 18
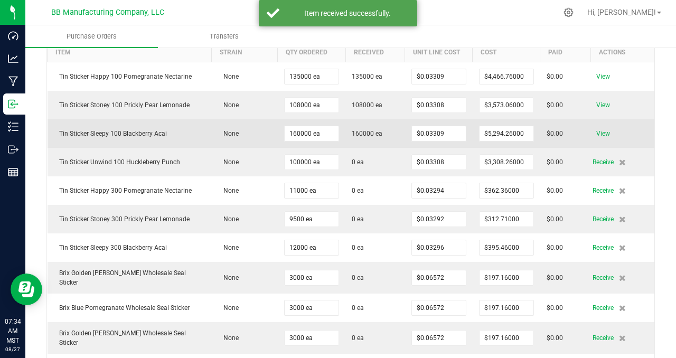
scroll to position [172, 0]
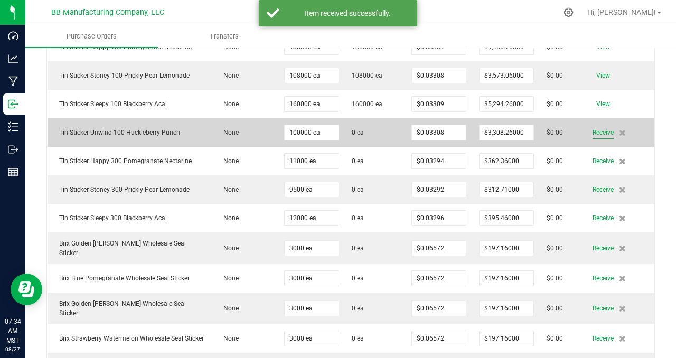
click at [595, 131] on span "Receive" at bounding box center [602, 132] width 21 height 13
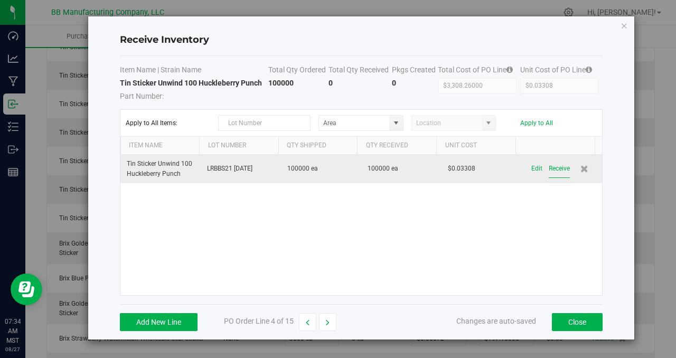
click at [550, 168] on button "Receive" at bounding box center [559, 168] width 21 height 18
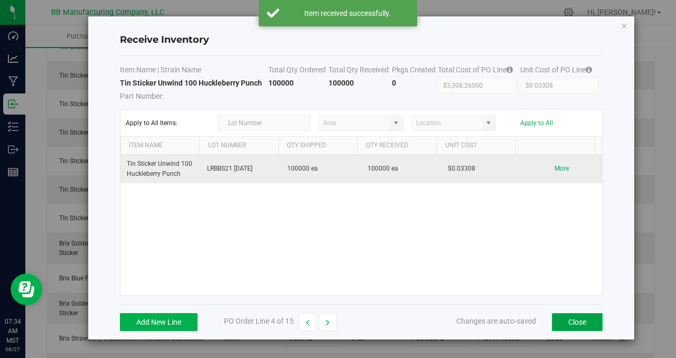
click at [562, 321] on button "Close" at bounding box center [577, 322] width 51 height 18
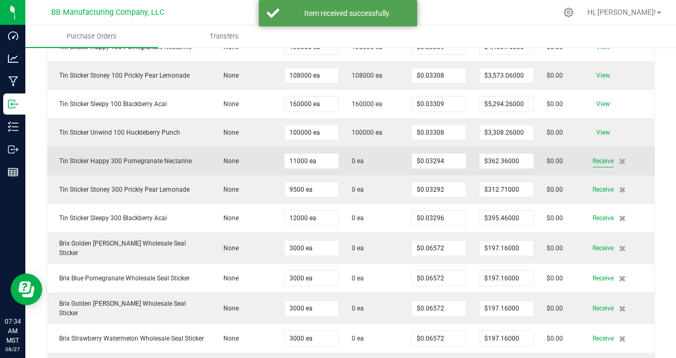
click at [593, 159] on span "Receive" at bounding box center [602, 161] width 21 height 13
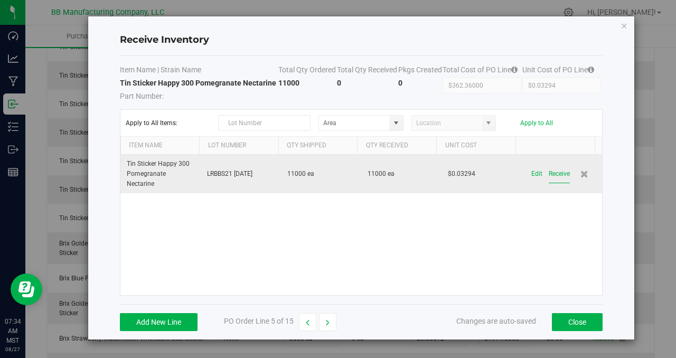
click at [549, 172] on button "Receive" at bounding box center [559, 174] width 21 height 18
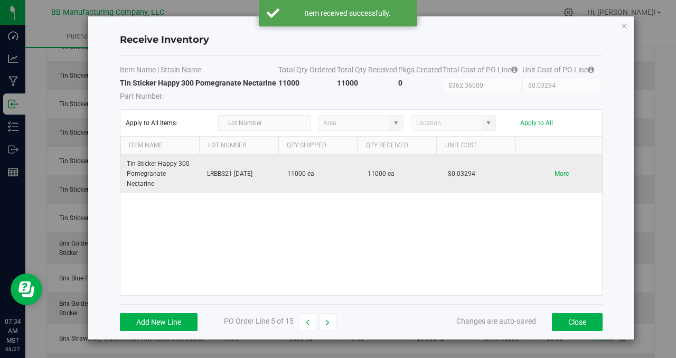
click at [542, 222] on div "Tin Sticker Happy 300 Pomegranate Nectarine LRBBS21 [DATE] 11000 ea 11000 ea $0…" at bounding box center [361, 225] width 482 height 140
click at [578, 324] on button "Close" at bounding box center [577, 322] width 51 height 18
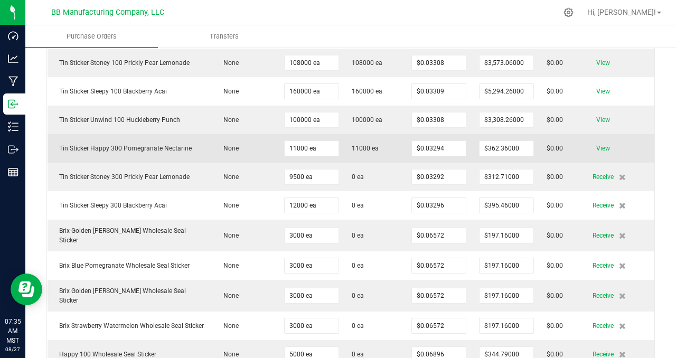
scroll to position [173, 0]
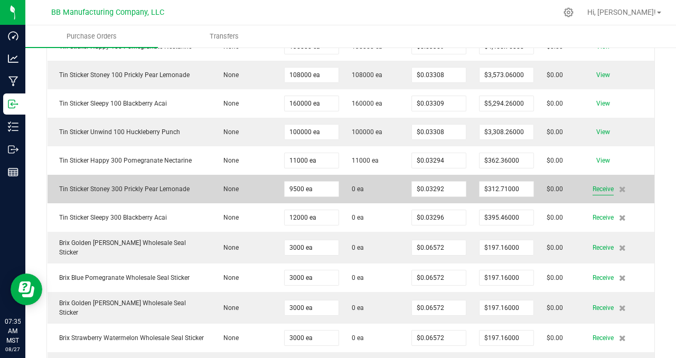
click at [592, 188] on span "Receive" at bounding box center [602, 189] width 21 height 13
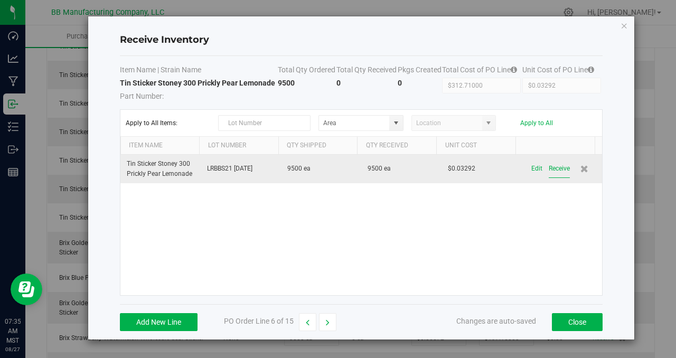
click at [553, 168] on button "Receive" at bounding box center [559, 168] width 21 height 18
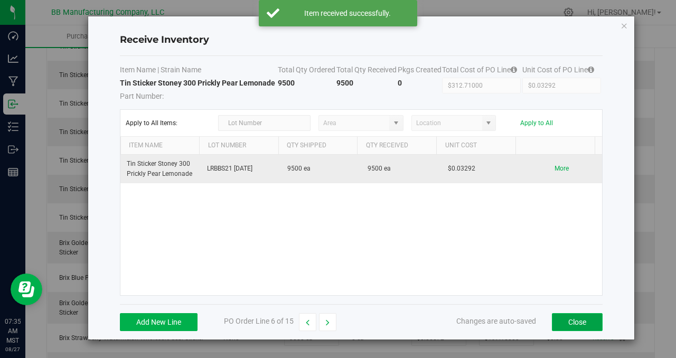
click at [582, 318] on button "Close" at bounding box center [577, 322] width 51 height 18
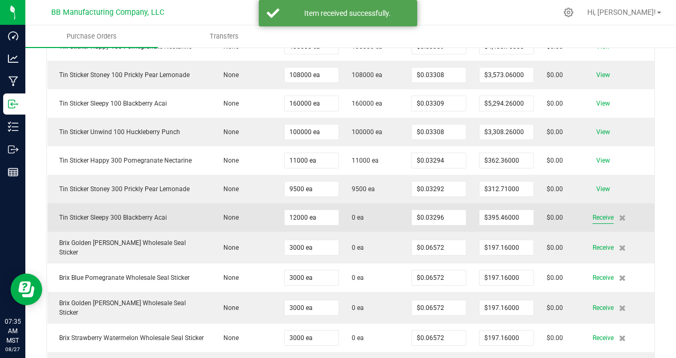
click at [596, 218] on span "Receive" at bounding box center [602, 217] width 21 height 13
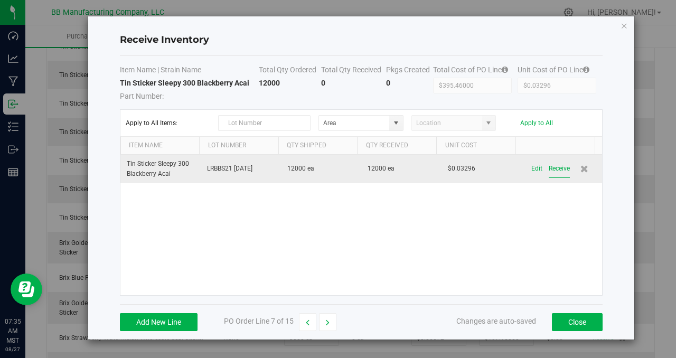
click at [549, 171] on button "Receive" at bounding box center [559, 168] width 21 height 18
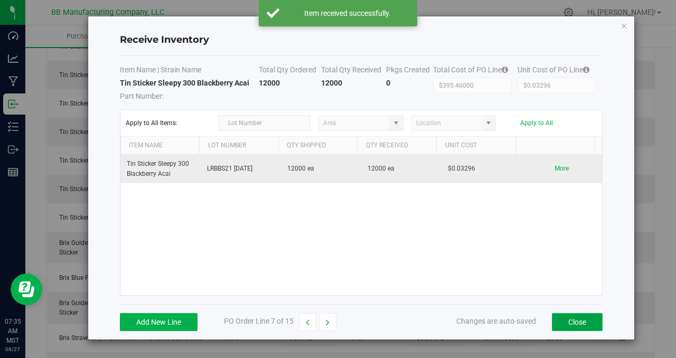
click at [577, 320] on button "Close" at bounding box center [577, 322] width 51 height 18
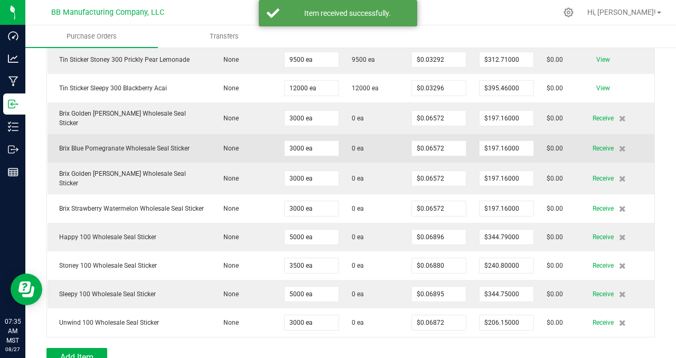
scroll to position [304, 0]
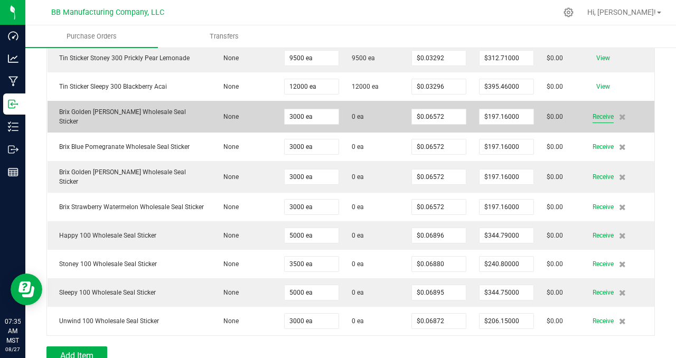
click at [596, 116] on span "Receive" at bounding box center [602, 116] width 21 height 13
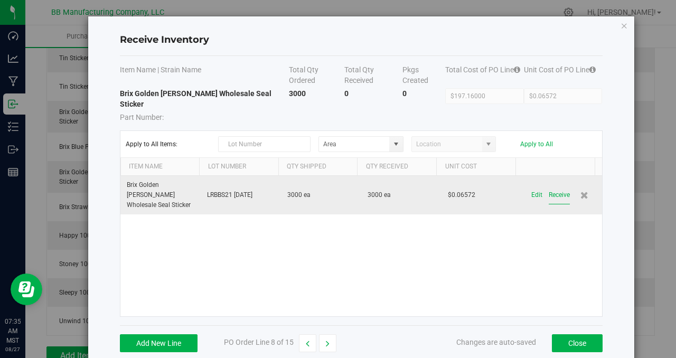
click at [550, 186] on button "Receive" at bounding box center [559, 195] width 21 height 18
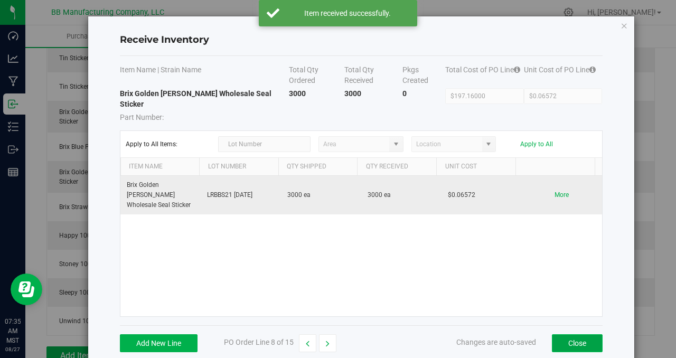
click at [583, 334] on button "Close" at bounding box center [577, 343] width 51 height 18
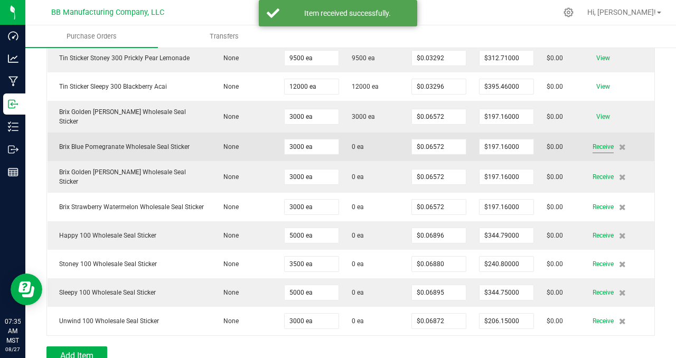
click at [592, 144] on span "Receive" at bounding box center [602, 146] width 21 height 13
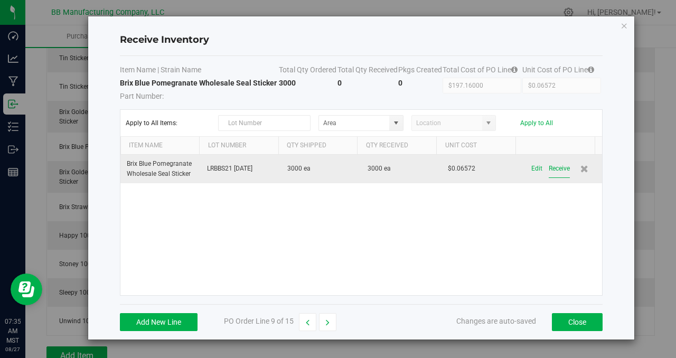
click at [550, 175] on button "Receive" at bounding box center [559, 168] width 21 height 18
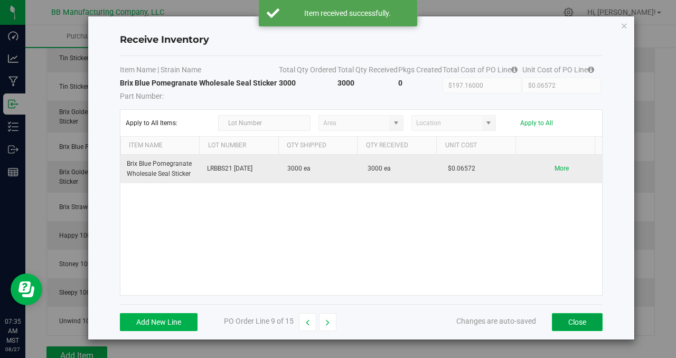
click at [569, 327] on button "Close" at bounding box center [577, 322] width 51 height 18
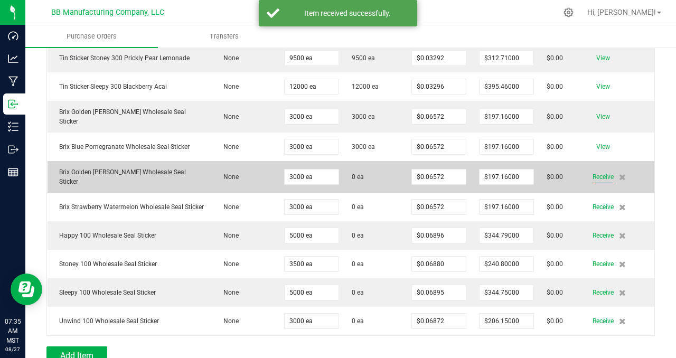
click at [599, 172] on span "Receive" at bounding box center [602, 177] width 21 height 13
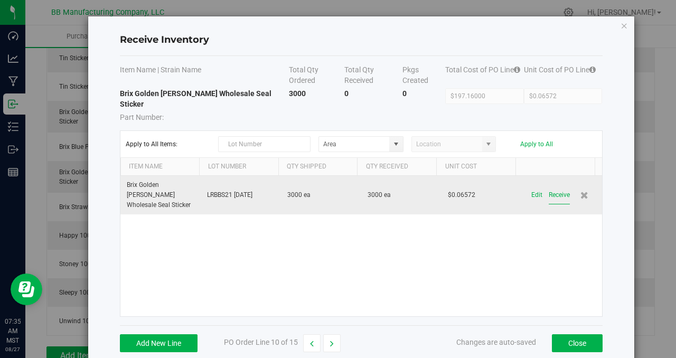
click at [560, 186] on button "Receive" at bounding box center [559, 195] width 21 height 18
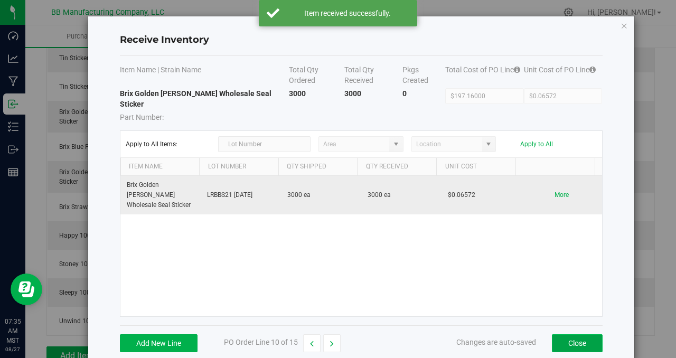
click at [568, 334] on button "Close" at bounding box center [577, 343] width 51 height 18
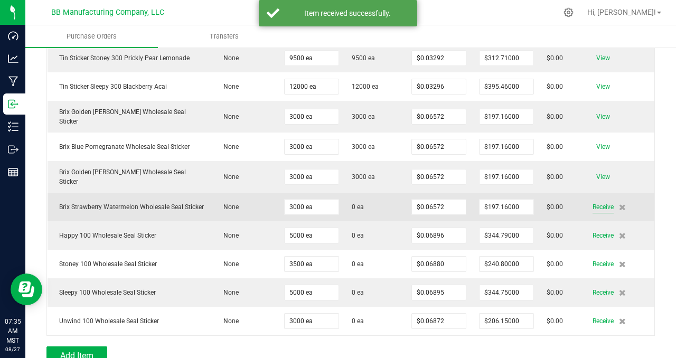
click at [596, 204] on span "Receive" at bounding box center [602, 207] width 21 height 13
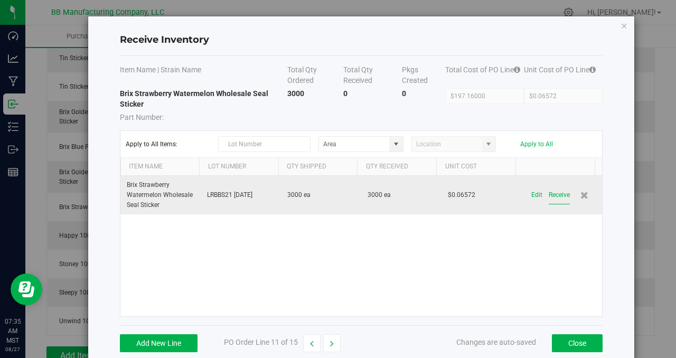
click at [549, 196] on button "Receive" at bounding box center [559, 195] width 21 height 18
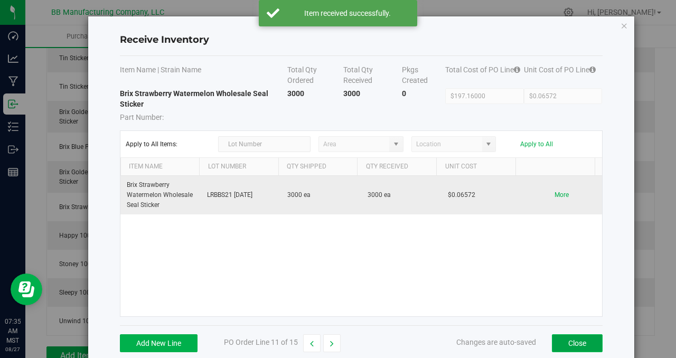
click at [572, 346] on button "Close" at bounding box center [577, 343] width 51 height 18
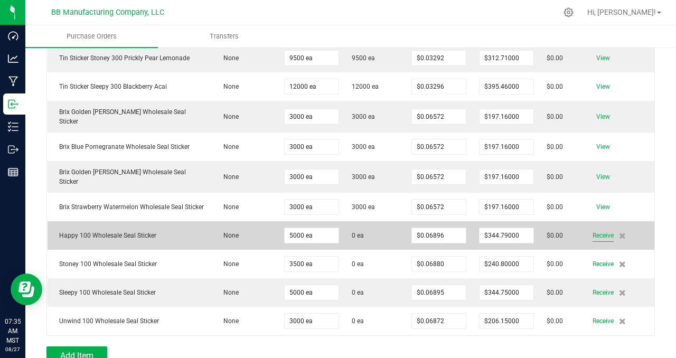
click at [600, 230] on span "Receive" at bounding box center [602, 235] width 21 height 13
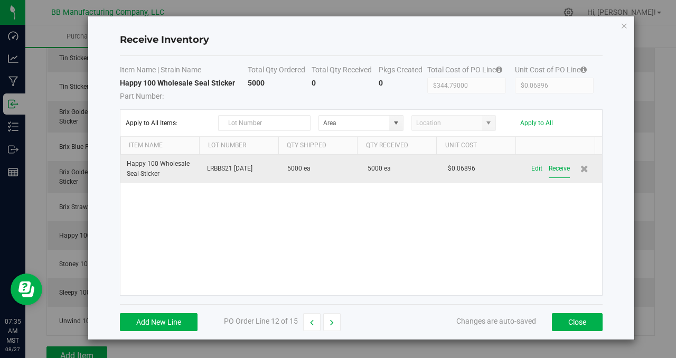
click at [549, 169] on button "Receive" at bounding box center [559, 168] width 21 height 18
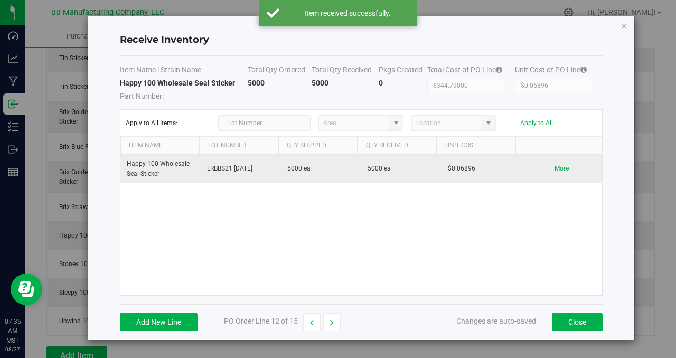
click at [551, 234] on div "Happy 100 Wholesale Seal Sticker LRBBS21 [DATE] 5000 ea 5000 ea $0.06896 More" at bounding box center [361, 225] width 482 height 140
click at [567, 322] on button "Close" at bounding box center [577, 322] width 51 height 18
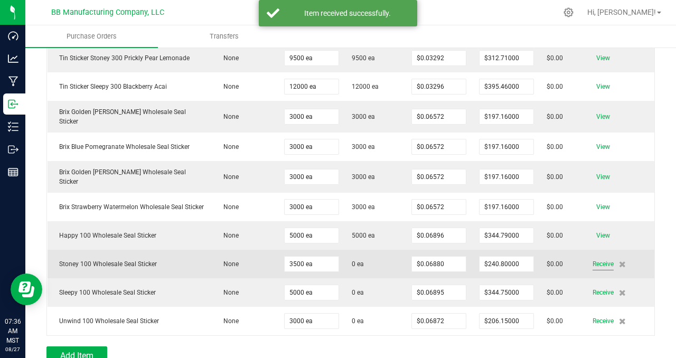
click at [595, 260] on span "Receive" at bounding box center [602, 264] width 21 height 13
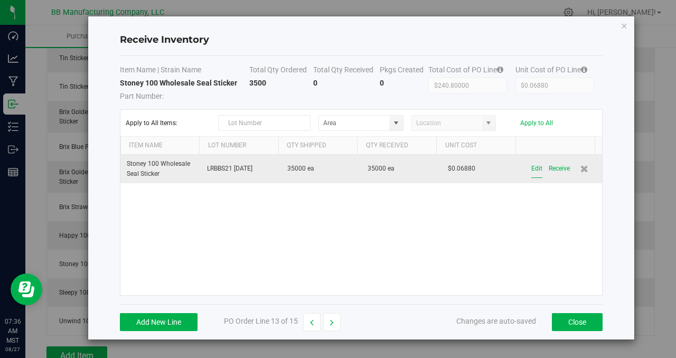
click at [531, 168] on button "Edit" at bounding box center [536, 168] width 11 height 18
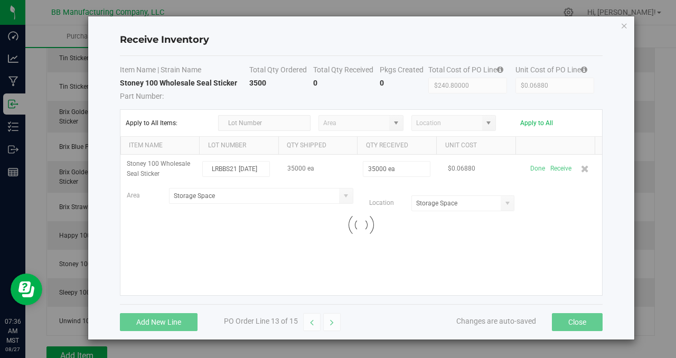
scroll to position [0, 8]
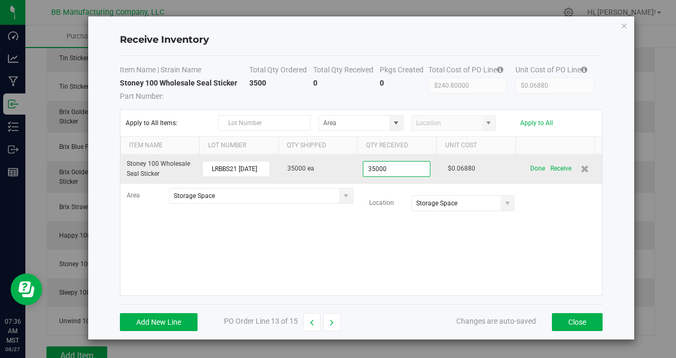
click at [392, 168] on input "35000" at bounding box center [396, 169] width 67 height 15
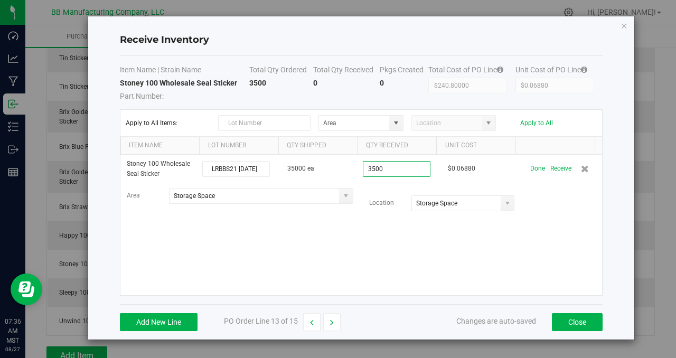
type input "3500 ea"
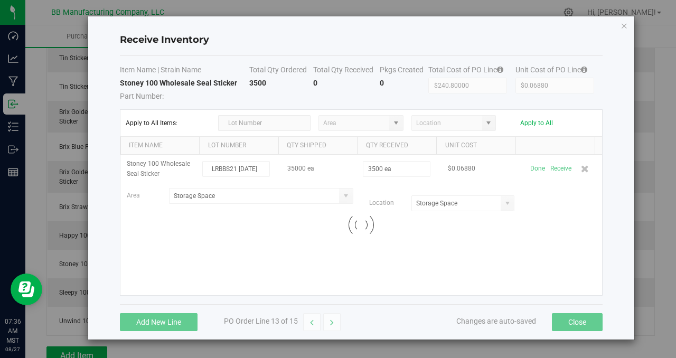
click at [387, 233] on kendo-grid-list "Stoney 100 Wholesale Seal Sticker LRBBS21 [DATE] 35000 ea 3500 ea $0.06880 Done…" at bounding box center [361, 225] width 482 height 140
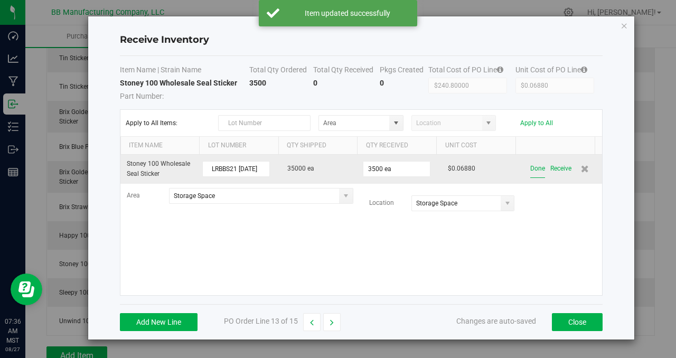
click at [533, 167] on button "Done" at bounding box center [537, 168] width 15 height 18
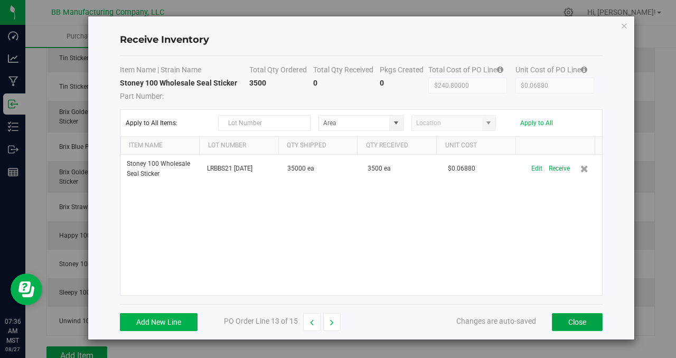
click at [570, 321] on button "Close" at bounding box center [577, 322] width 51 height 18
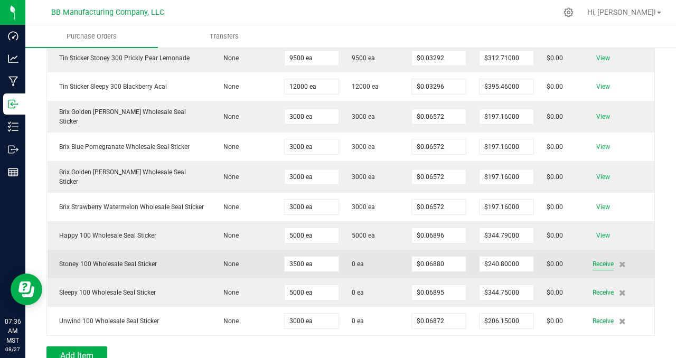
click at [604, 261] on span "Receive" at bounding box center [602, 264] width 21 height 13
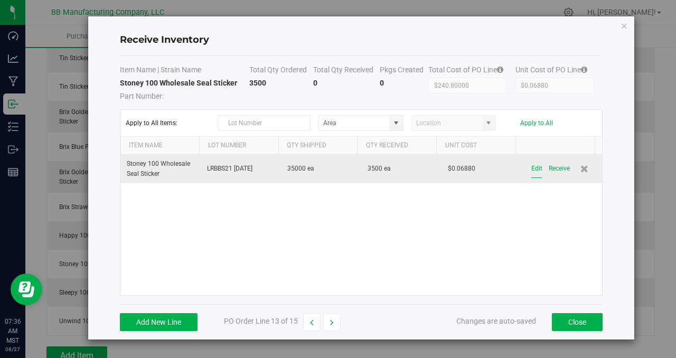
click at [531, 168] on button "Edit" at bounding box center [536, 168] width 11 height 18
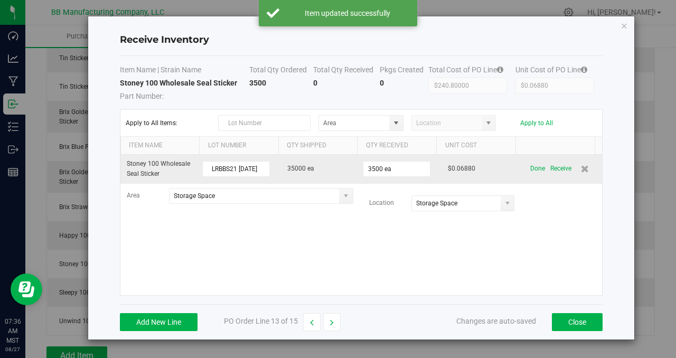
click at [291, 168] on td "35000 ea" at bounding box center [321, 169] width 80 height 29
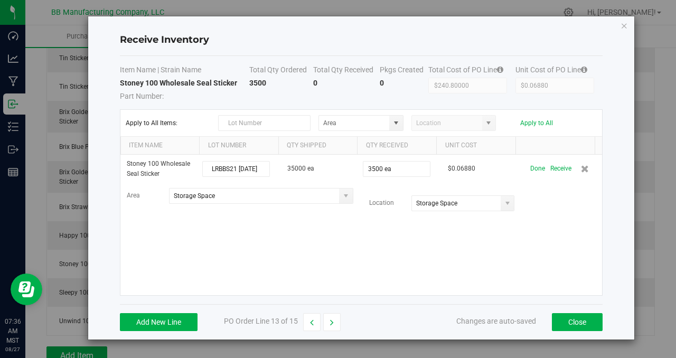
click at [541, 253] on div "Stoney 100 Wholesale Seal Sticker LRBBS21 [DATE] 35000 ea 3500 ea $0.06880 Done…" at bounding box center [361, 225] width 482 height 140
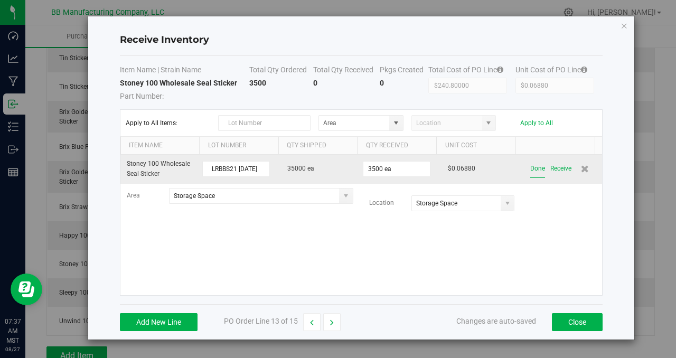
click at [530, 169] on button "Done" at bounding box center [537, 168] width 15 height 18
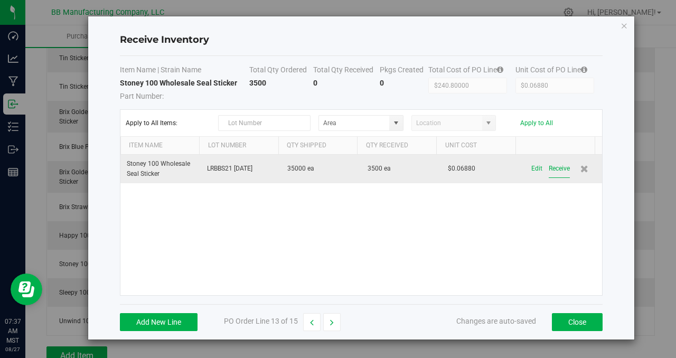
click at [550, 168] on button "Receive" at bounding box center [559, 168] width 21 height 18
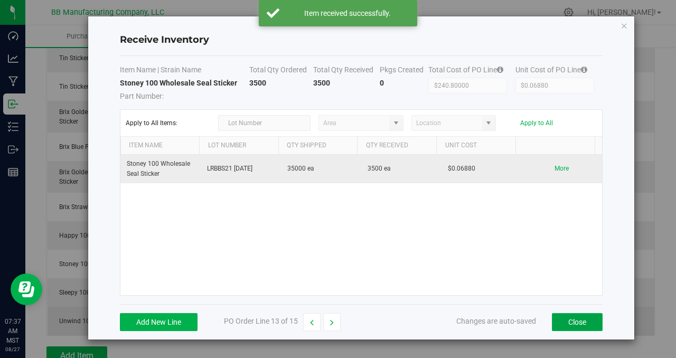
click at [581, 321] on button "Close" at bounding box center [577, 322] width 51 height 18
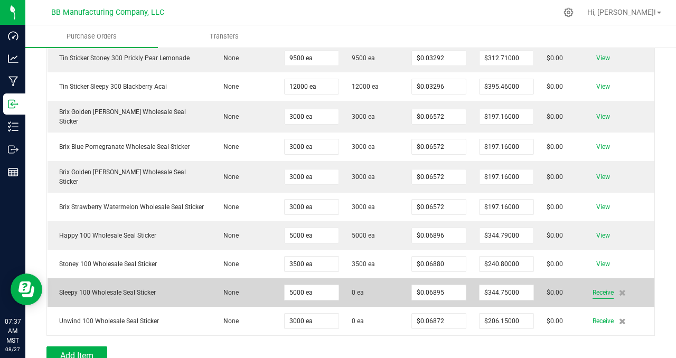
click at [592, 288] on span "Receive" at bounding box center [602, 292] width 21 height 13
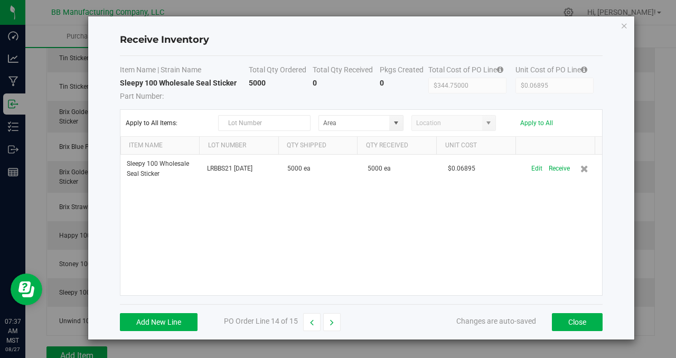
click at [532, 256] on div "Sleepy 100 Wholesale Seal Sticker LRBBS21 [DATE] 5000 ea 5000 ea $0.06895 Edit …" at bounding box center [361, 225] width 482 height 140
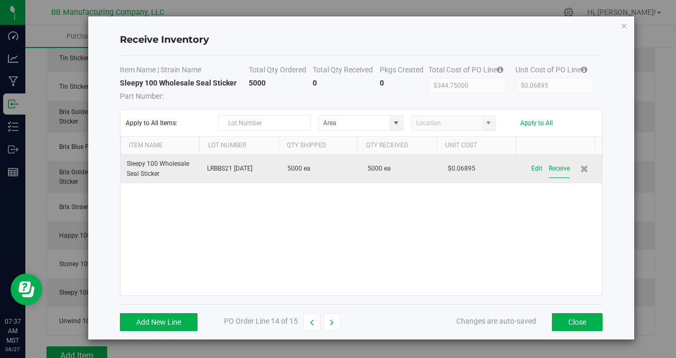
click at [551, 168] on button "Receive" at bounding box center [559, 168] width 21 height 18
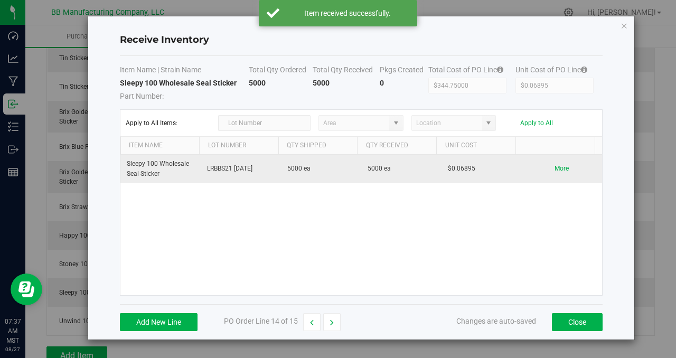
click at [453, 222] on div "Sleepy 100 Wholesale Seal Sticker LRBBS21 [DATE] 5000 ea 5000 ea $0.06895 More" at bounding box center [361, 225] width 482 height 140
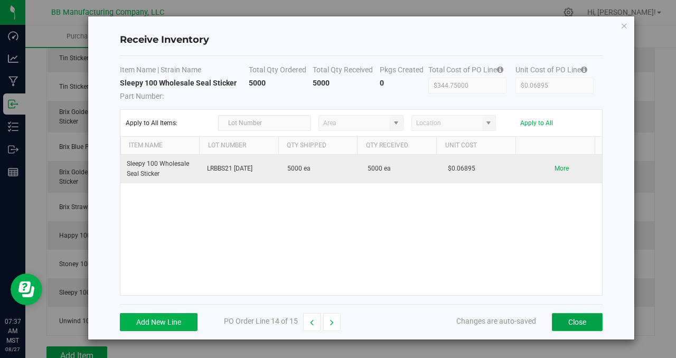
click at [577, 317] on button "Close" at bounding box center [577, 322] width 51 height 18
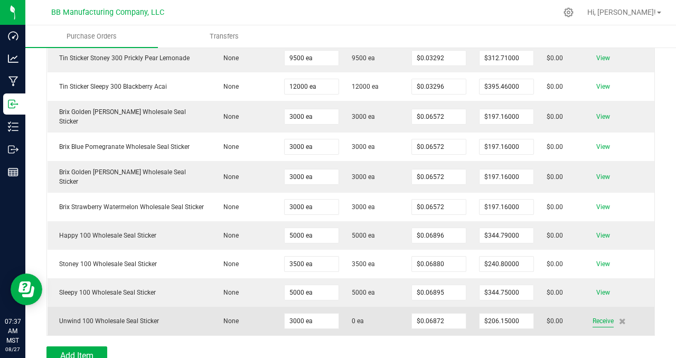
click at [598, 317] on span "Receive" at bounding box center [602, 321] width 21 height 13
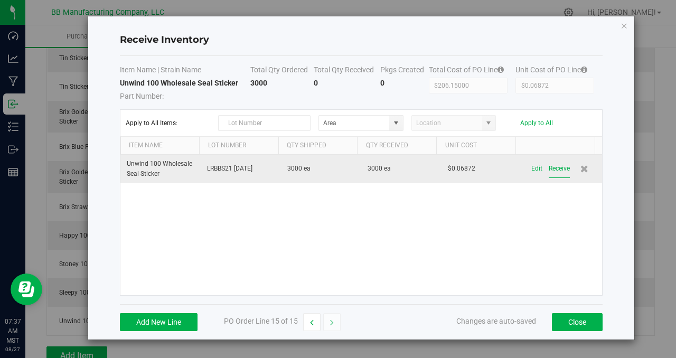
click at [552, 171] on button "Receive" at bounding box center [559, 168] width 21 height 18
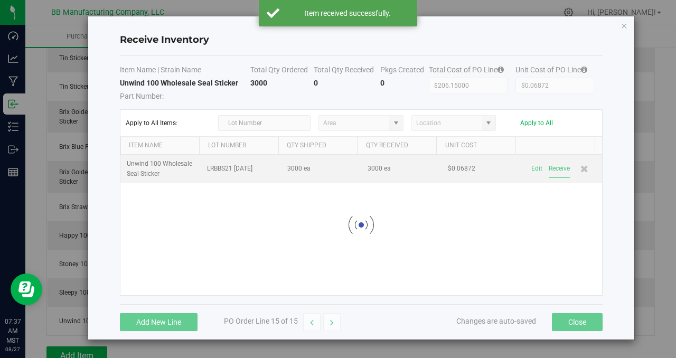
scroll to position [321, 0]
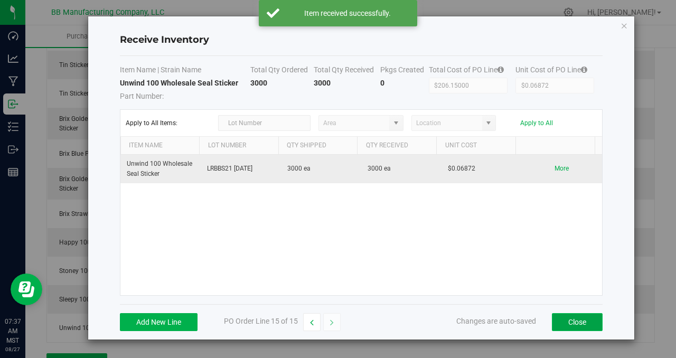
click at [573, 322] on button "Close" at bounding box center [577, 322] width 51 height 18
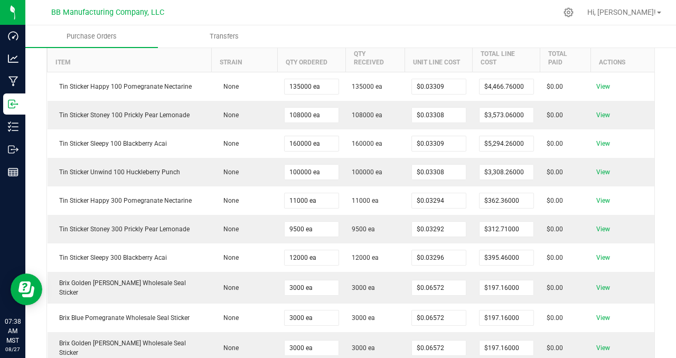
scroll to position [0, 0]
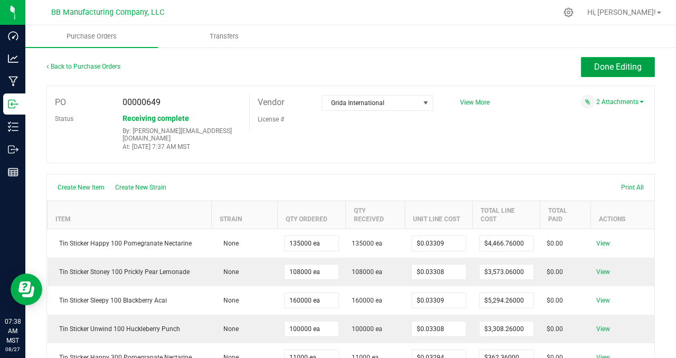
click at [615, 65] on span "Done Editing" at bounding box center [618, 67] width 48 height 10
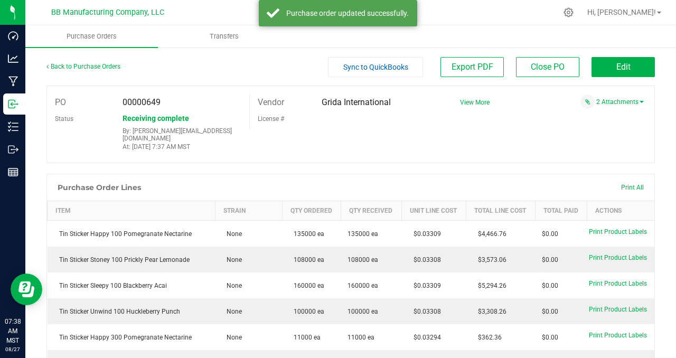
click at [496, 137] on div "PO 00000649 Status Receiving complete By: [PERSON_NAME][EMAIL_ADDRESS][DOMAIN_N…" at bounding box center [350, 125] width 608 height 78
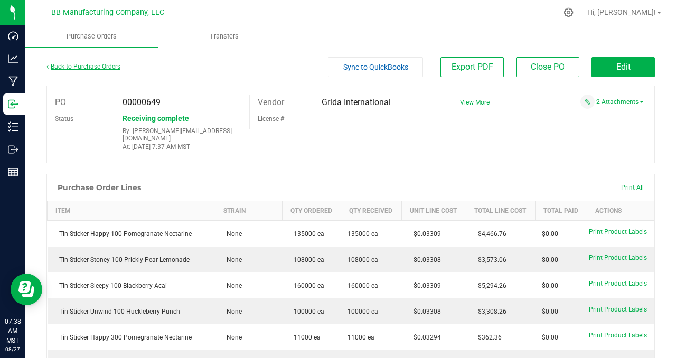
click at [93, 66] on link "Back to Purchase Orders" at bounding box center [83, 66] width 74 height 7
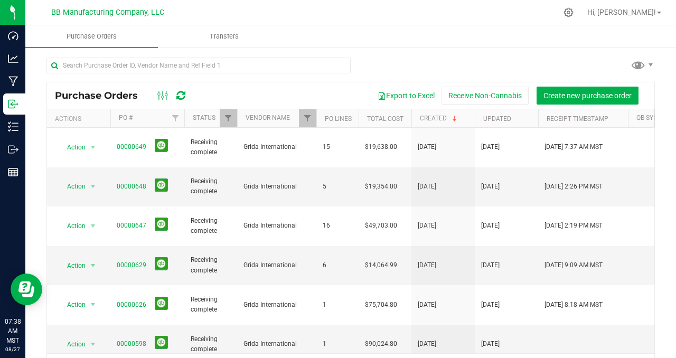
click at [421, 66] on div at bounding box center [350, 70] width 608 height 24
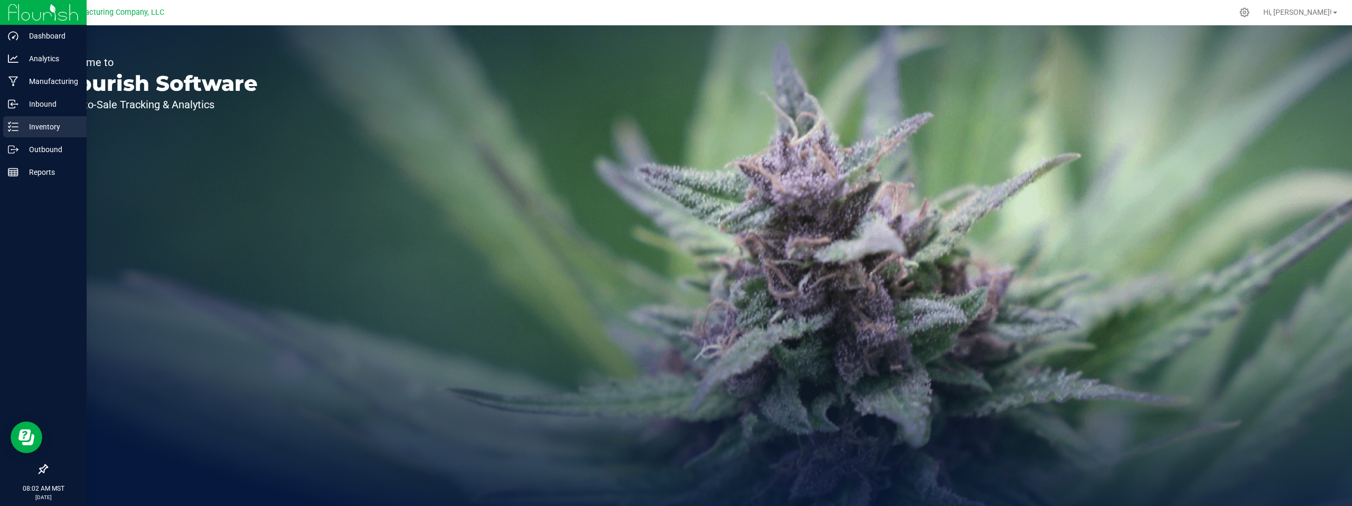
click at [67, 128] on p "Inventory" at bounding box center [49, 126] width 63 height 13
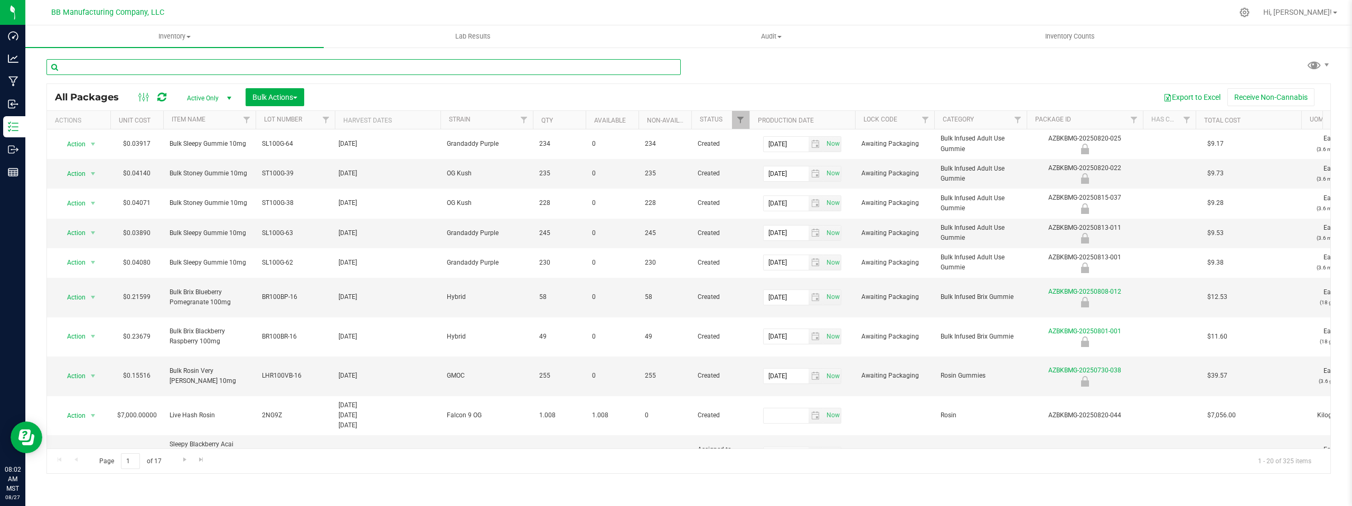
click at [102, 67] on input "text" at bounding box center [363, 67] width 634 height 16
click at [188, 36] on span at bounding box center [188, 37] width 4 height 2
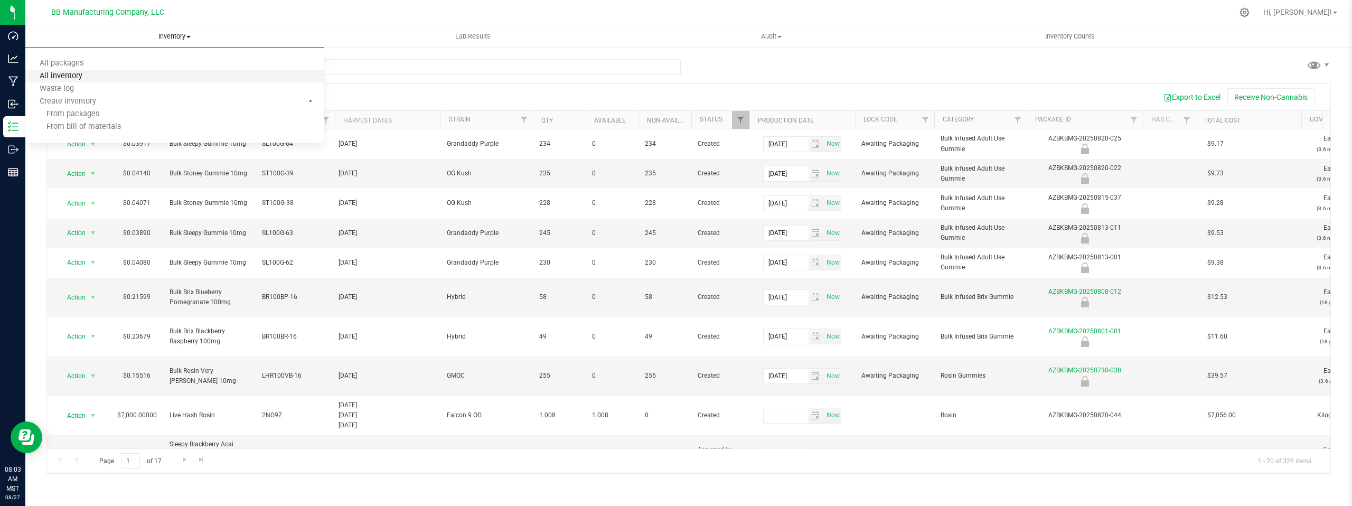
click at [83, 75] on span "All inventory" at bounding box center [60, 76] width 71 height 9
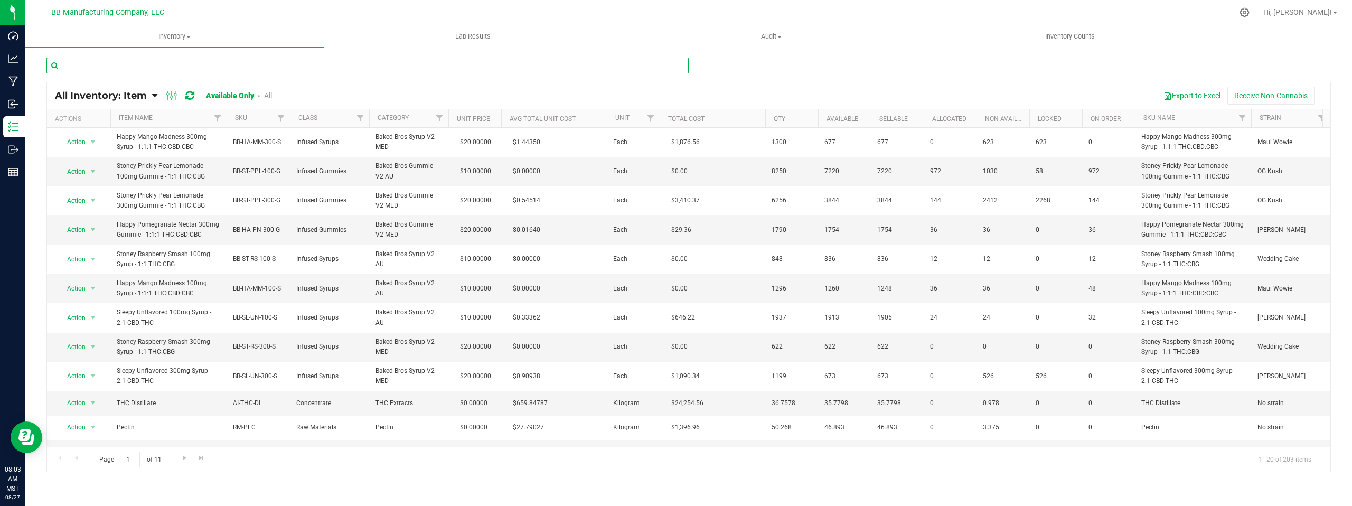
click at [84, 66] on input "text" at bounding box center [367, 66] width 642 height 16
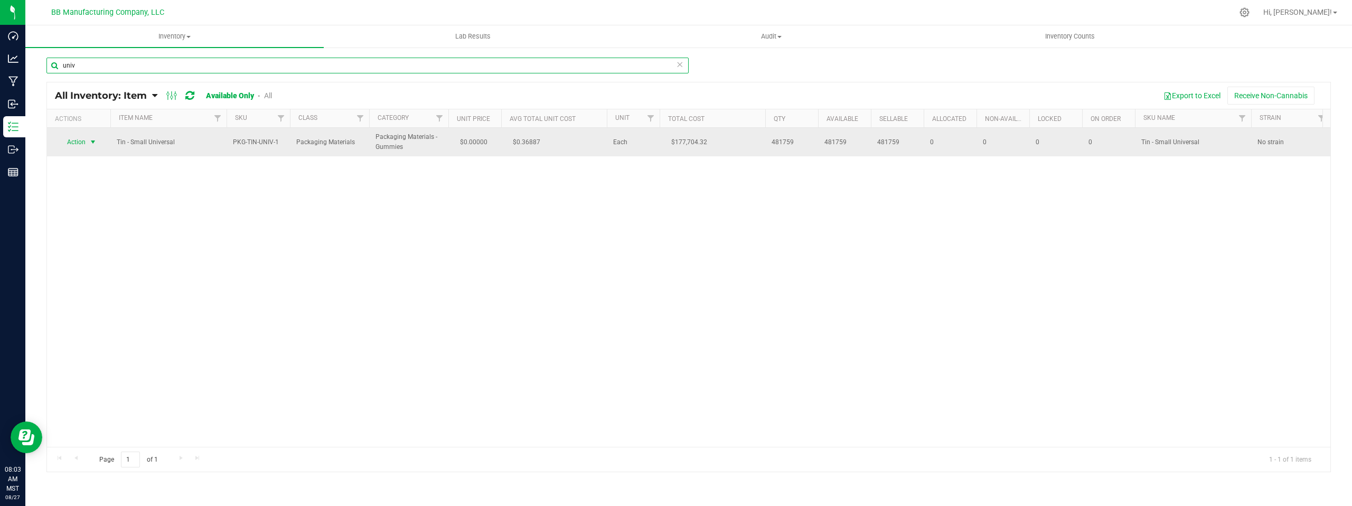
type input "univ"
click at [96, 141] on span "select" at bounding box center [93, 142] width 8 height 8
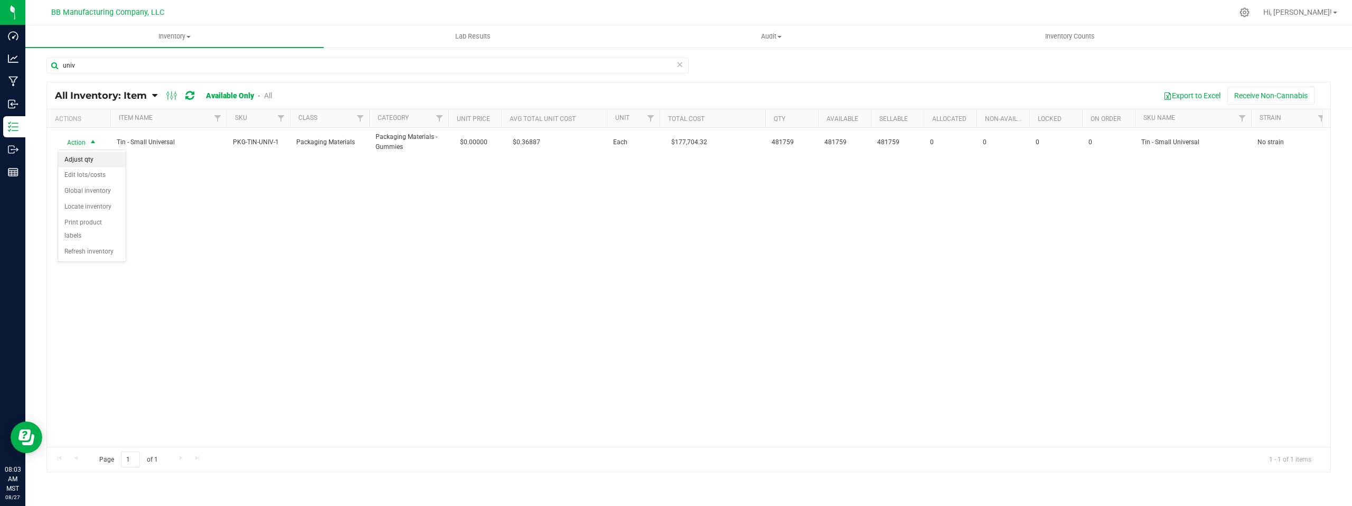
click at [98, 157] on li "Adjust qty" at bounding box center [92, 160] width 68 height 16
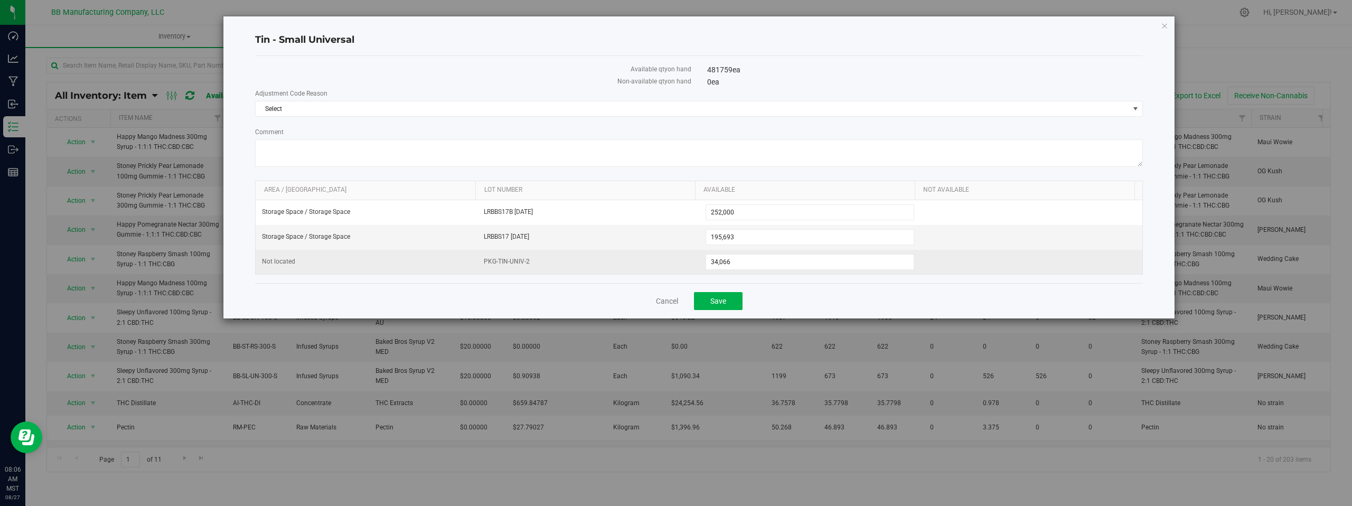
drag, startPoint x: 535, startPoint y: 260, endPoint x: 476, endPoint y: 263, distance: 59.2
click at [477, 263] on td "PKG-TIN-UNIV-2" at bounding box center [588, 262] width 222 height 24
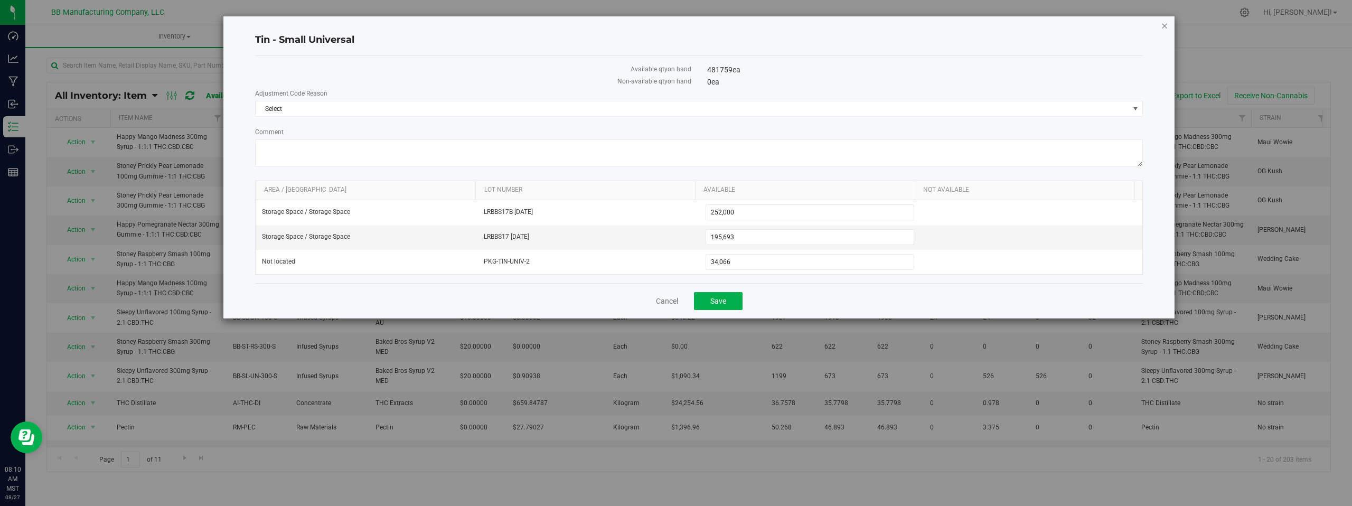
click at [1165, 28] on icon "button" at bounding box center [1164, 25] width 7 height 13
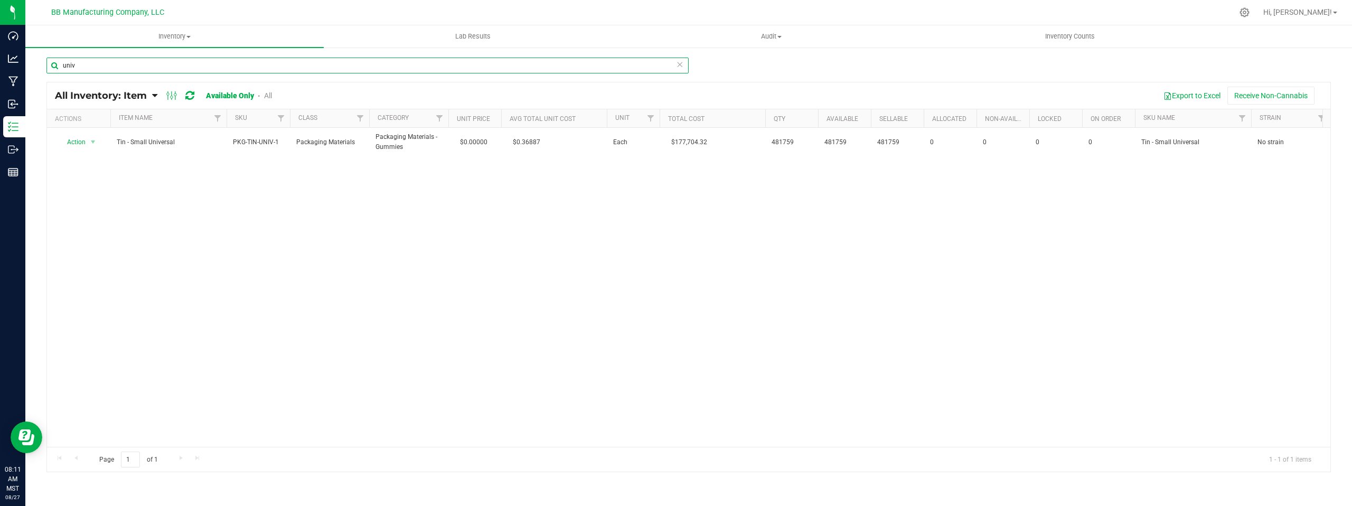
click at [82, 64] on input "univ" at bounding box center [367, 66] width 642 height 16
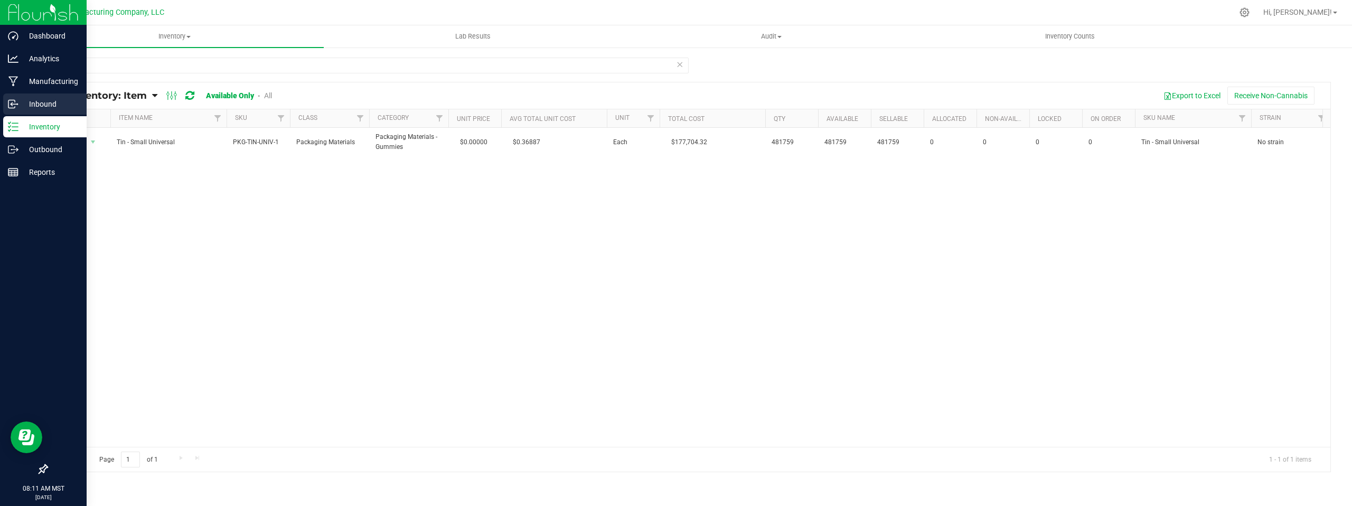
click at [47, 105] on p "Inbound" at bounding box center [49, 104] width 63 height 13
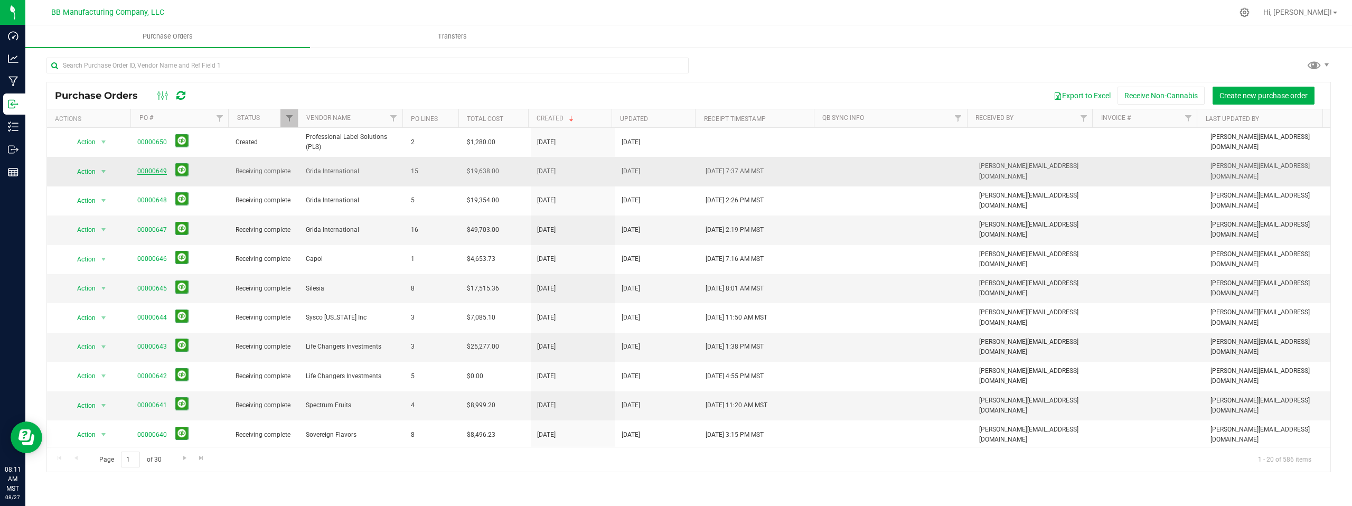
click at [147, 171] on link "00000649" at bounding box center [152, 170] width 30 height 7
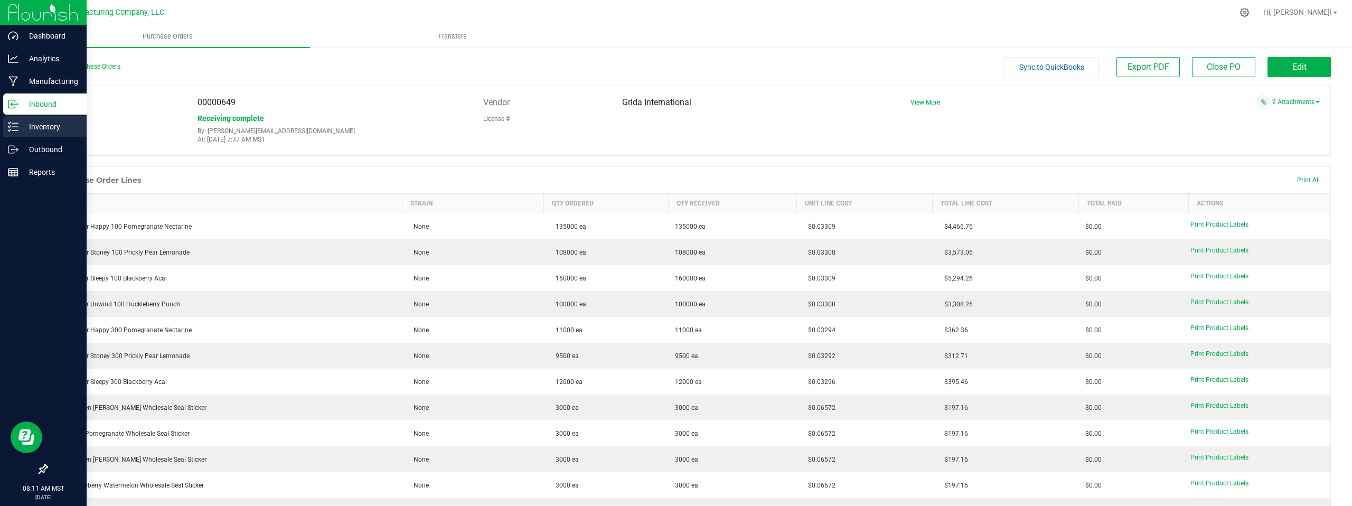
click at [40, 128] on p "Inventory" at bounding box center [49, 126] width 63 height 13
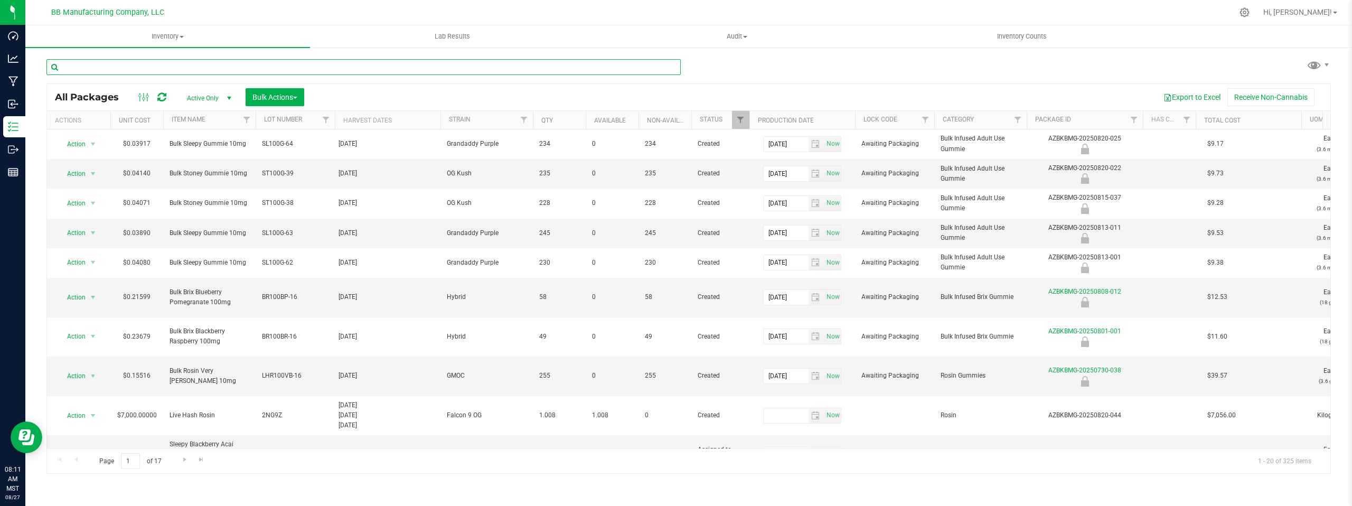
click at [95, 64] on input "text" at bounding box center [363, 67] width 634 height 16
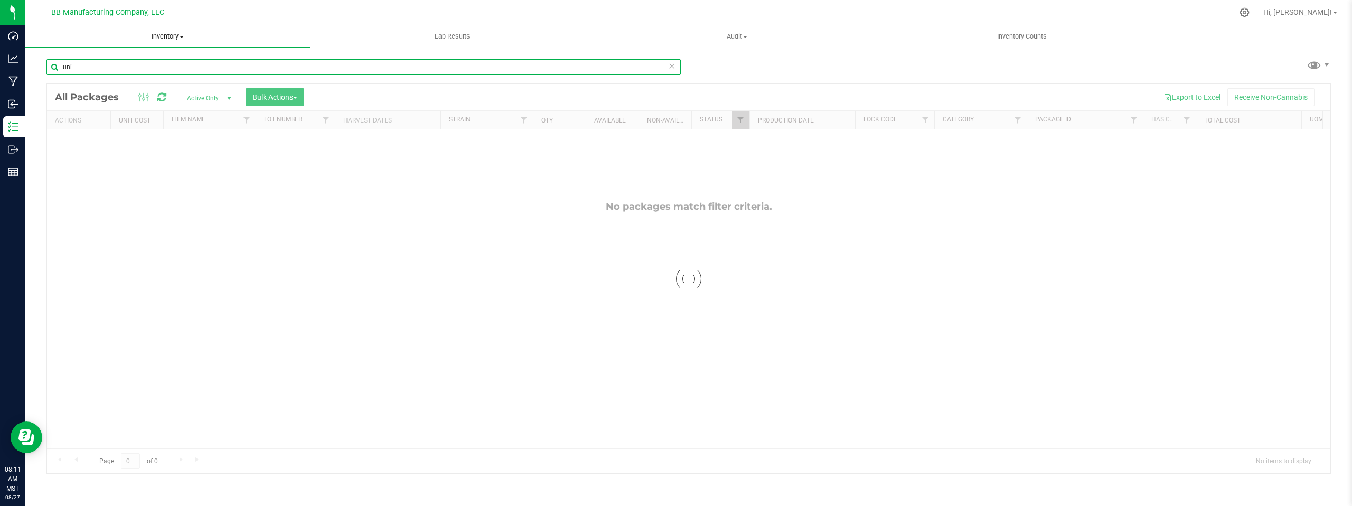
type input "uni"
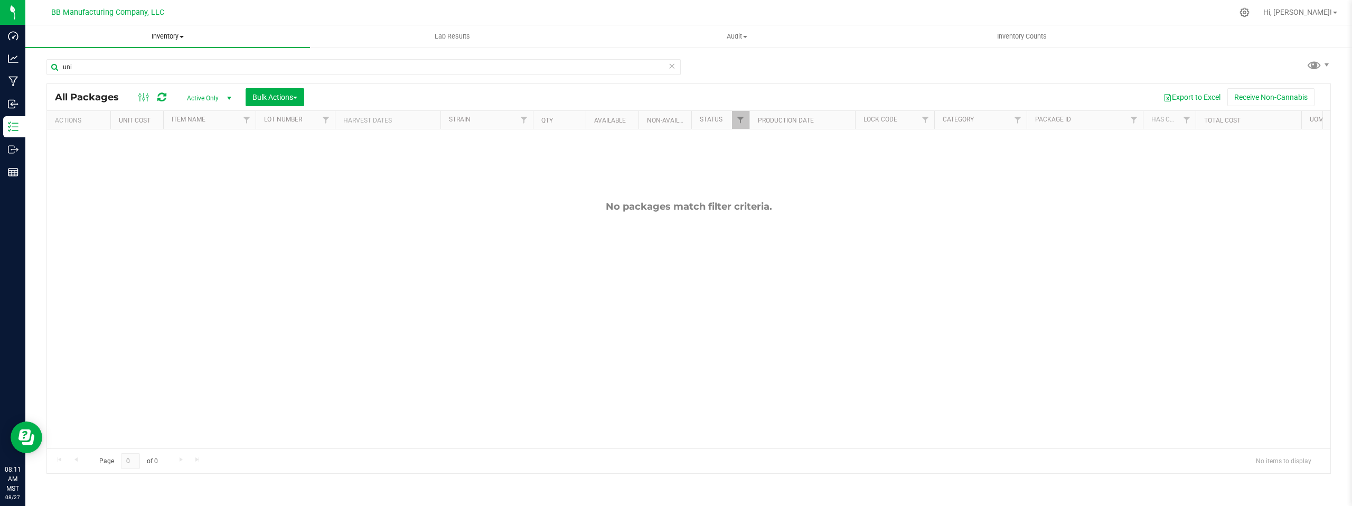
click at [184, 37] on span at bounding box center [182, 37] width 4 height 2
click at [86, 76] on span "All inventory" at bounding box center [60, 76] width 71 height 9
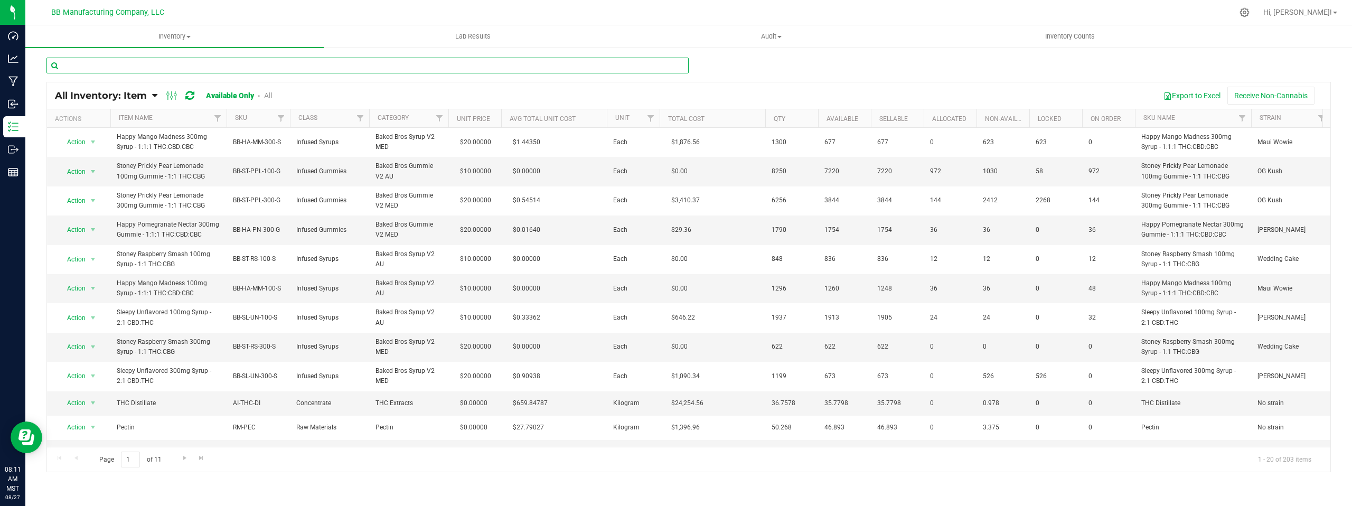
click at [79, 68] on input "text" at bounding box center [367, 66] width 642 height 16
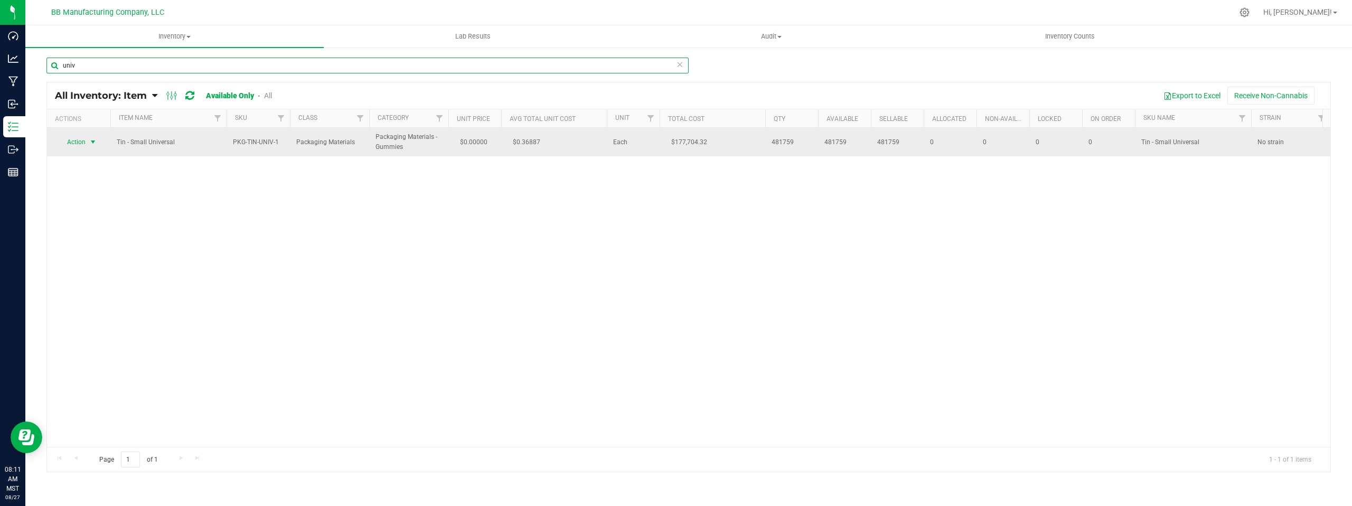
type input "univ"
click at [92, 143] on span "select" at bounding box center [93, 142] width 8 height 8
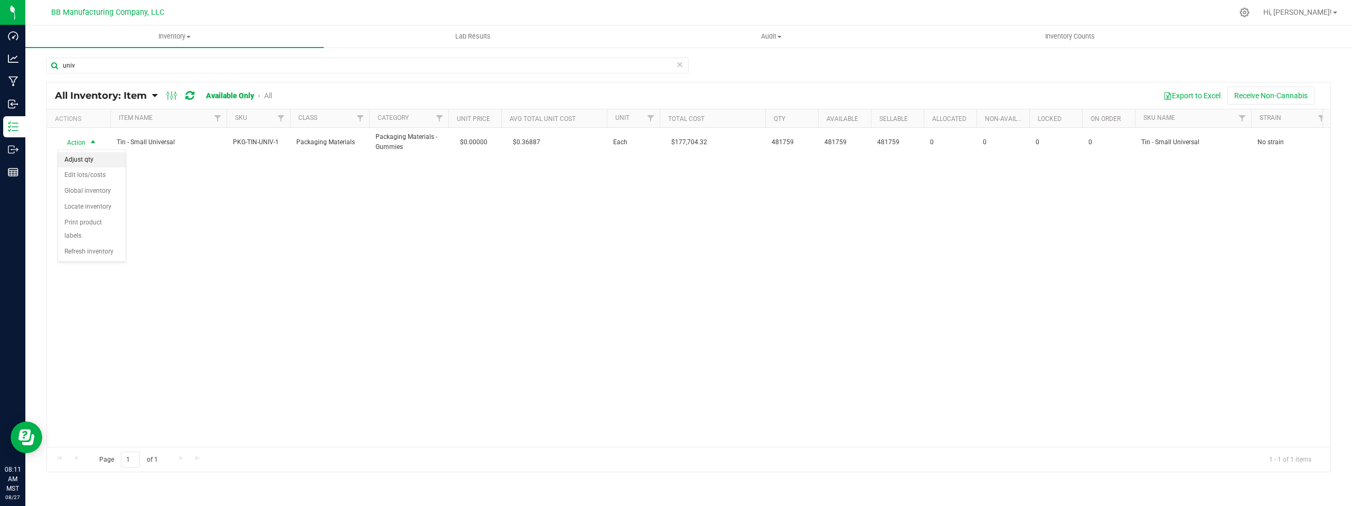
click at [93, 159] on li "Adjust qty" at bounding box center [92, 160] width 68 height 16
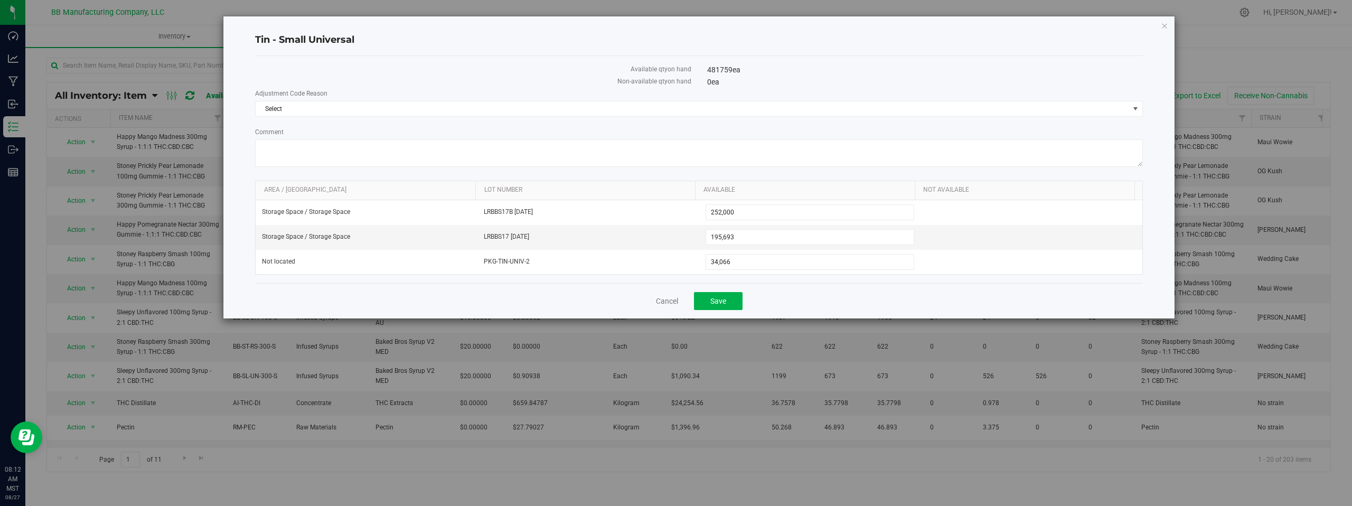
drag, startPoint x: 719, startPoint y: 69, endPoint x: 706, endPoint y: 70, distance: 13.2
click at [705, 70] on div "481759 ea" at bounding box center [924, 69] width 451 height 11
click at [637, 300] on div "Cancel Save" at bounding box center [699, 300] width 888 height 35
click at [665, 299] on link "Cancel" at bounding box center [667, 301] width 22 height 11
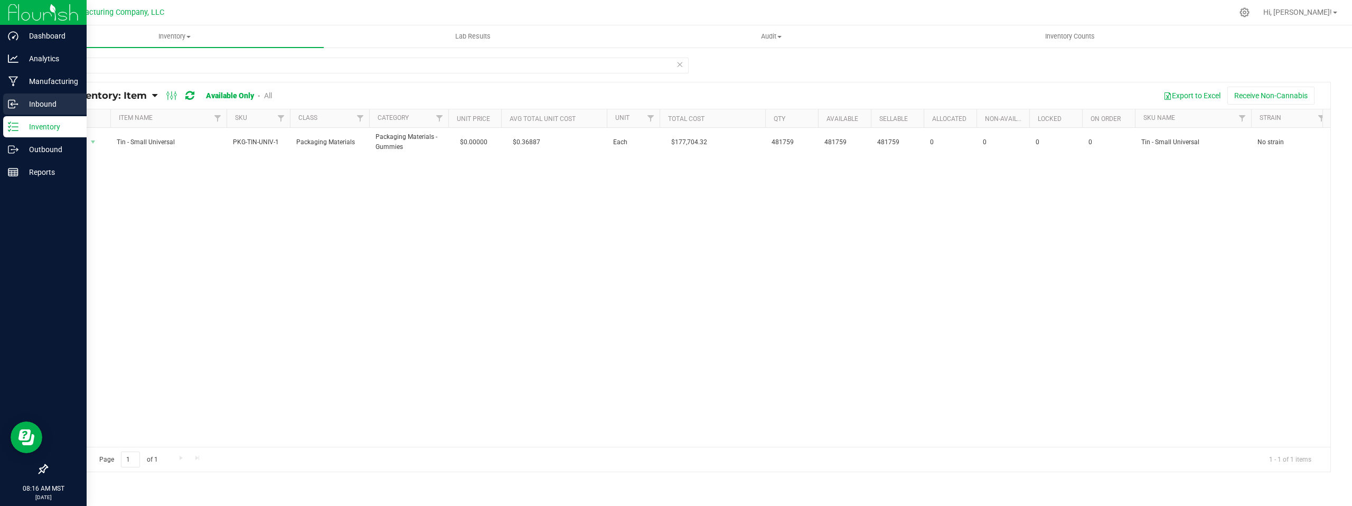
click at [49, 106] on p "Inbound" at bounding box center [49, 104] width 63 height 13
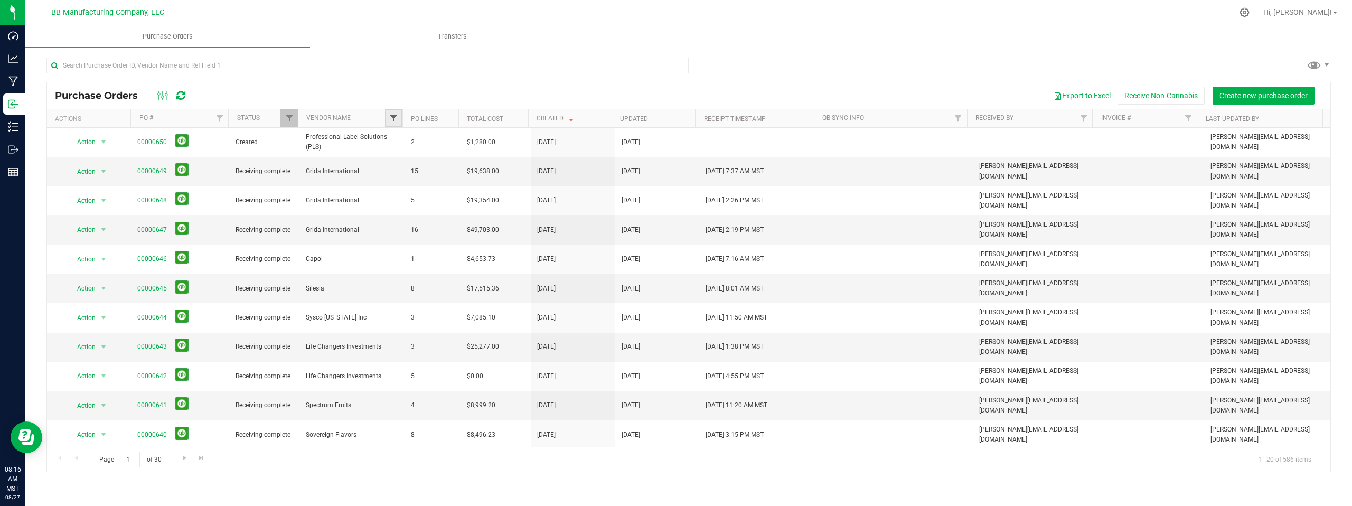
click at [395, 119] on span "Filter" at bounding box center [393, 118] width 8 height 8
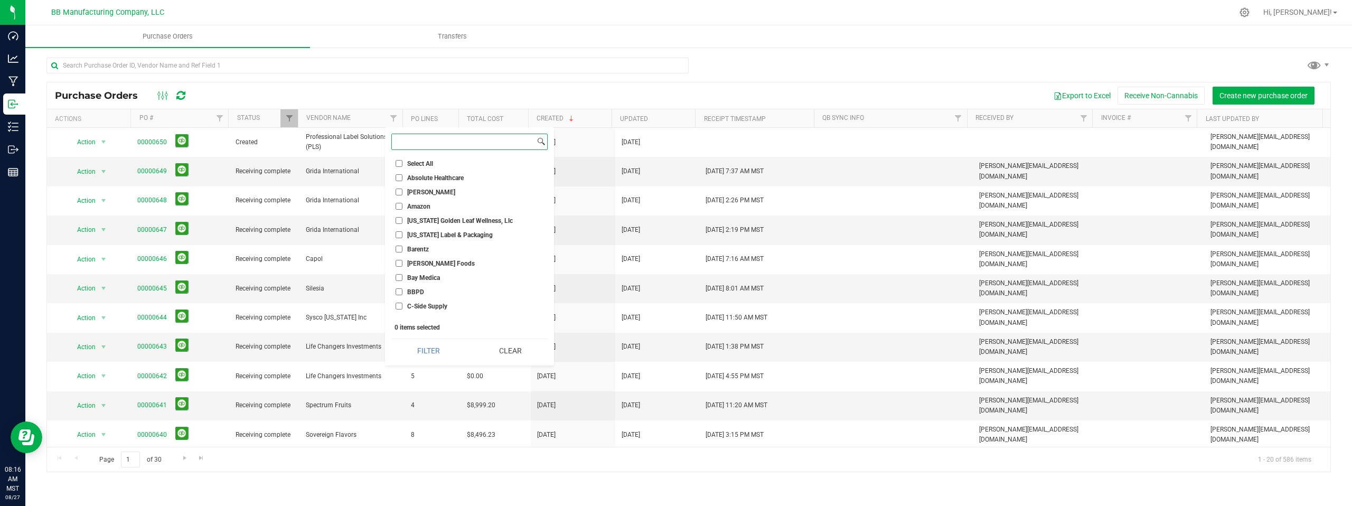
click at [410, 142] on input at bounding box center [463, 141] width 143 height 15
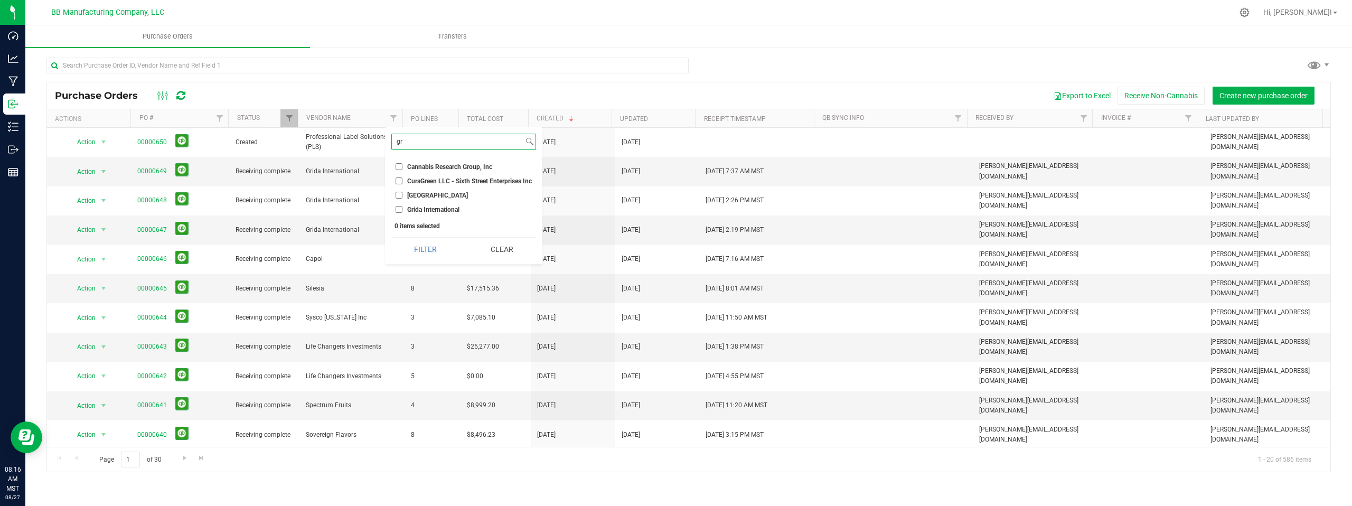
type input "gr"
click at [401, 210] on input "Grida International" at bounding box center [398, 209] width 7 height 7
checkbox input "true"
click at [414, 248] on button "Filter" at bounding box center [425, 249] width 69 height 23
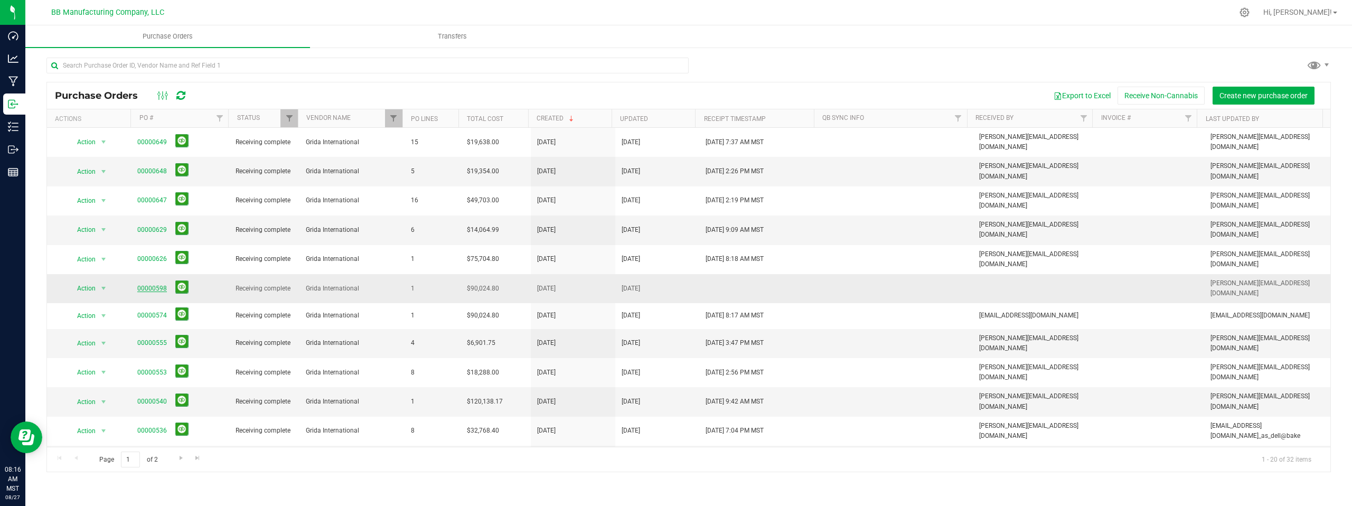
click at [149, 285] on link "00000598" at bounding box center [152, 288] width 30 height 7
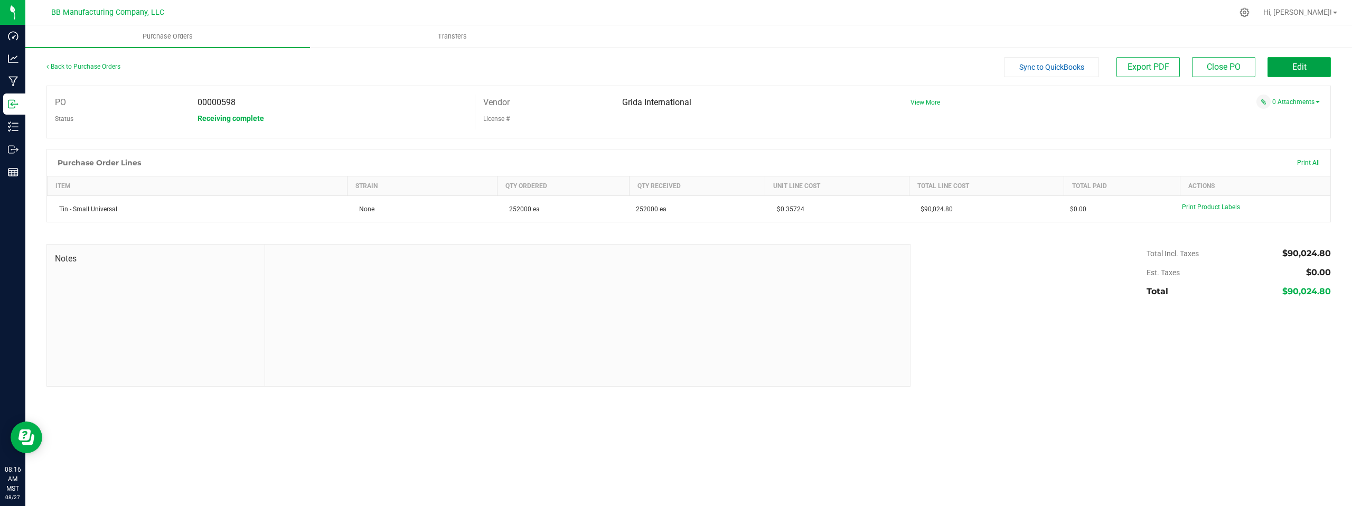
click at [1283, 69] on button "Edit" at bounding box center [1298, 67] width 63 height 20
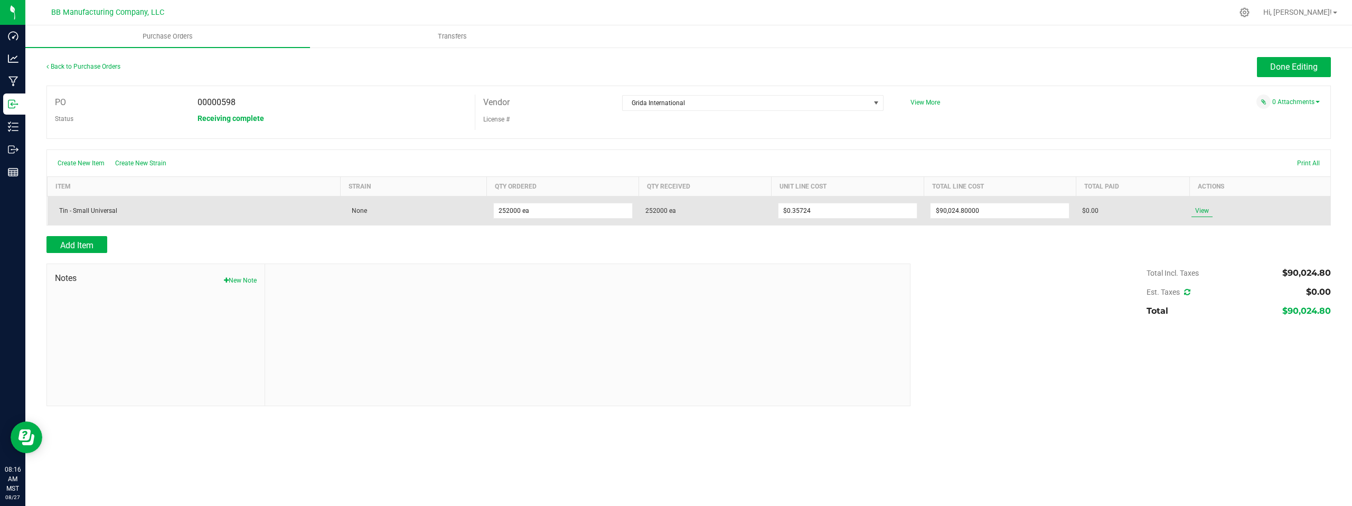
click at [1200, 210] on span "View" at bounding box center [1201, 210] width 21 height 13
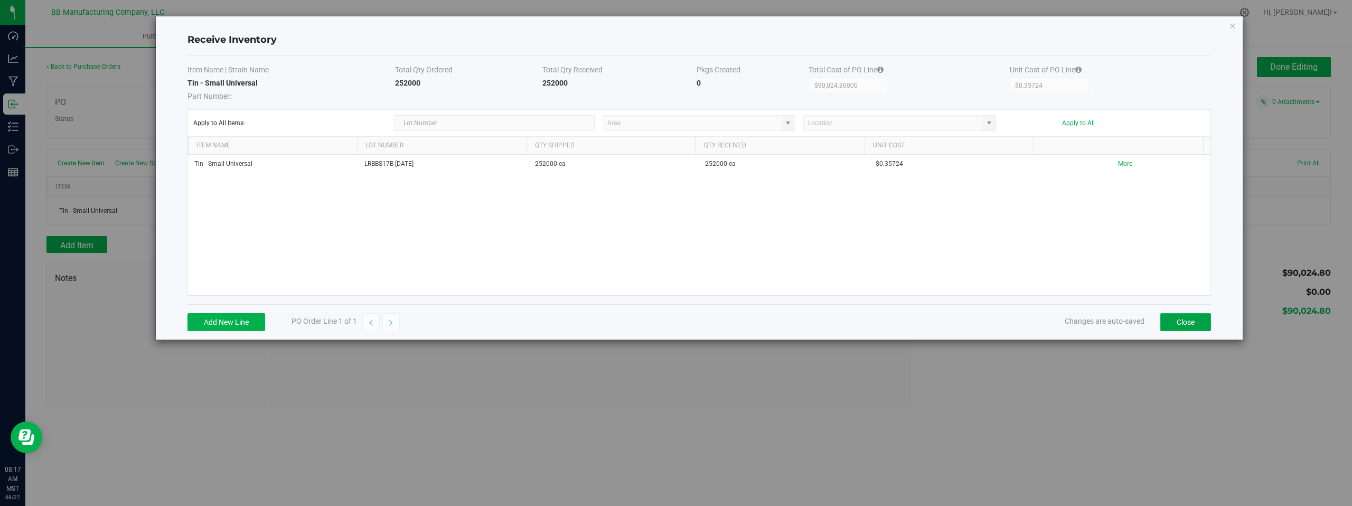
click at [1173, 329] on button "Close" at bounding box center [1185, 322] width 51 height 18
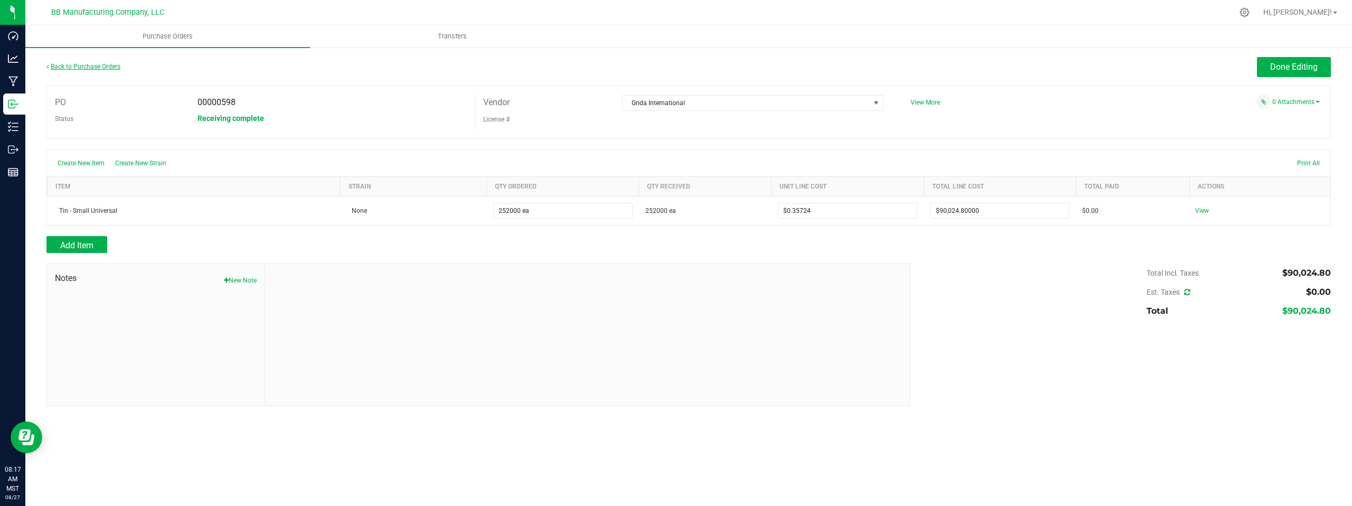
click at [84, 65] on link "Back to Purchase Orders" at bounding box center [83, 66] width 74 height 7
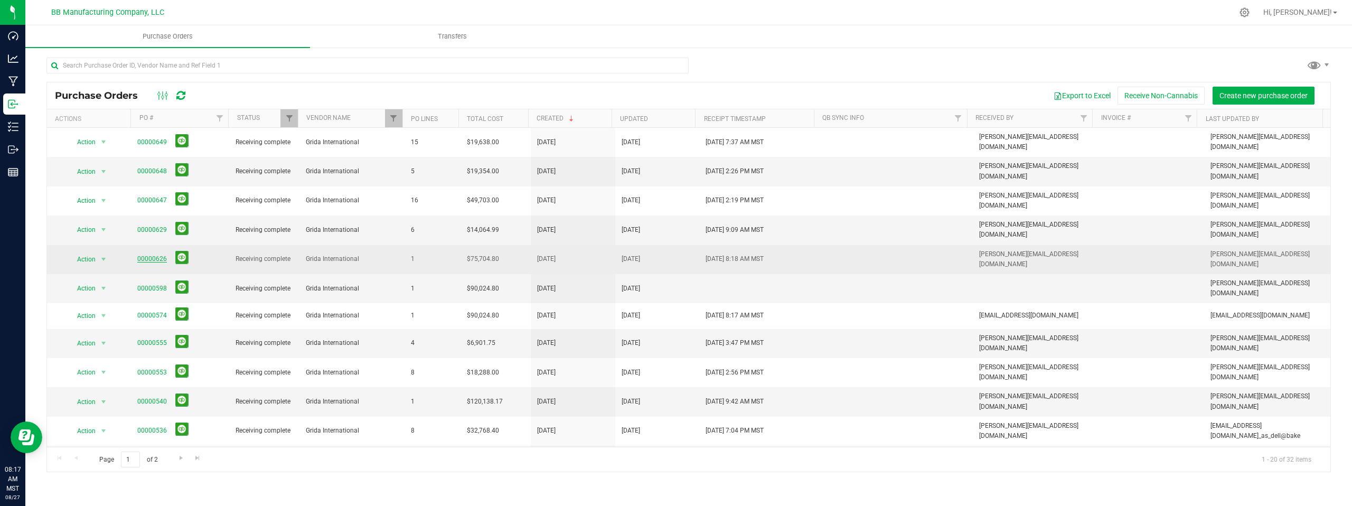
click at [153, 255] on link "00000626" at bounding box center [152, 258] width 30 height 7
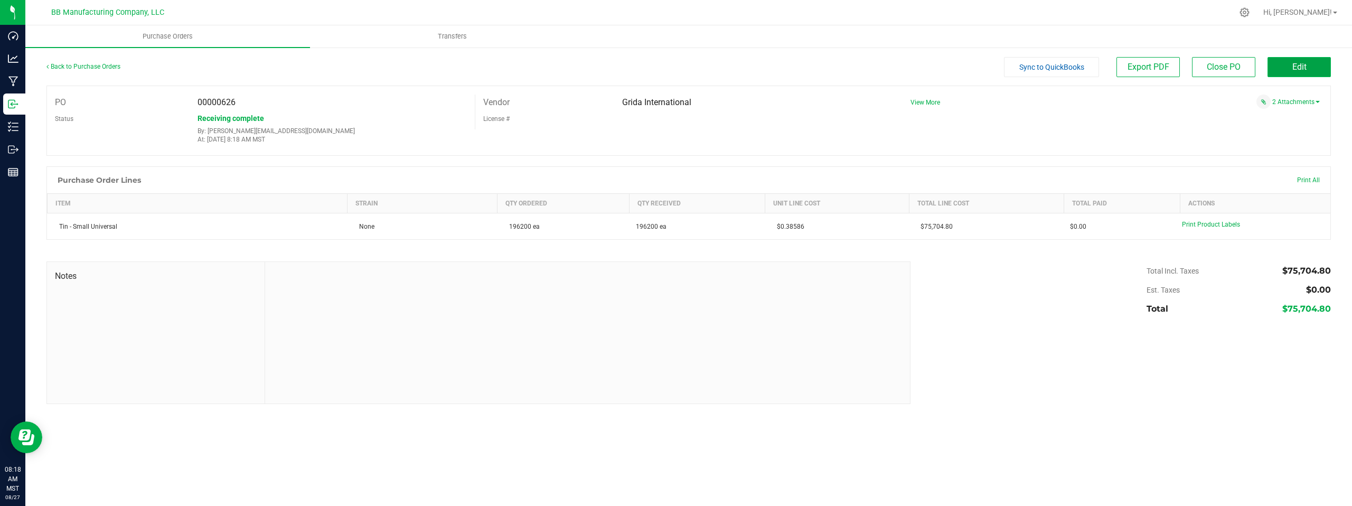
click at [1304, 69] on span "Edit" at bounding box center [1299, 67] width 14 height 10
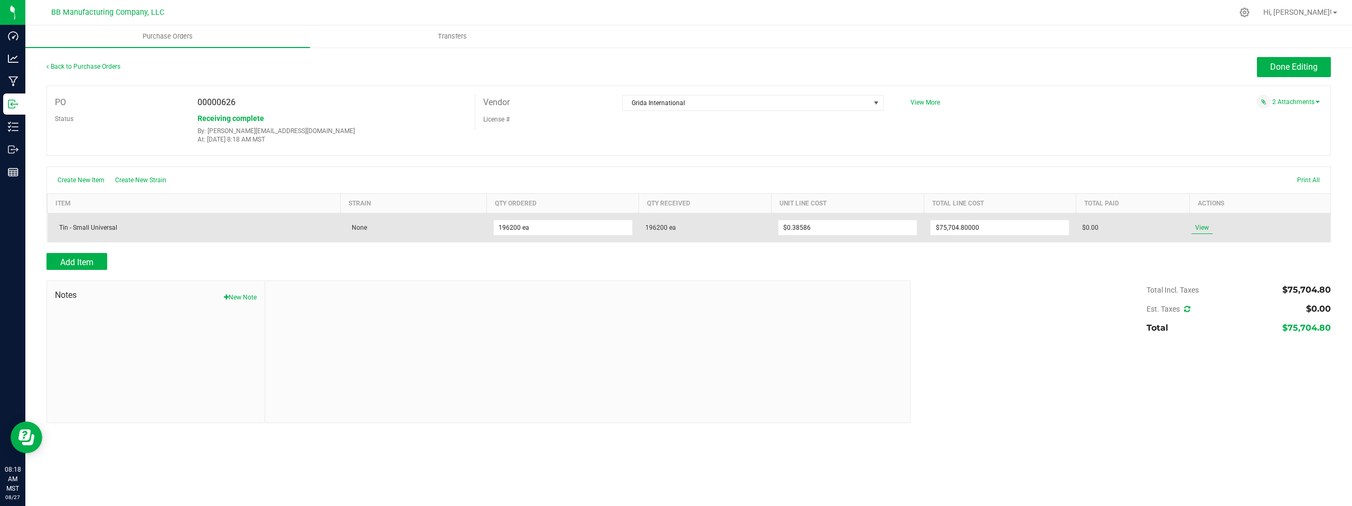
click at [1206, 227] on span "View" at bounding box center [1201, 227] width 21 height 13
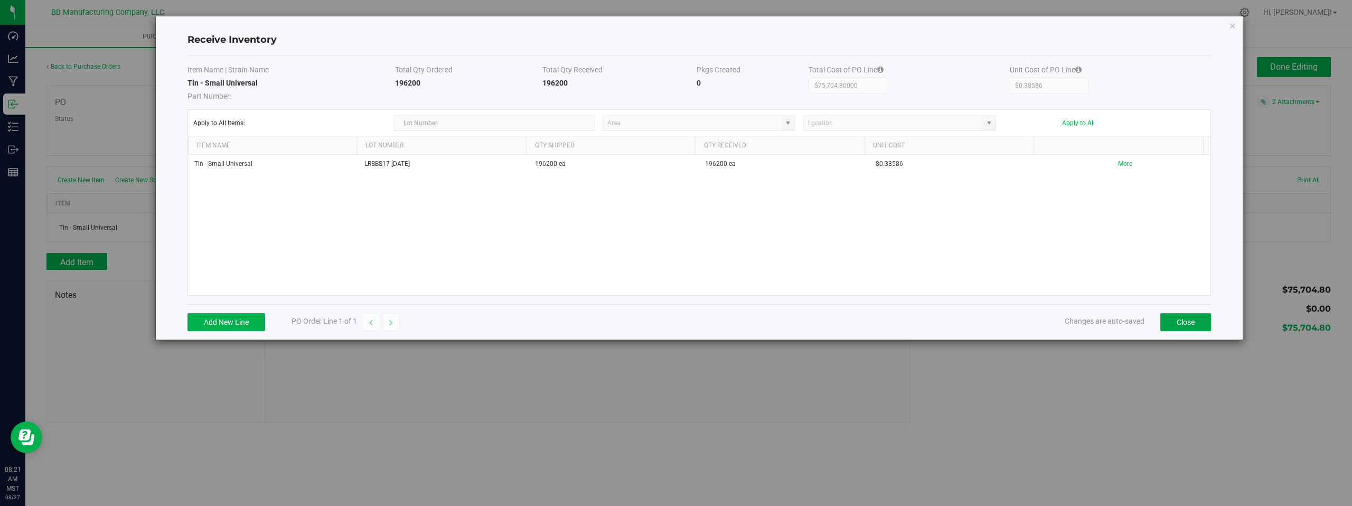
click at [1177, 319] on button "Close" at bounding box center [1185, 322] width 51 height 18
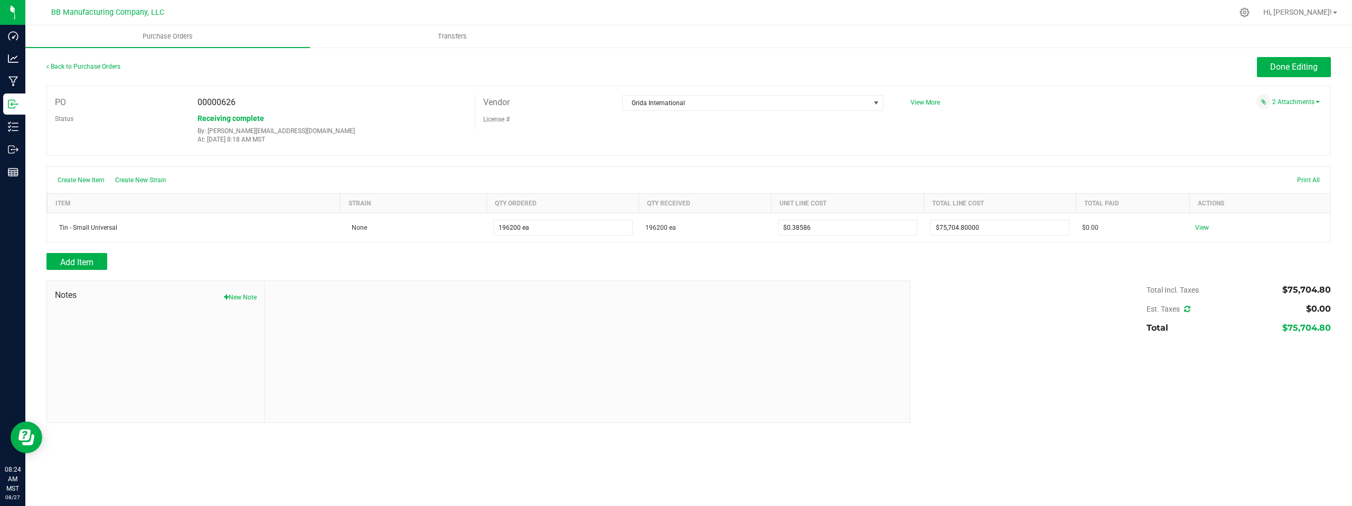
click at [401, 119] on div "Receiving complete By: randy@bakedbros.com At: Jul 31, 2025 8:18 AM MST" at bounding box center [332, 127] width 285 height 34
click at [81, 65] on link "Back to Purchase Orders" at bounding box center [83, 66] width 74 height 7
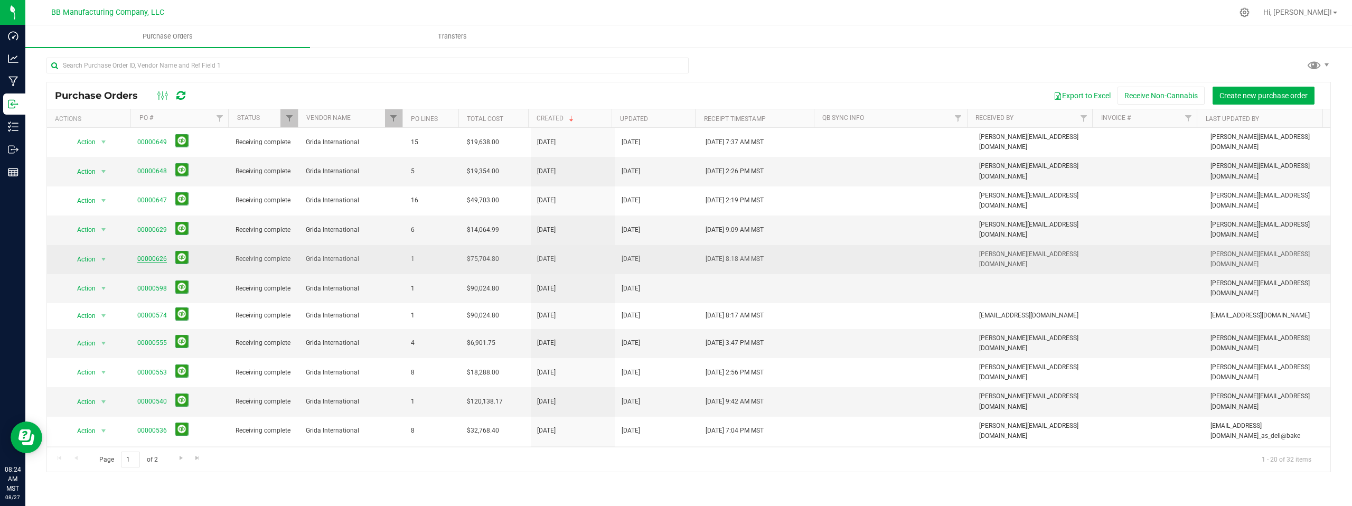
click at [151, 255] on link "00000626" at bounding box center [152, 258] width 30 height 7
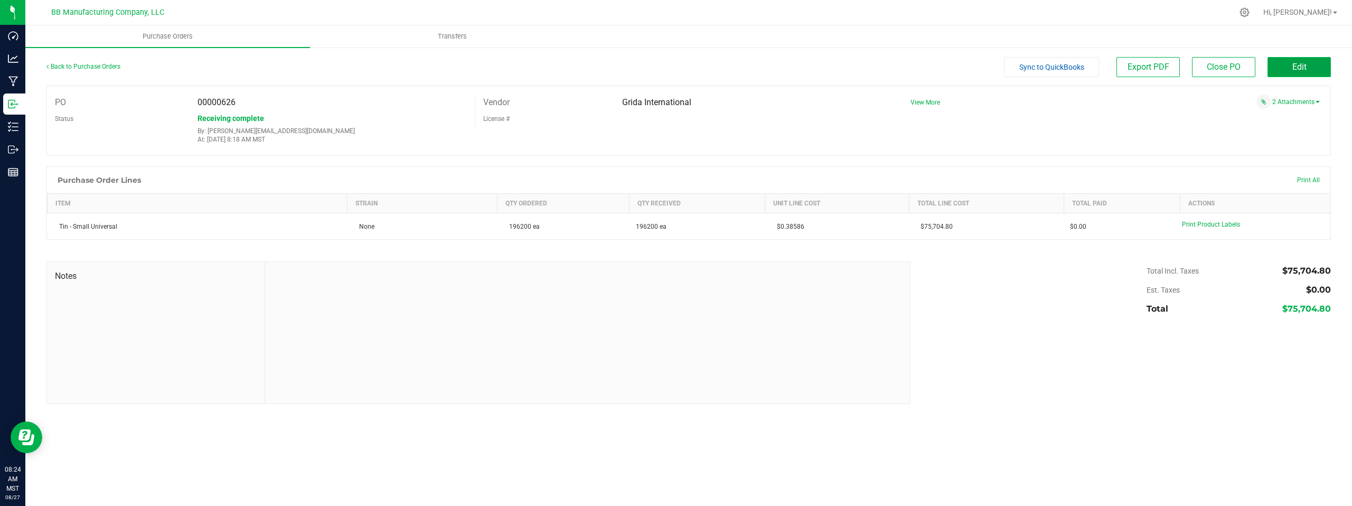
click at [1289, 70] on button "Edit" at bounding box center [1298, 67] width 63 height 20
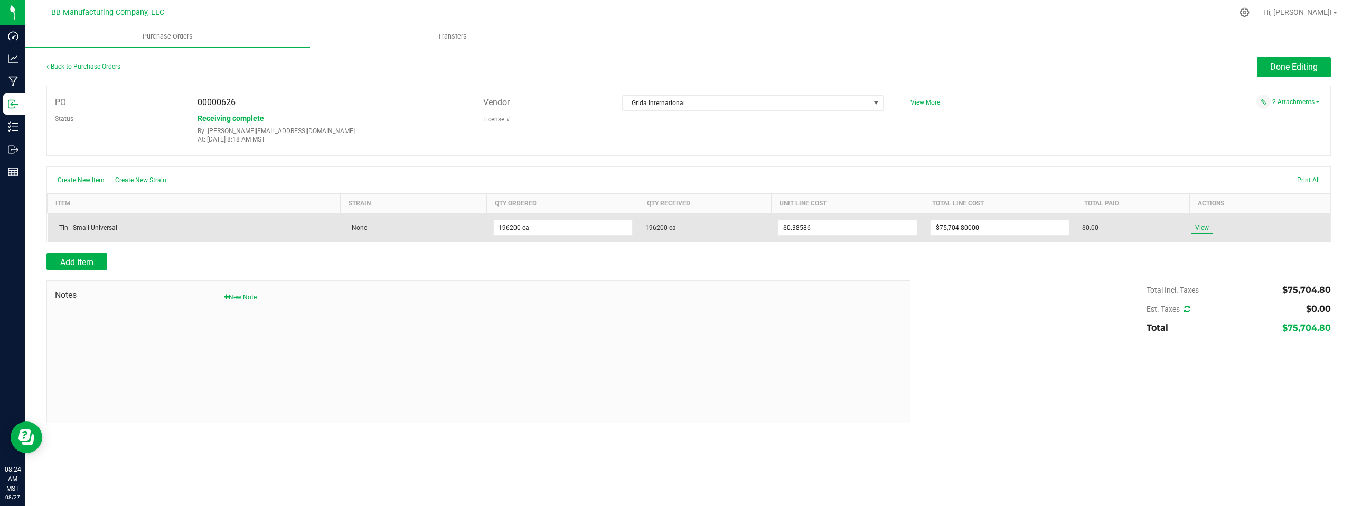
click at [1206, 227] on span "View" at bounding box center [1201, 227] width 21 height 13
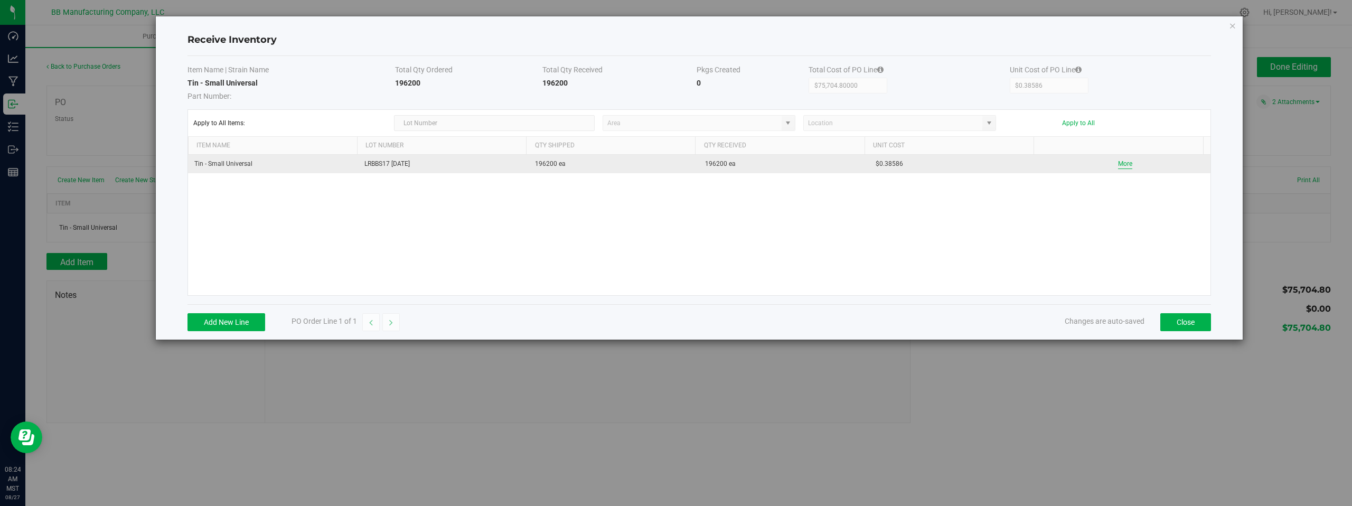
click at [1118, 164] on button "More" at bounding box center [1125, 164] width 14 height 10
click at [394, 163] on td "LRBBS17 [DATE]" at bounding box center [443, 164] width 171 height 19
click at [389, 164] on td "LRBBS17 [DATE]" at bounding box center [443, 164] width 171 height 19
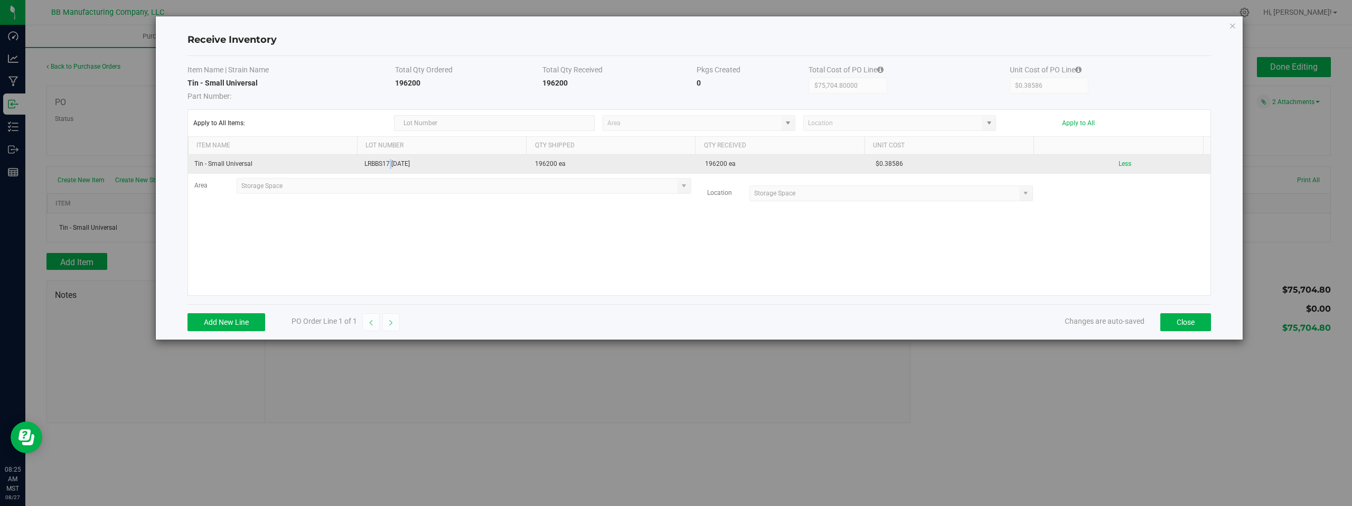
click at [389, 164] on td "LRBBS17 [DATE]" at bounding box center [443, 164] width 171 height 19
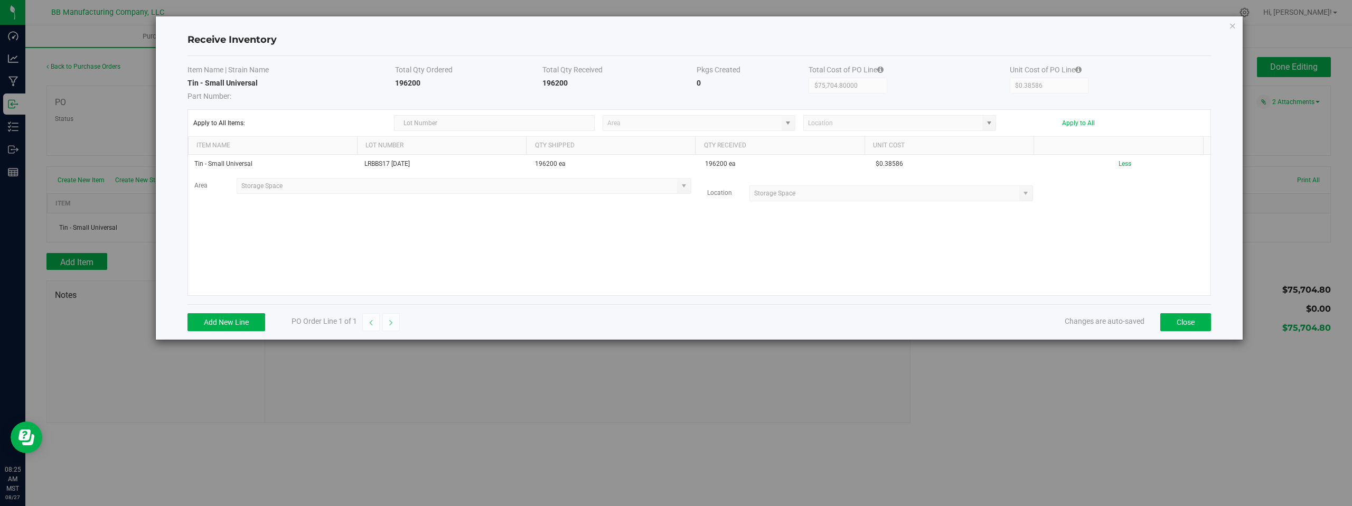
click at [364, 238] on div "Tin - Small Universal LRBBS17 6.27.25 196200 ea 196200 ea $0.38586 Less Area St…" at bounding box center [699, 225] width 1022 height 140
drag, startPoint x: 1116, startPoint y: 251, endPoint x: 1156, endPoint y: 305, distance: 67.5
click at [1116, 251] on div "Tin - Small Universal LRBBS17 6.27.25 196200 ea 196200 ea $0.38586 Less Area St…" at bounding box center [699, 225] width 1022 height 140
click at [1177, 321] on button "Close" at bounding box center [1185, 322] width 51 height 18
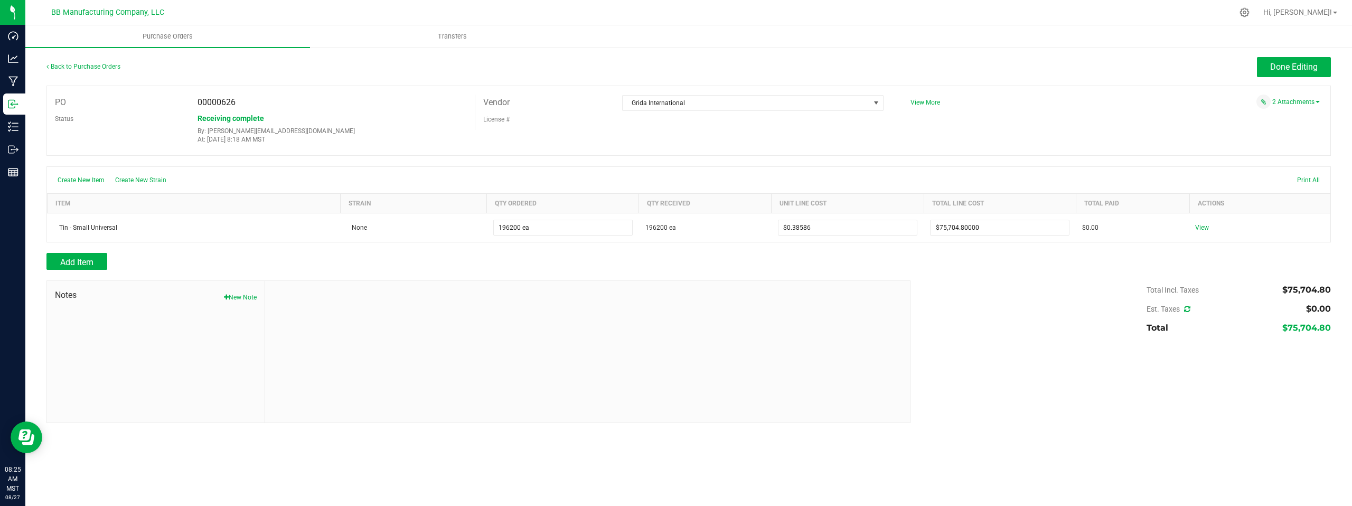
click at [494, 268] on div "Add Item" at bounding box center [474, 261] width 856 height 17
click at [729, 66] on div "Done Editing" at bounding box center [848, 67] width 963 height 20
